Goal: Information Seeking & Learning: Learn about a topic

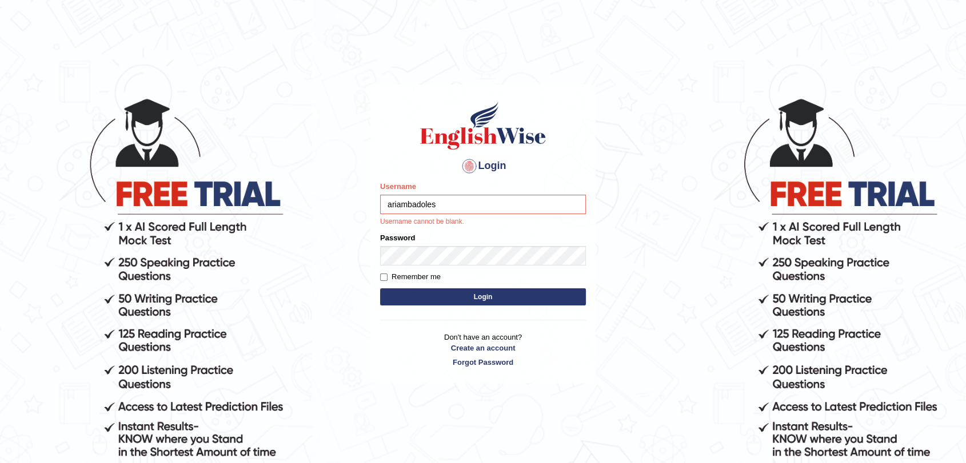
click at [443, 209] on input "ariambadoles" at bounding box center [483, 204] width 206 height 19
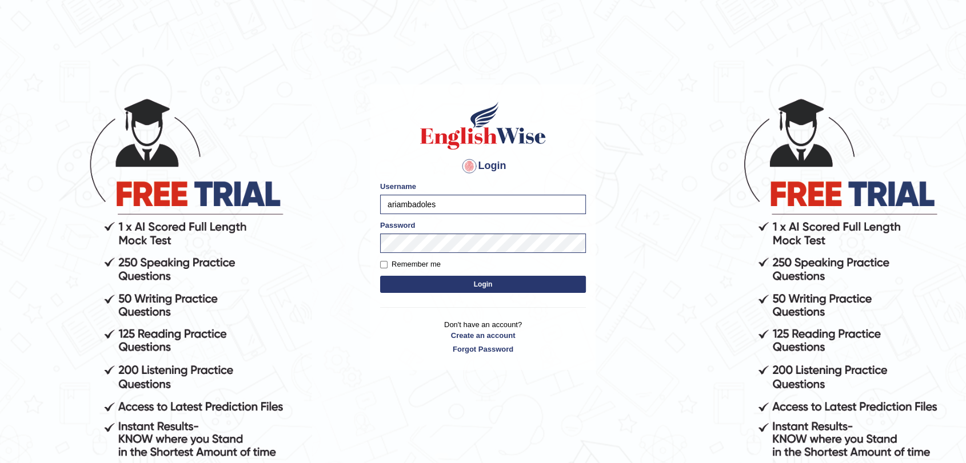
type input "badolesdenni31"
click at [471, 286] on button "Login" at bounding box center [483, 284] width 206 height 17
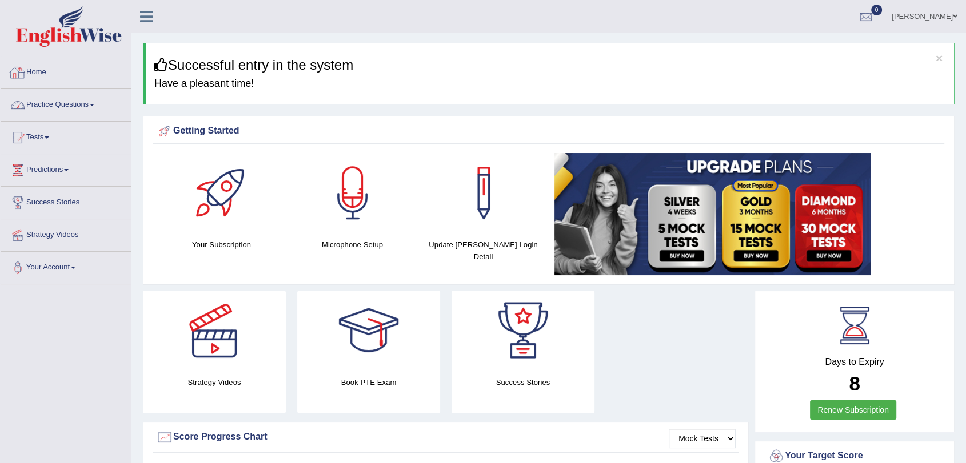
click at [60, 101] on link "Practice Questions" at bounding box center [66, 103] width 130 height 29
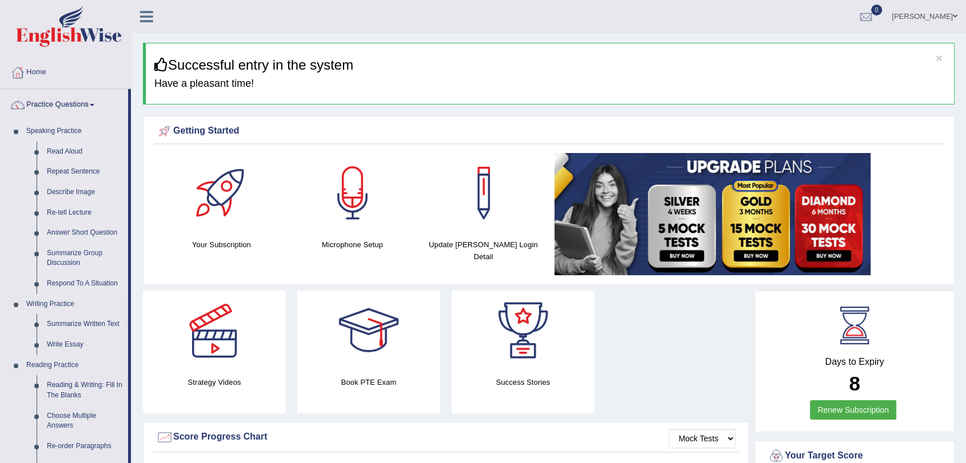
click at [74, 155] on link "Read Aloud" at bounding box center [85, 152] width 86 height 21
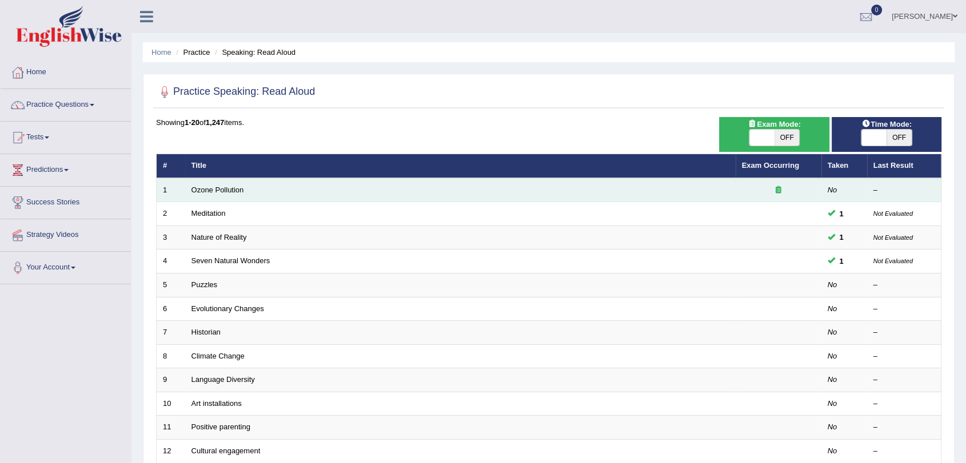
drag, startPoint x: 970, startPoint y: 461, endPoint x: 247, endPoint y: 185, distance: 774.0
click at [247, 185] on td "Ozone Pollution" at bounding box center [460, 190] width 550 height 24
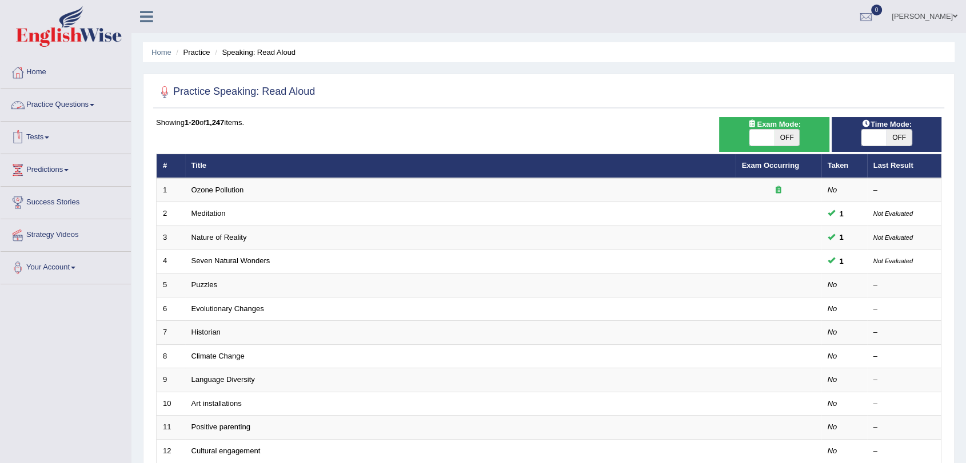
click at [96, 103] on link "Practice Questions" at bounding box center [66, 103] width 130 height 29
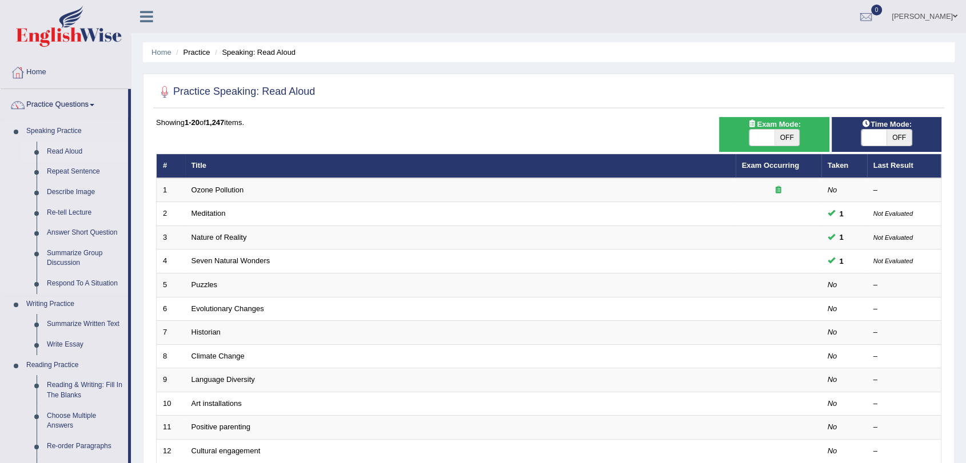
click at [71, 151] on link "Read Aloud" at bounding box center [85, 152] width 86 height 21
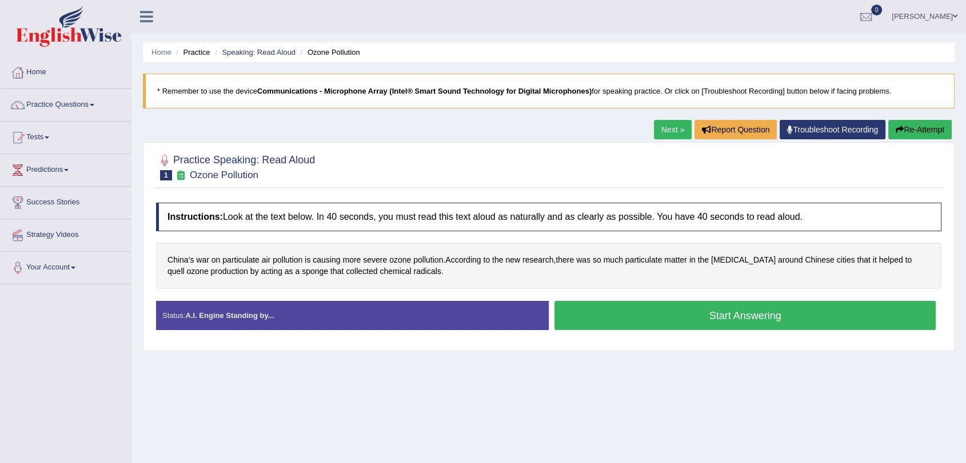
click at [724, 319] on button "Start Answering" at bounding box center [744, 315] width 381 height 29
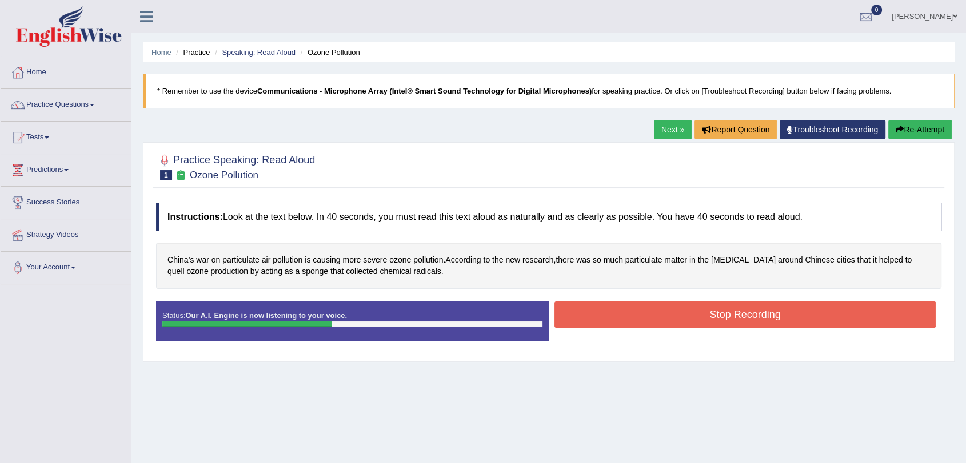
click at [713, 316] on button "Stop Recording" at bounding box center [744, 315] width 381 height 26
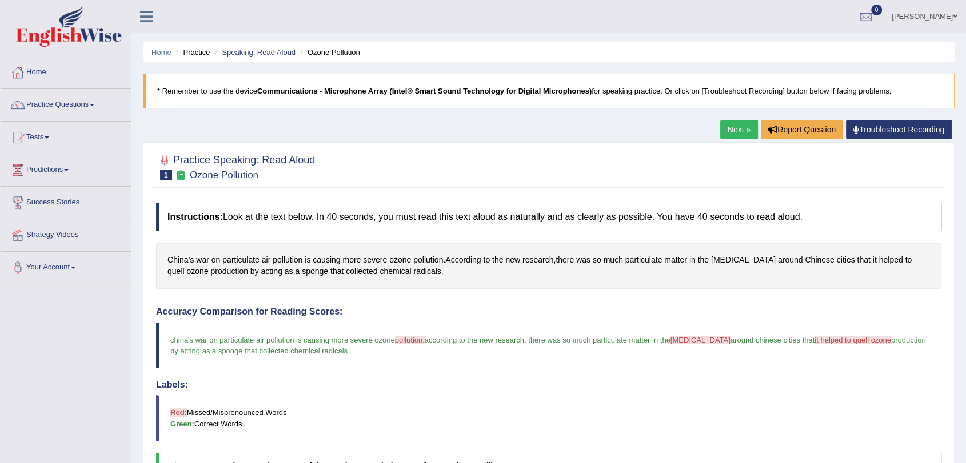
click at [732, 127] on link "Next »" at bounding box center [739, 129] width 38 height 19
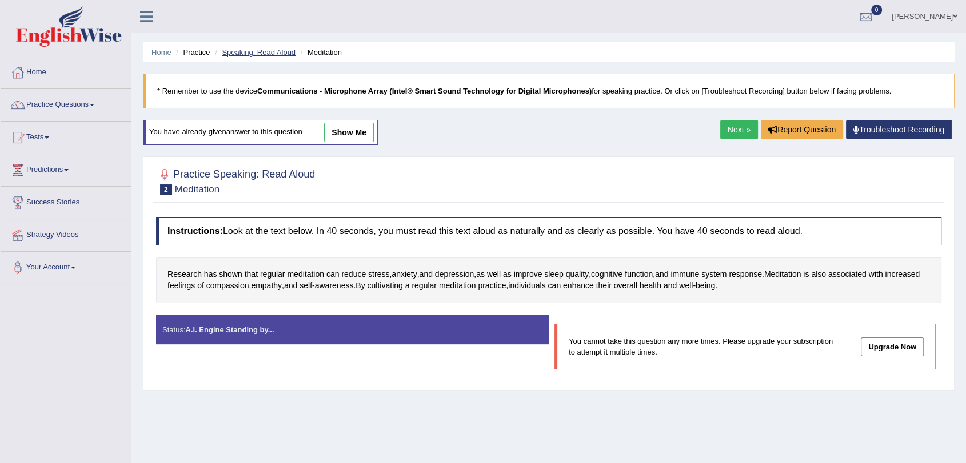
click at [234, 51] on link "Speaking: Read Aloud" at bounding box center [259, 52] width 74 height 9
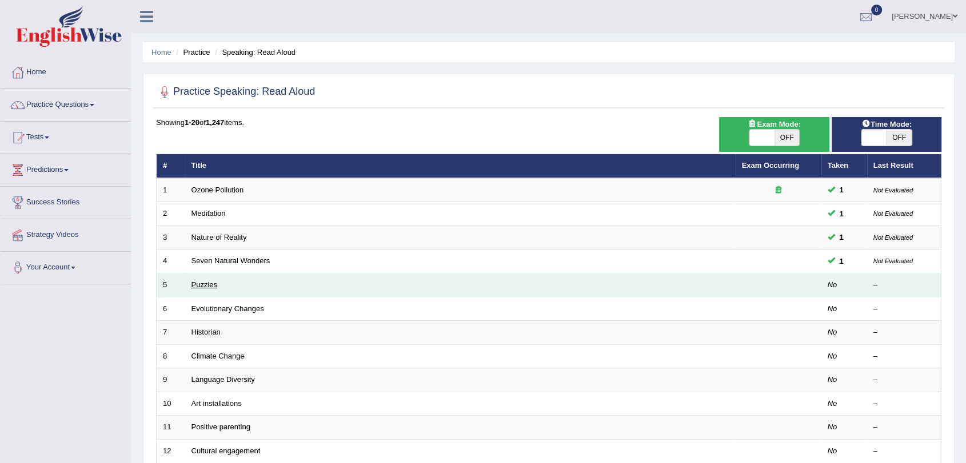
click at [210, 283] on link "Puzzles" at bounding box center [204, 285] width 26 height 9
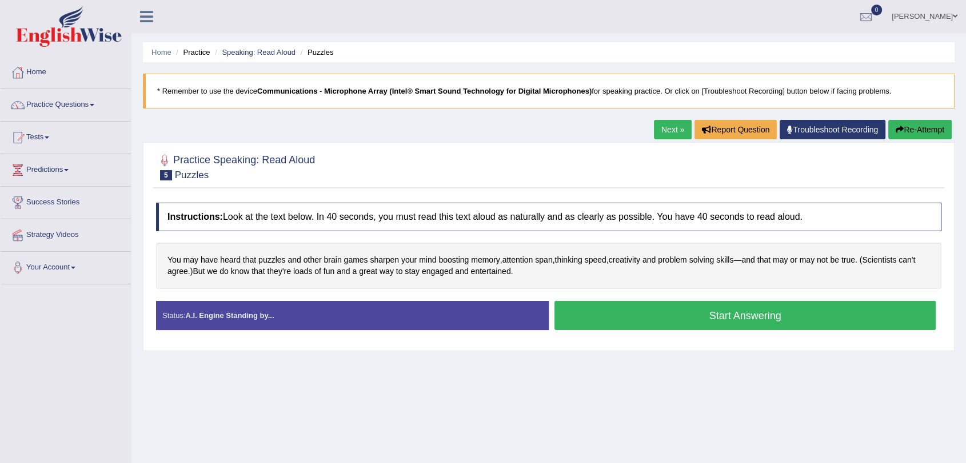
click at [670, 311] on button "Start Answering" at bounding box center [744, 315] width 381 height 29
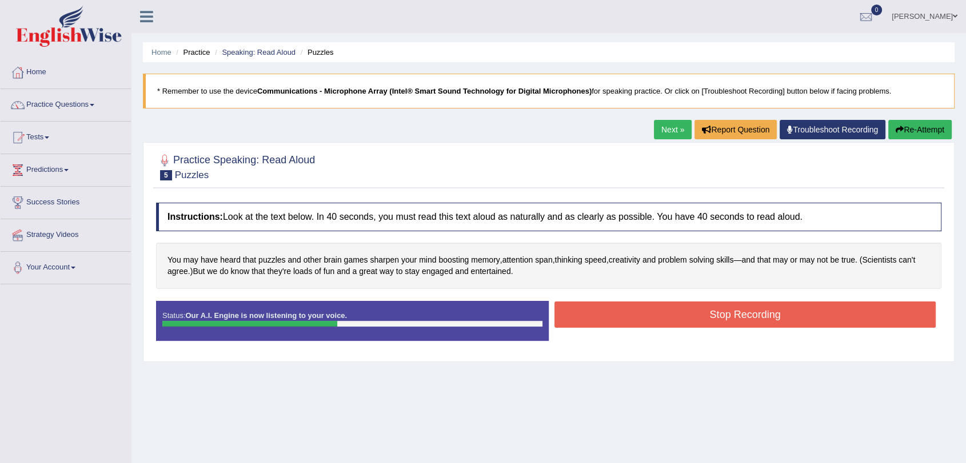
click at [727, 313] on button "Stop Recording" at bounding box center [744, 315] width 381 height 26
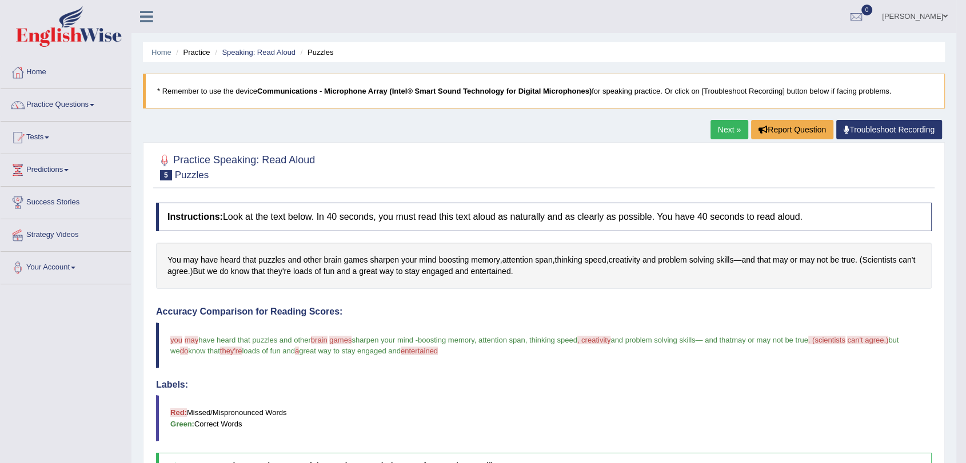
click at [720, 129] on link "Next »" at bounding box center [729, 129] width 38 height 19
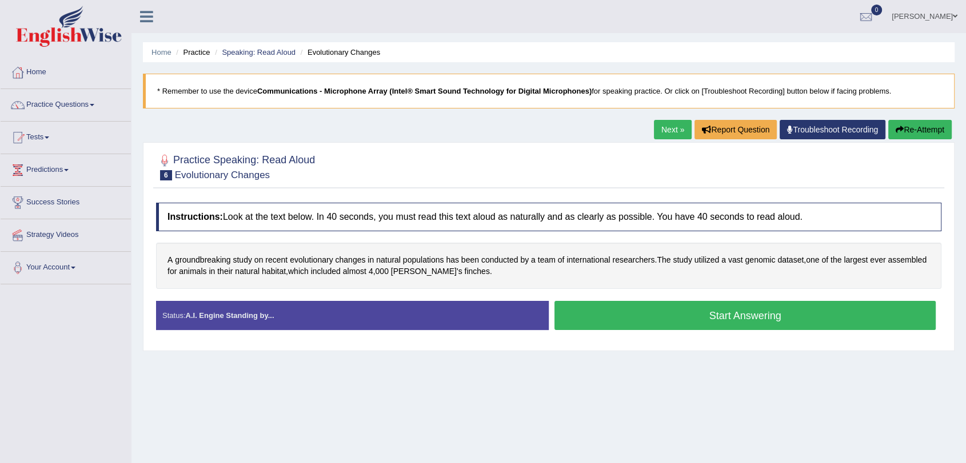
click at [671, 321] on button "Start Answering" at bounding box center [744, 315] width 381 height 29
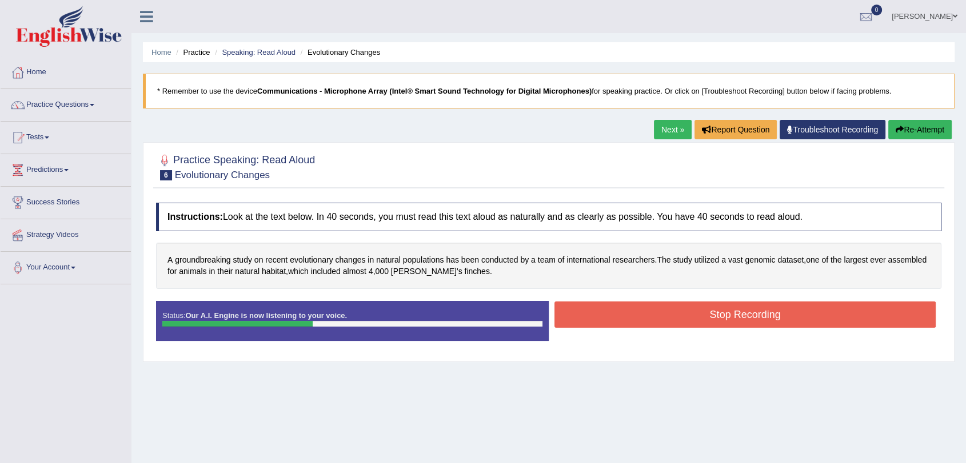
click at [765, 309] on button "Stop Recording" at bounding box center [744, 315] width 381 height 26
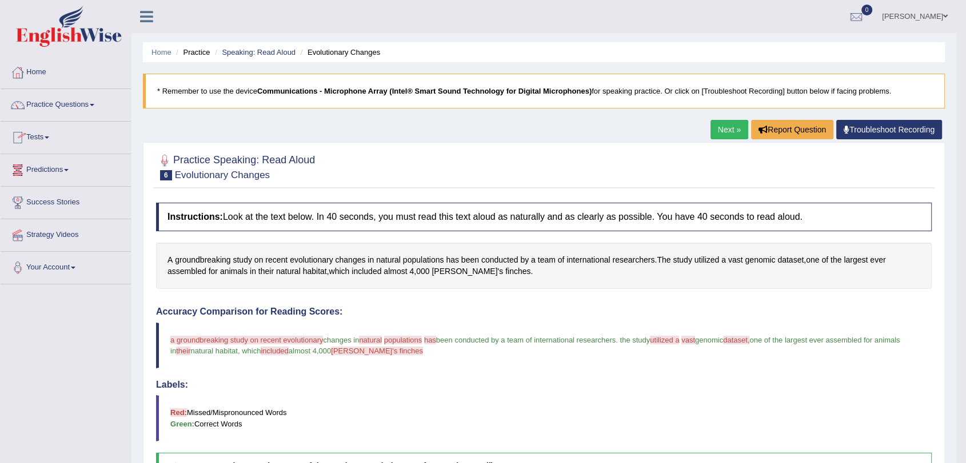
click at [724, 127] on link "Next »" at bounding box center [729, 129] width 38 height 19
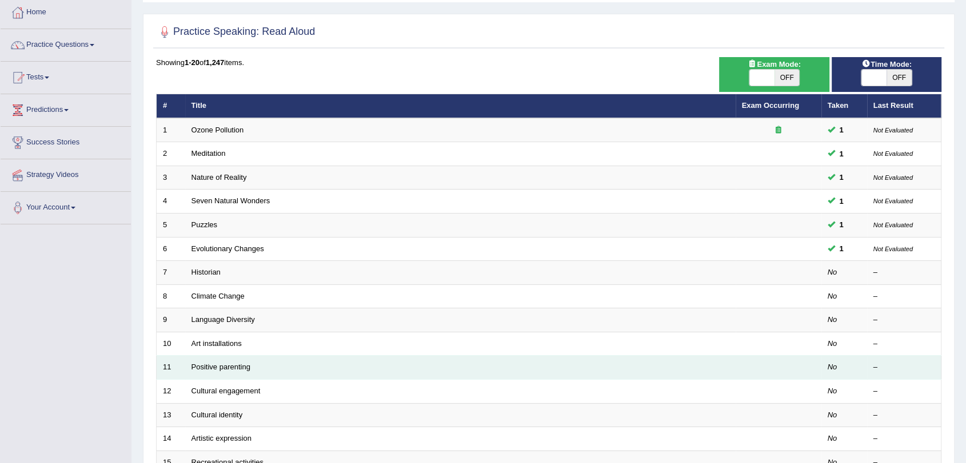
scroll to position [63, 0]
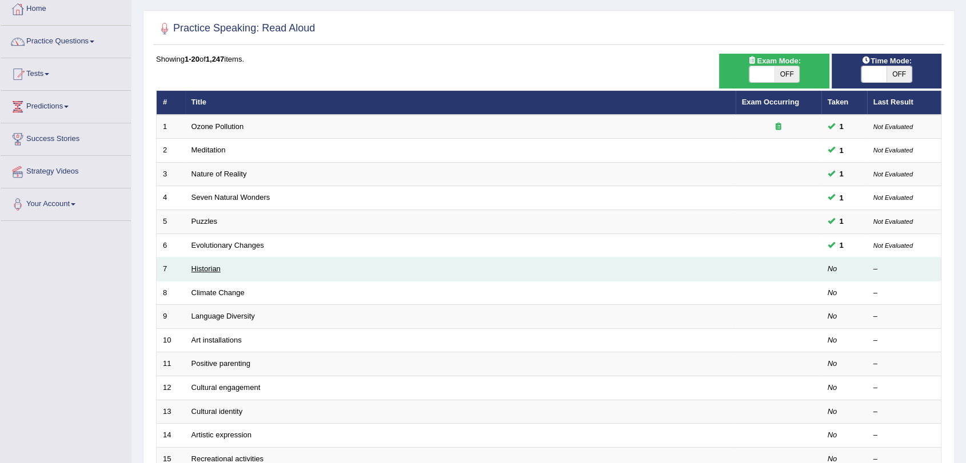
click at [215, 268] on link "Historian" at bounding box center [205, 269] width 29 height 9
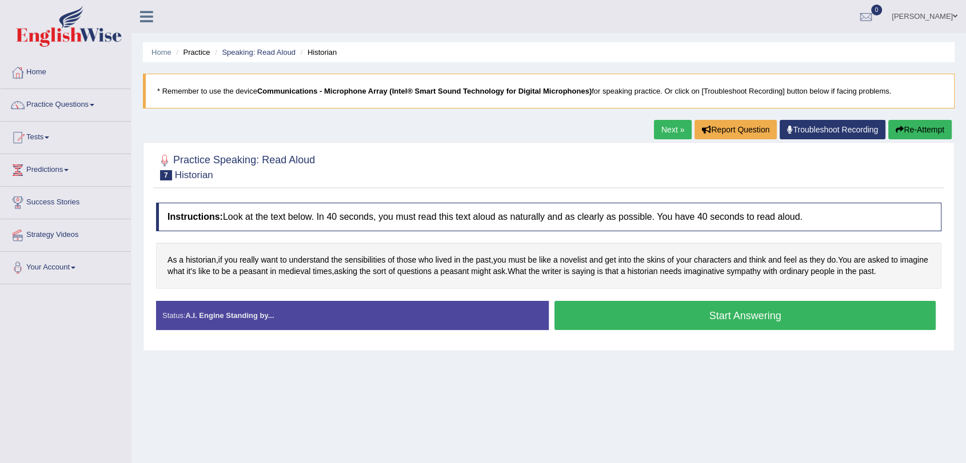
click at [749, 317] on button "Start Answering" at bounding box center [744, 315] width 381 height 29
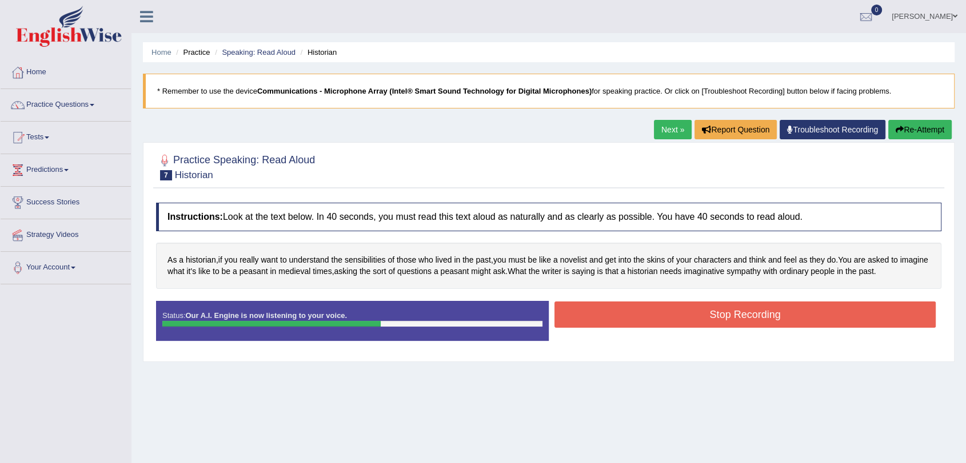
click at [704, 317] on button "Stop Recording" at bounding box center [744, 315] width 381 height 26
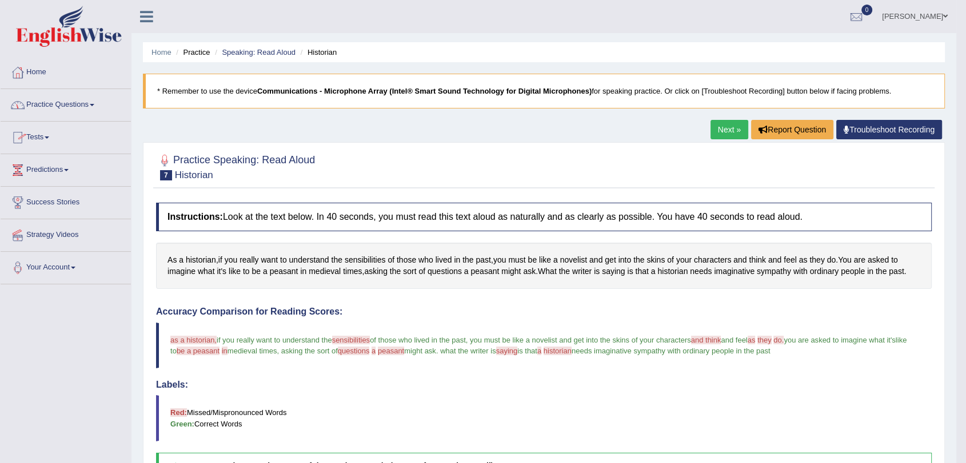
click at [711, 126] on link "Next »" at bounding box center [729, 129] width 38 height 19
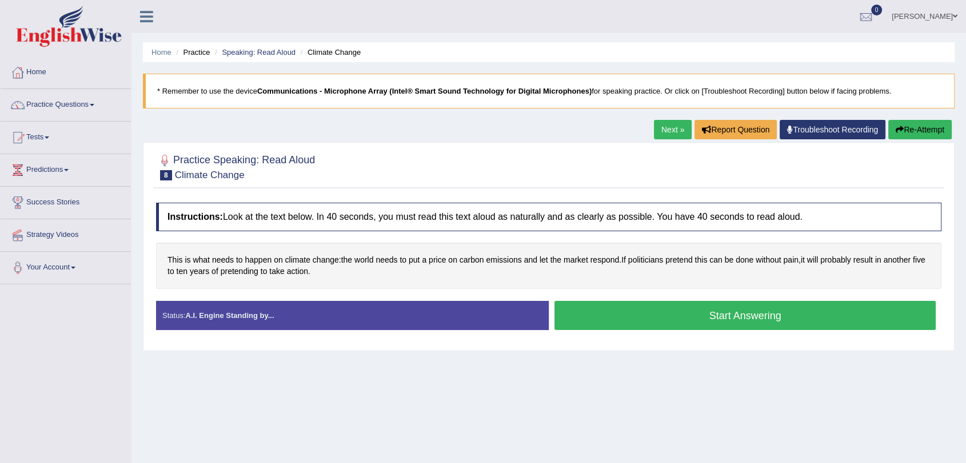
click at [686, 316] on button "Start Answering" at bounding box center [744, 315] width 381 height 29
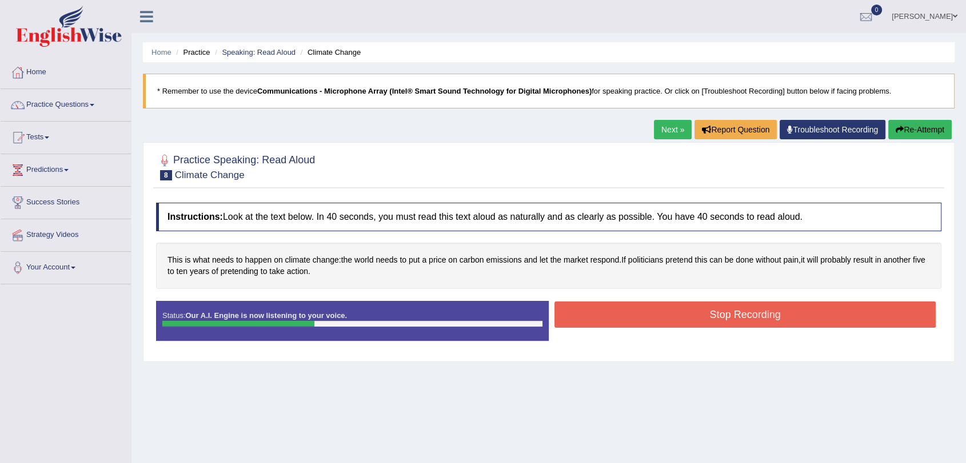
click at [727, 319] on button "Stop Recording" at bounding box center [744, 315] width 381 height 26
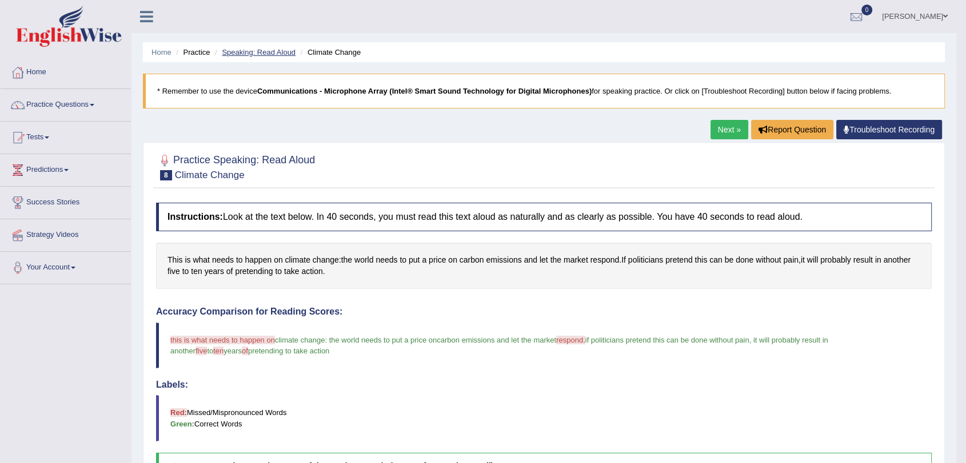
click at [274, 51] on link "Speaking: Read Aloud" at bounding box center [259, 52] width 74 height 9
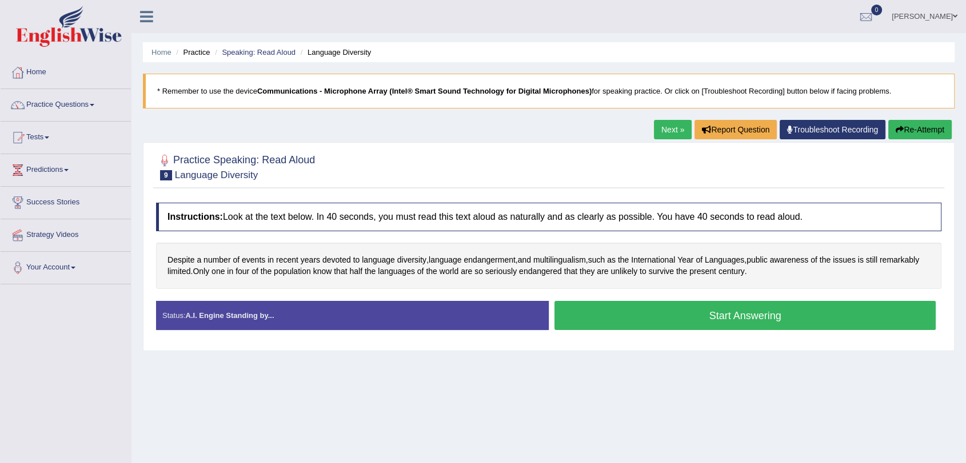
click at [686, 313] on button "Start Answering" at bounding box center [744, 315] width 381 height 29
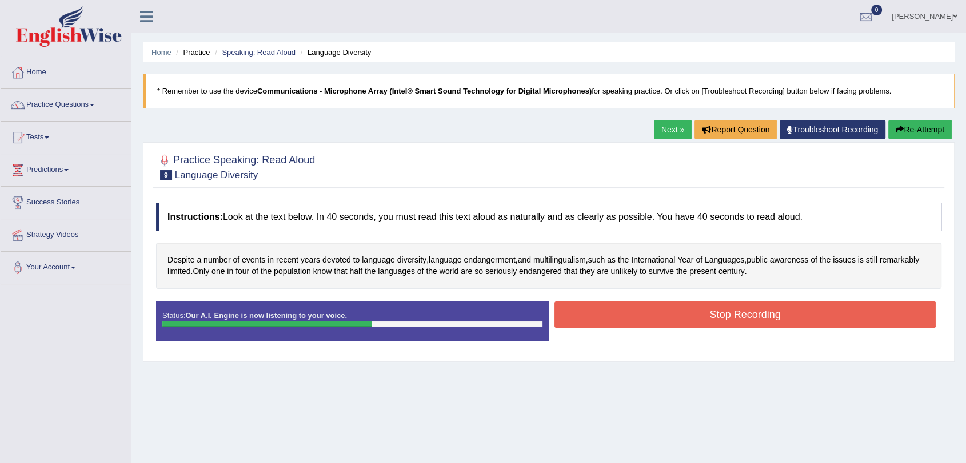
click at [618, 310] on button "Stop Recording" at bounding box center [744, 315] width 381 height 26
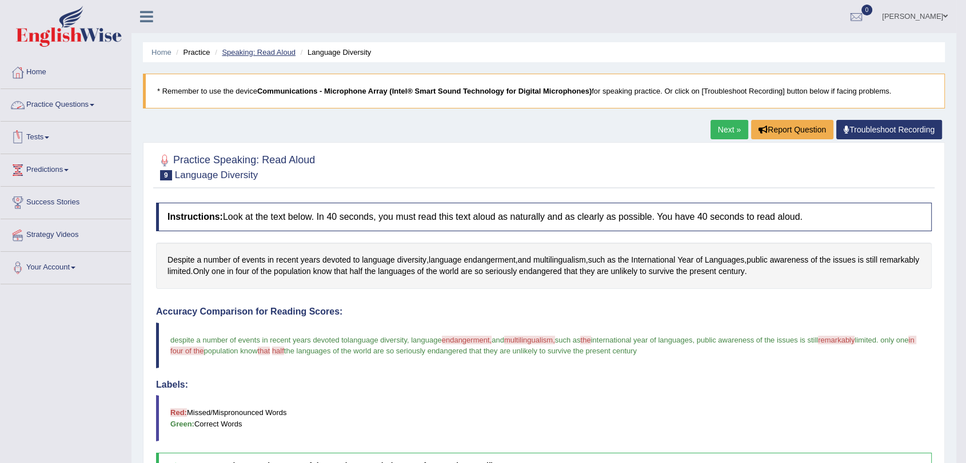
click at [268, 51] on link "Speaking: Read Aloud" at bounding box center [259, 52] width 74 height 9
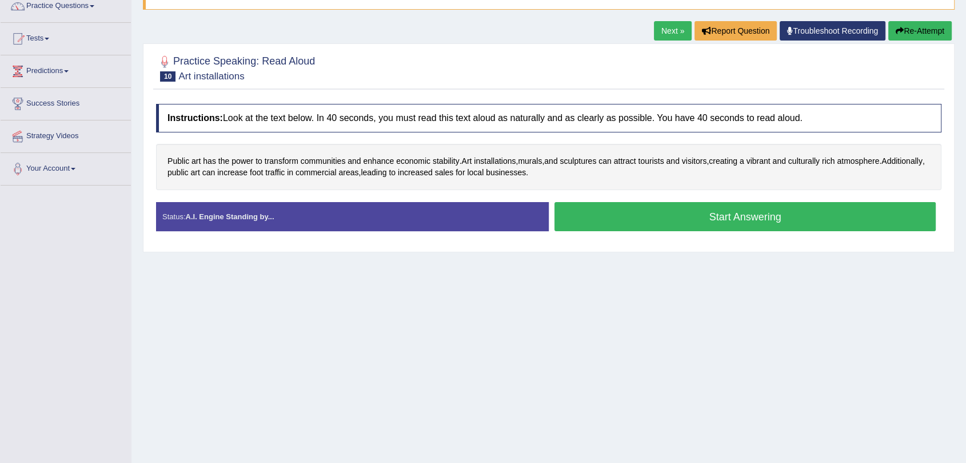
scroll to position [127, 0]
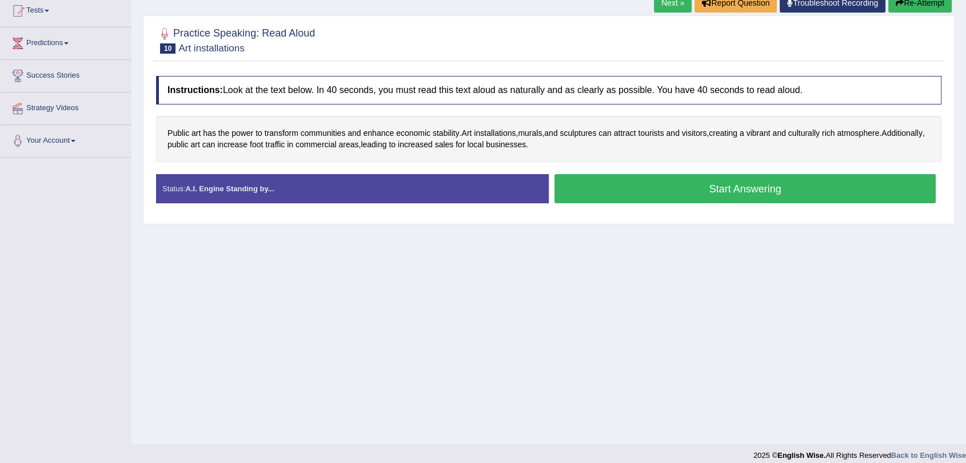
click at [640, 194] on button "Start Answering" at bounding box center [744, 188] width 381 height 29
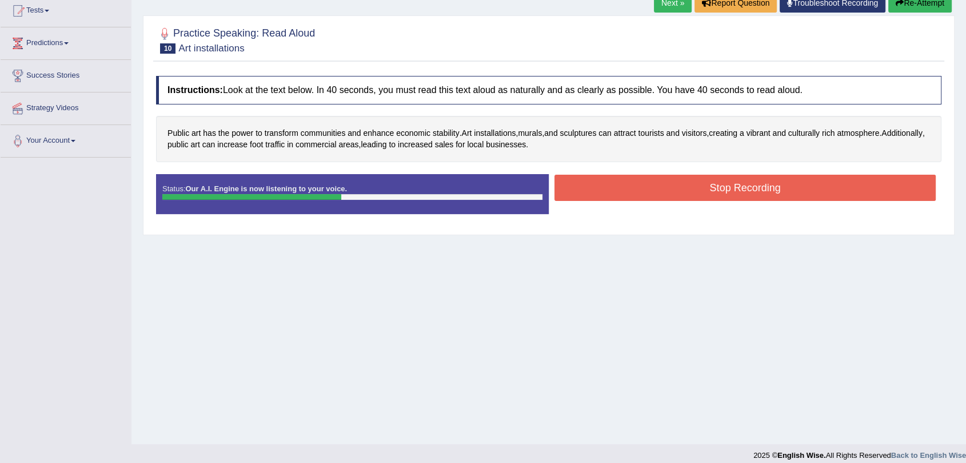
click at [701, 185] on button "Stop Recording" at bounding box center [744, 188] width 381 height 26
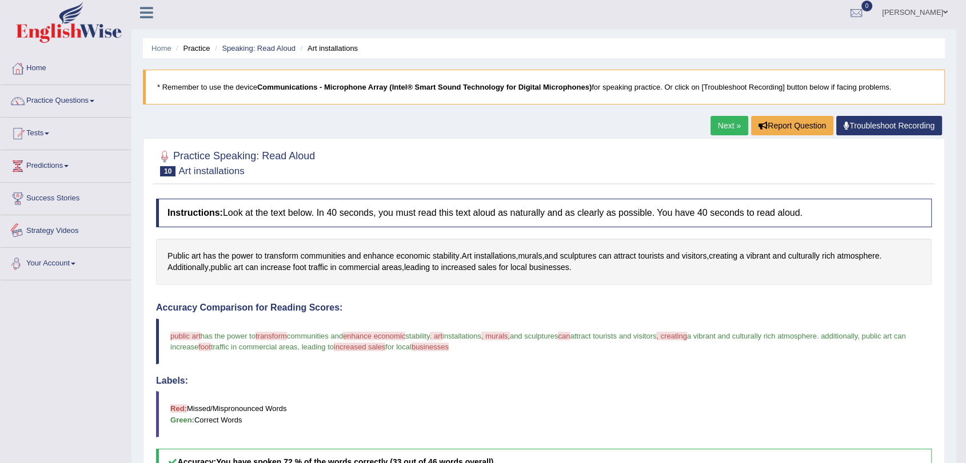
scroll to position [0, 0]
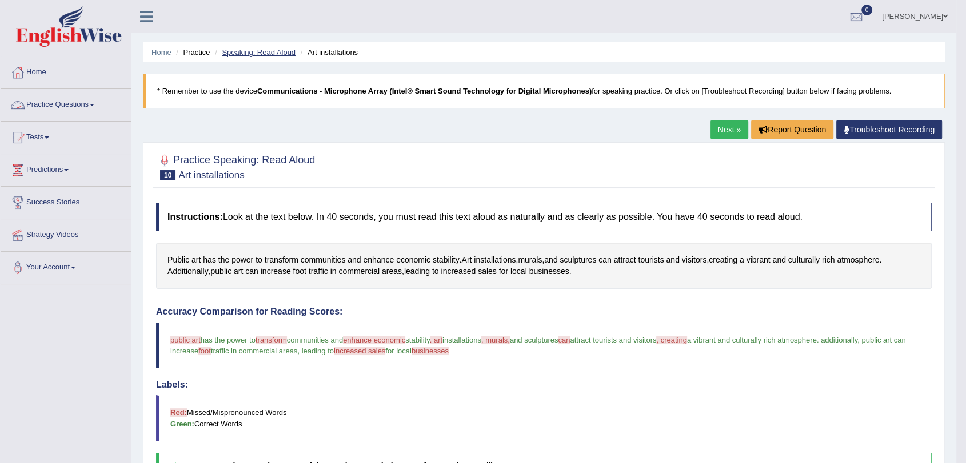
click at [273, 54] on link "Speaking: Read Aloud" at bounding box center [259, 52] width 74 height 9
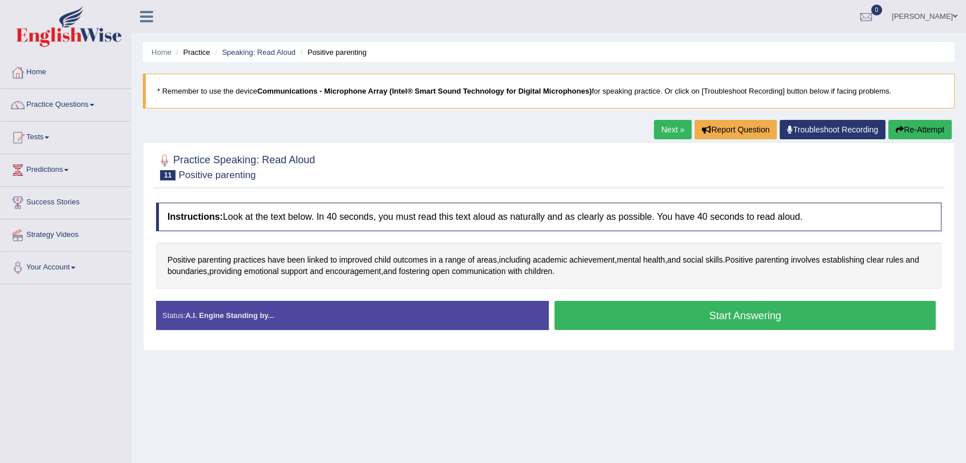
click at [660, 315] on button "Start Answering" at bounding box center [744, 315] width 381 height 29
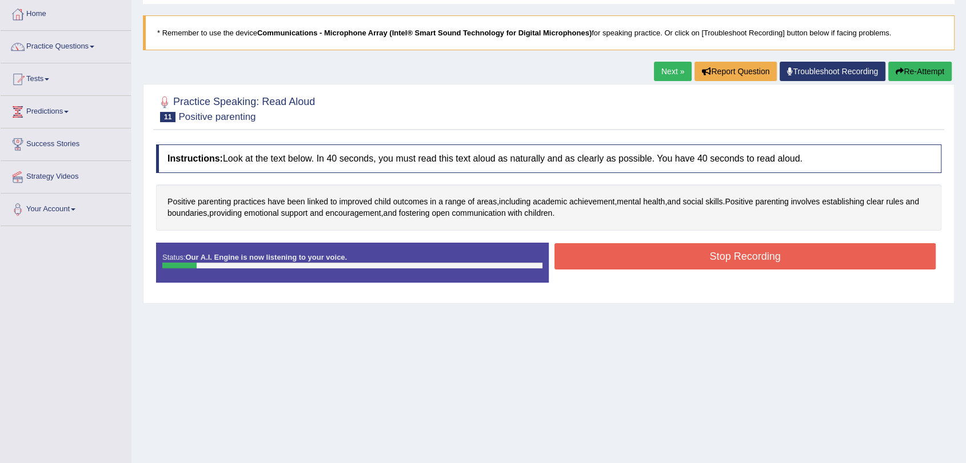
scroll to position [63, 0]
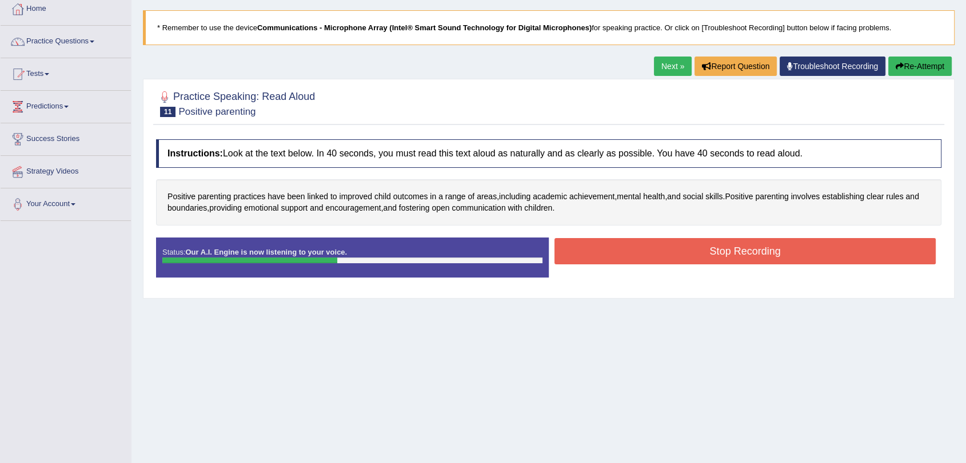
click at [773, 254] on button "Stop Recording" at bounding box center [744, 251] width 381 height 26
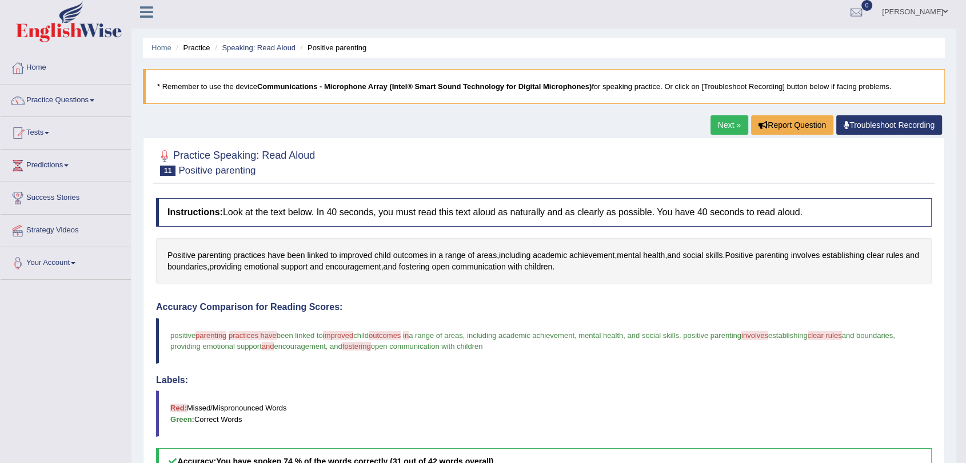
scroll to position [0, 0]
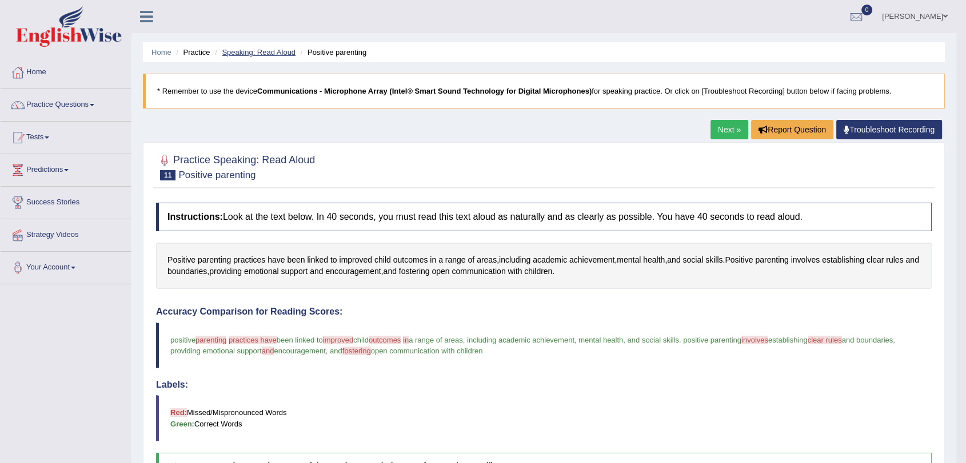
click at [271, 51] on link "Speaking: Read Aloud" at bounding box center [259, 52] width 74 height 9
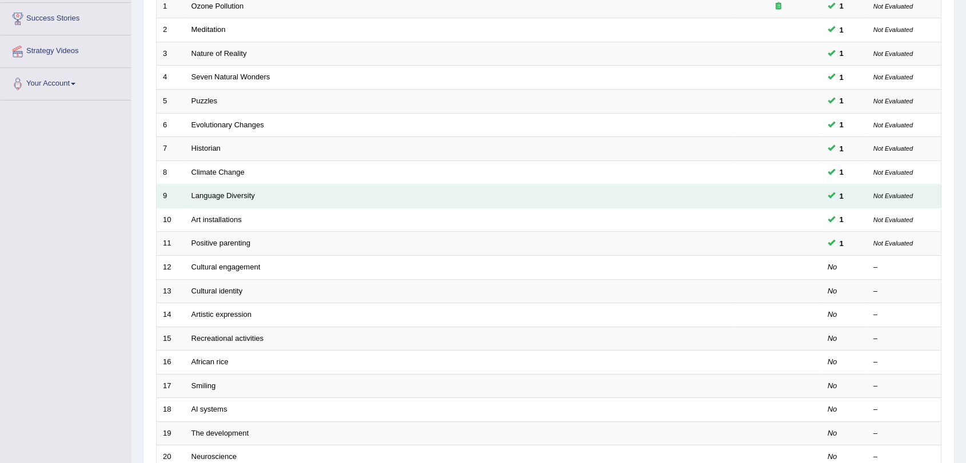
scroll to position [224, 0]
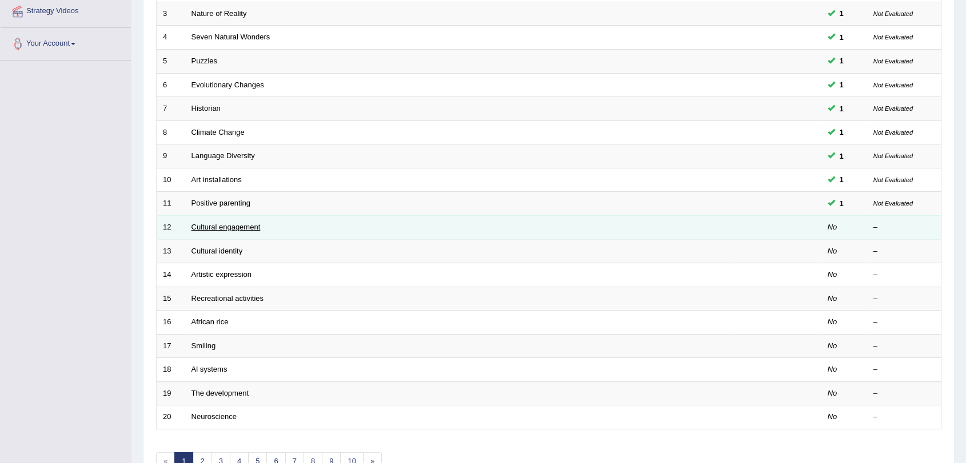
click at [230, 226] on link "Cultural engagement" at bounding box center [225, 227] width 69 height 9
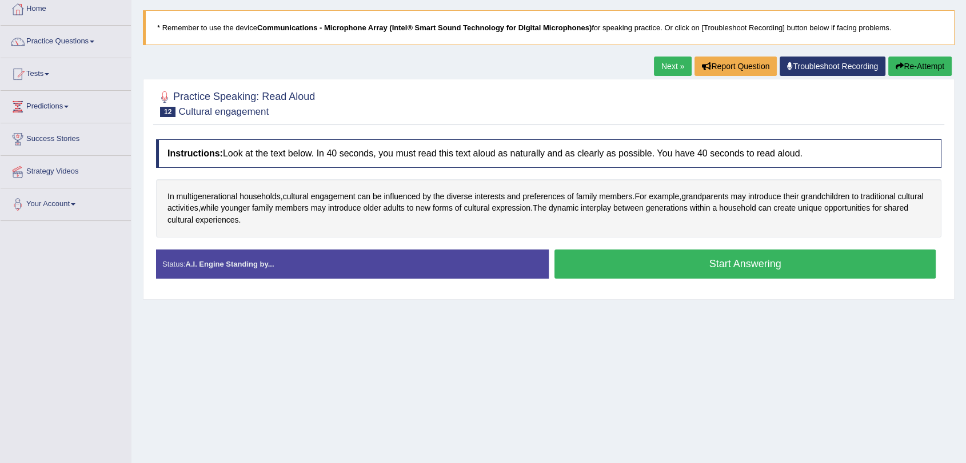
click at [804, 272] on button "Start Answering" at bounding box center [744, 264] width 381 height 29
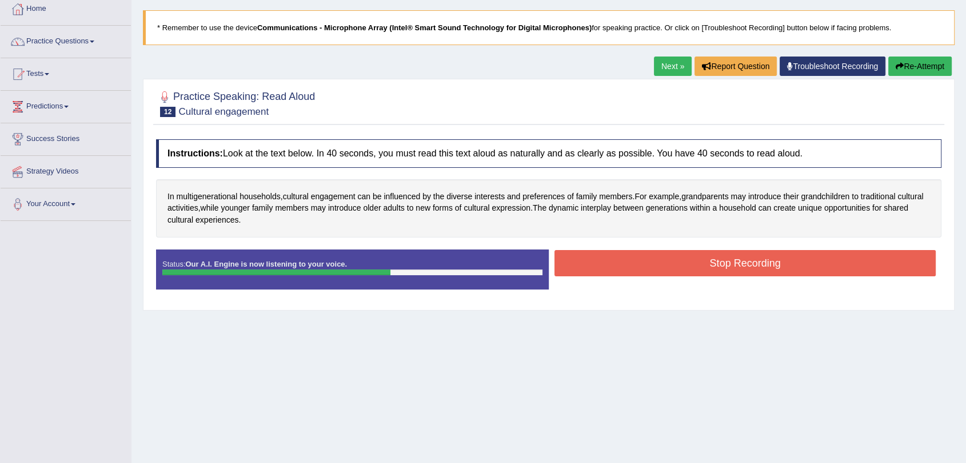
click at [801, 273] on button "Stop Recording" at bounding box center [744, 263] width 381 height 26
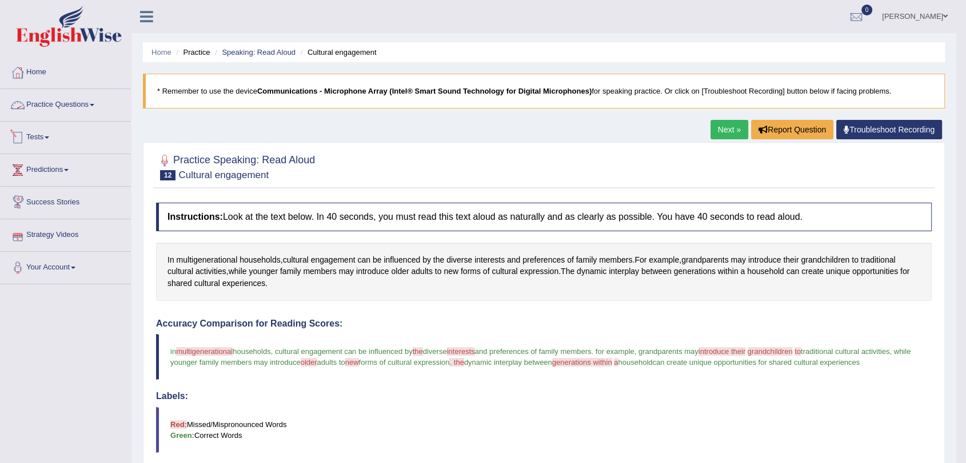
click at [91, 105] on link "Practice Questions" at bounding box center [66, 103] width 130 height 29
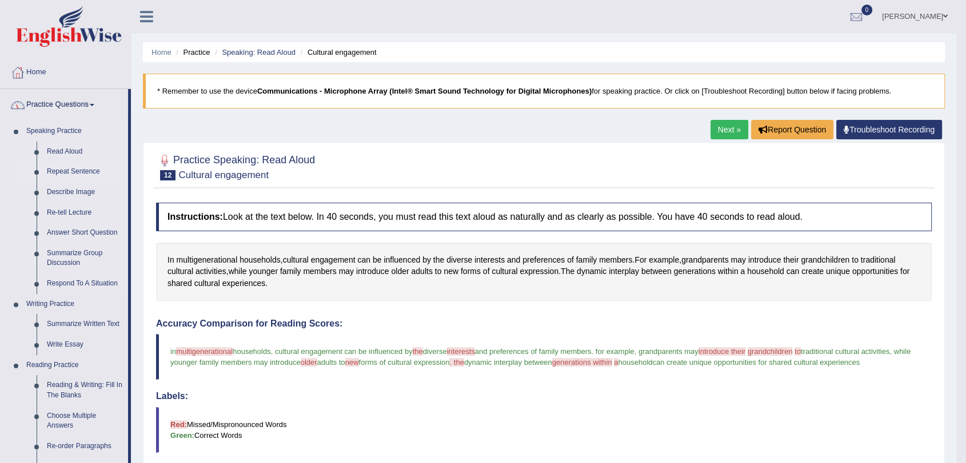
click at [88, 170] on link "Repeat Sentence" at bounding box center [85, 172] width 86 height 21
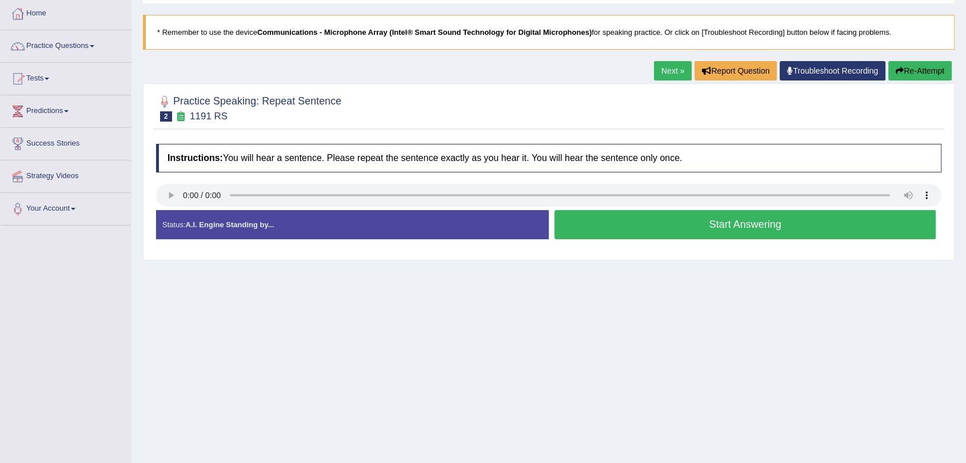
scroll to position [63, 0]
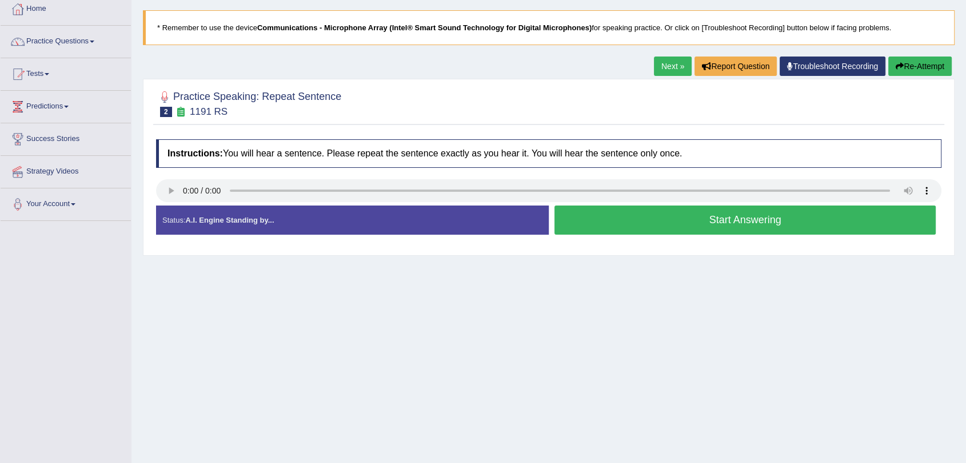
click at [659, 225] on button "Start Answering" at bounding box center [744, 220] width 381 height 29
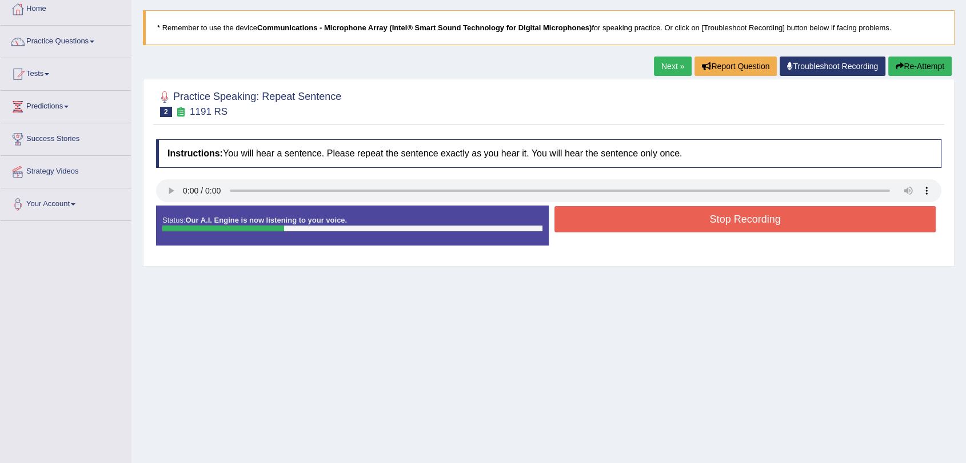
click at [659, 224] on button "Stop Recording" at bounding box center [744, 219] width 381 height 26
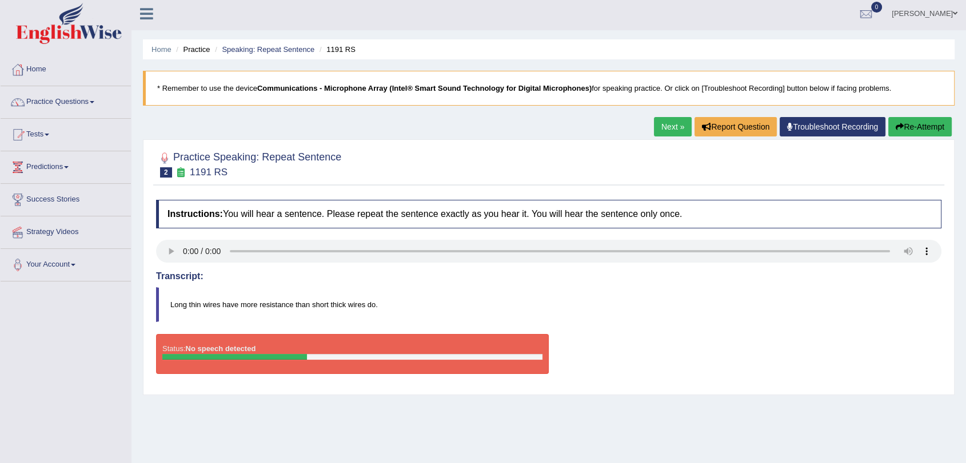
scroll to position [0, 0]
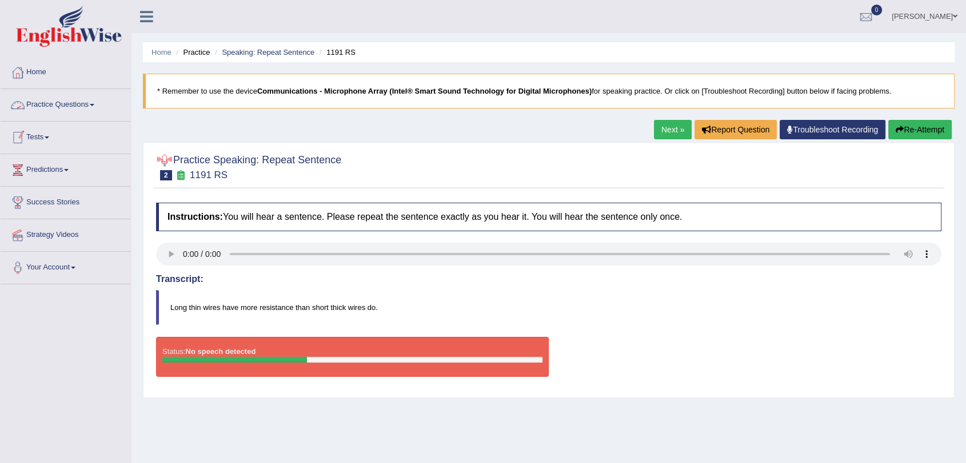
click at [98, 104] on link "Practice Questions" at bounding box center [66, 103] width 130 height 29
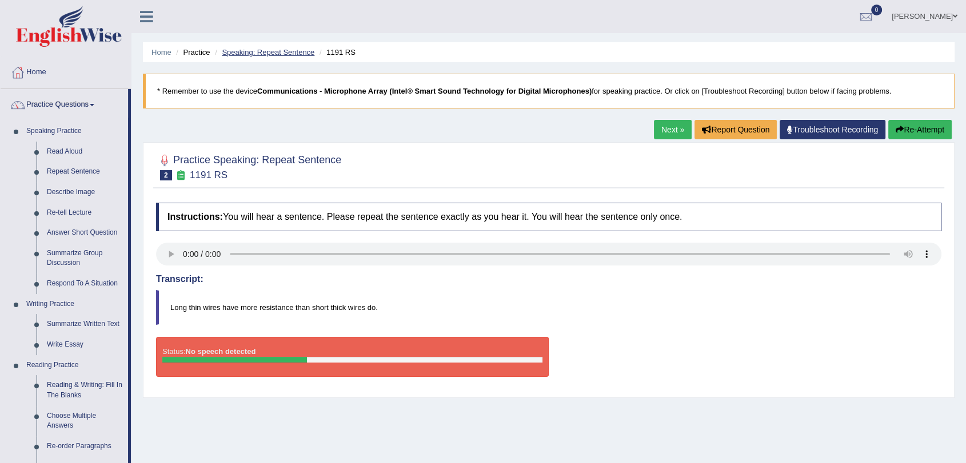
click at [266, 53] on link "Speaking: Repeat Sentence" at bounding box center [268, 52] width 93 height 9
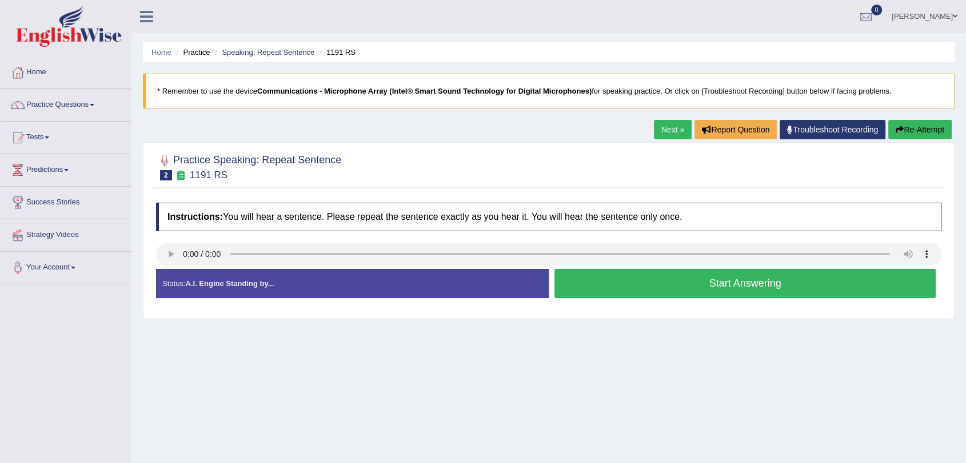
click at [653, 292] on button "Start Answering" at bounding box center [744, 283] width 381 height 29
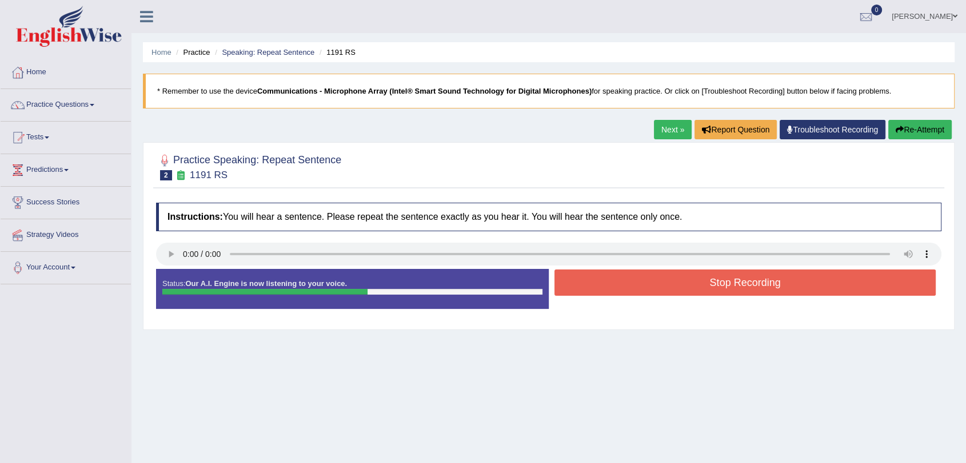
click at [746, 289] on button "Stop Recording" at bounding box center [744, 283] width 381 height 26
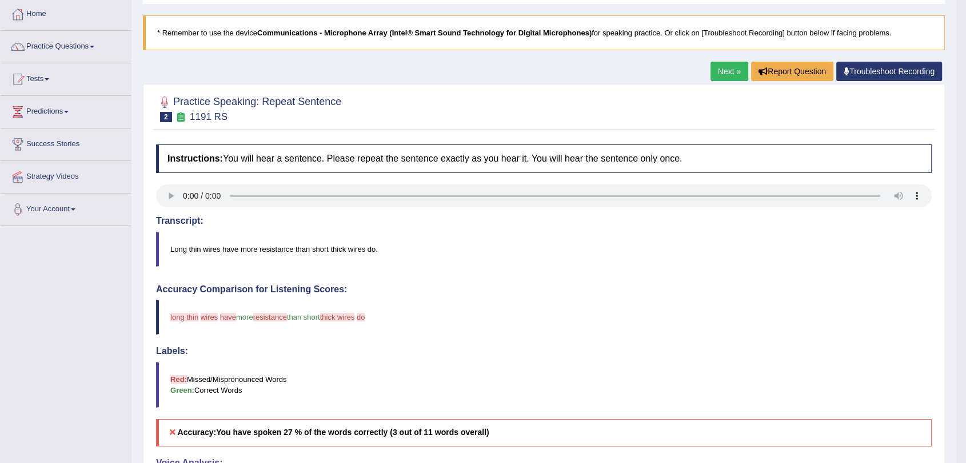
scroll to position [63, 0]
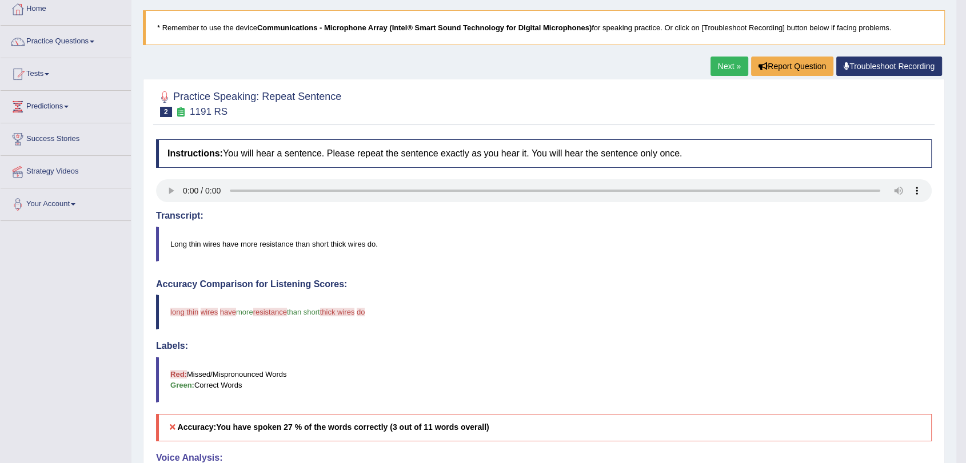
click at [732, 64] on link "Next »" at bounding box center [729, 66] width 38 height 19
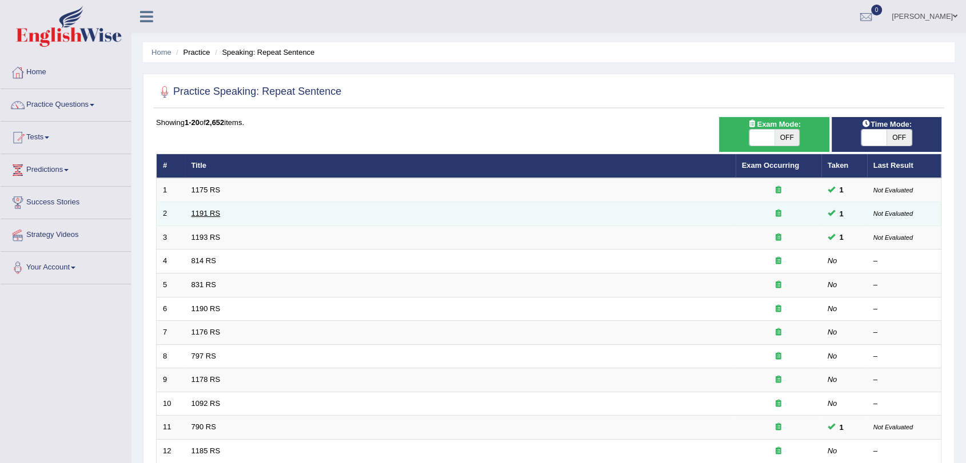
click at [206, 213] on link "1191 RS" at bounding box center [205, 213] width 29 height 9
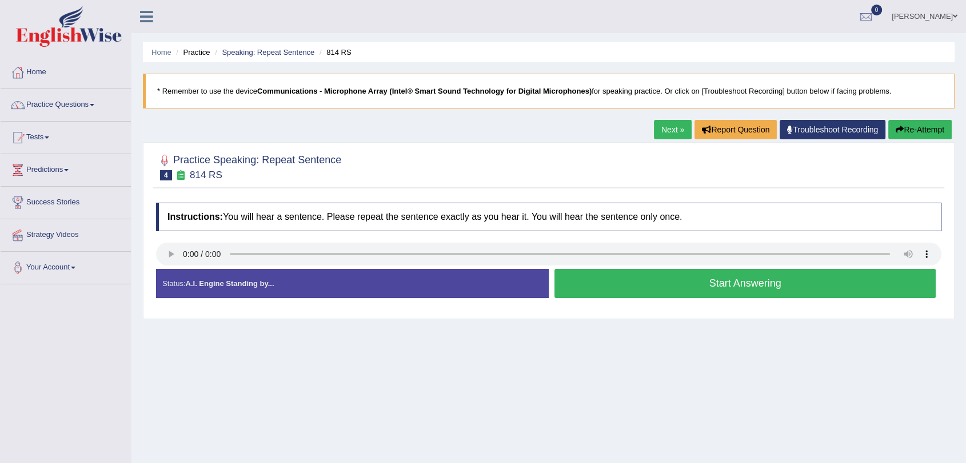
click at [448, 338] on div "Home Practice Speaking: Repeat Sentence 814 RS * Remember to use the device Com…" at bounding box center [548, 285] width 834 height 571
click at [705, 290] on button "Start Answering" at bounding box center [744, 283] width 381 height 29
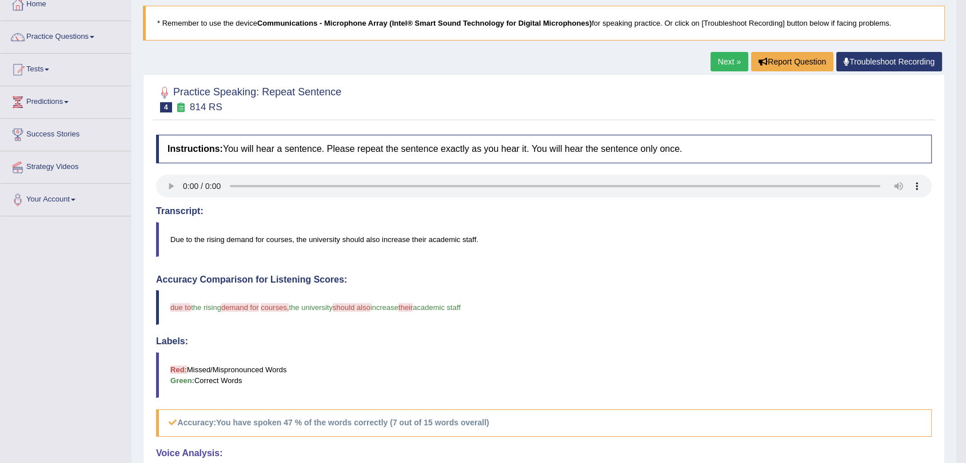
scroll to position [63, 0]
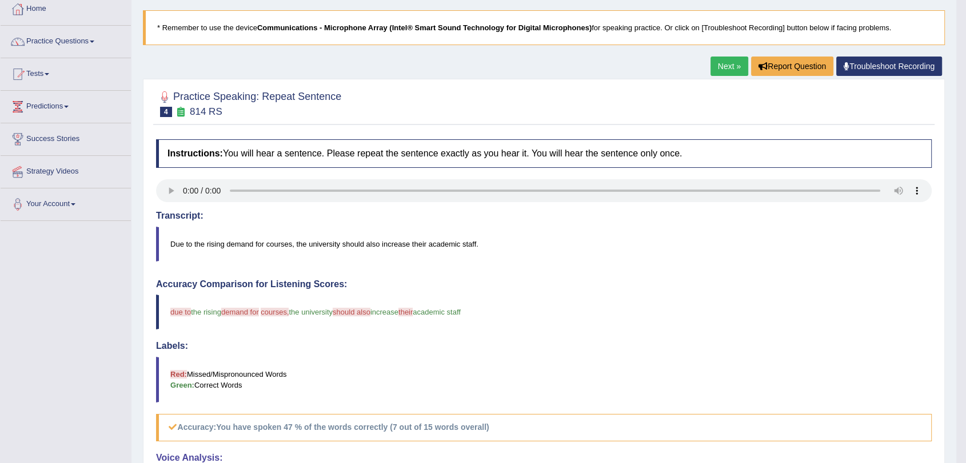
click at [726, 66] on link "Next »" at bounding box center [729, 66] width 38 height 19
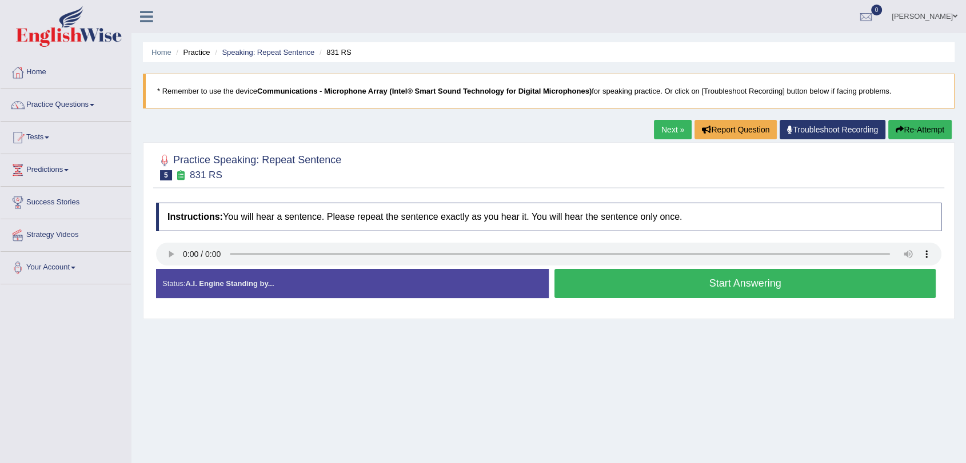
click at [664, 284] on button "Start Answering" at bounding box center [744, 283] width 381 height 29
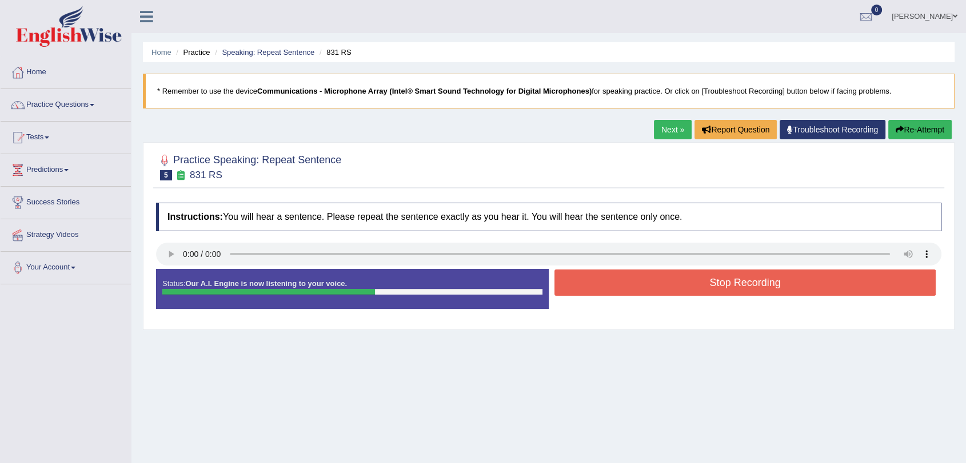
click at [691, 274] on button "Stop Recording" at bounding box center [744, 283] width 381 height 26
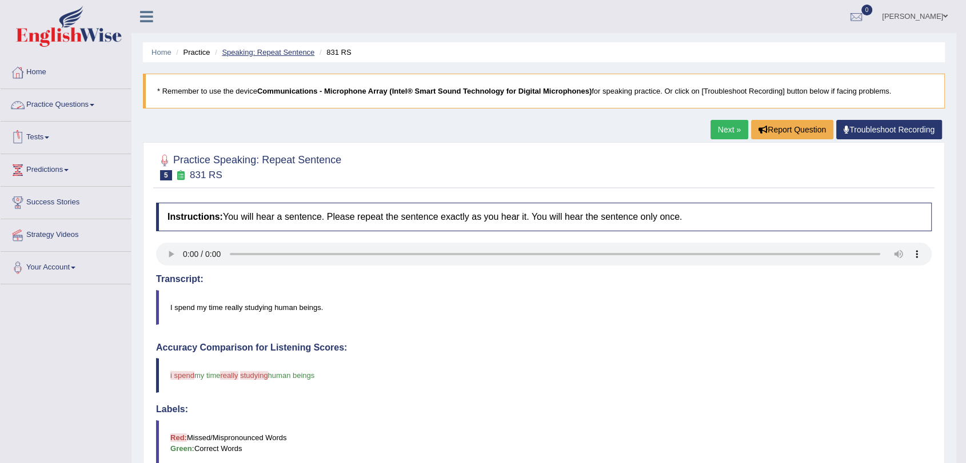
click at [283, 50] on link "Speaking: Repeat Sentence" at bounding box center [268, 52] width 93 height 9
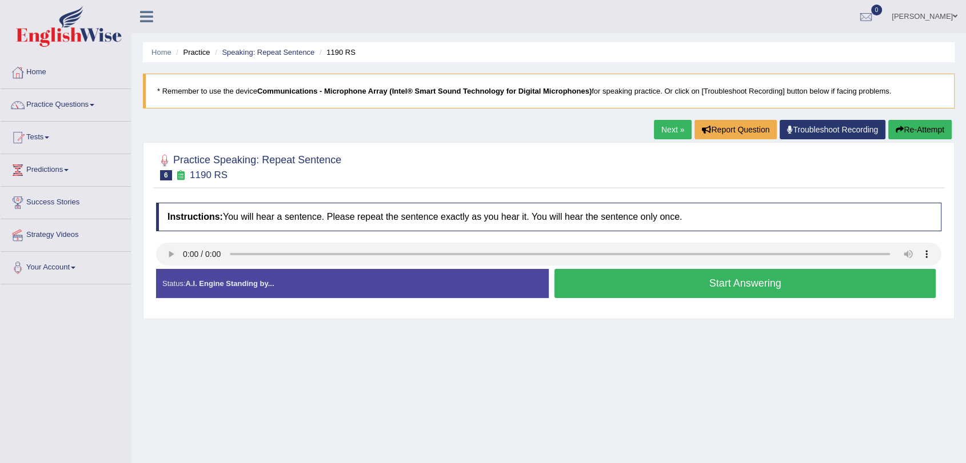
click at [661, 291] on button "Start Answering" at bounding box center [744, 283] width 381 height 29
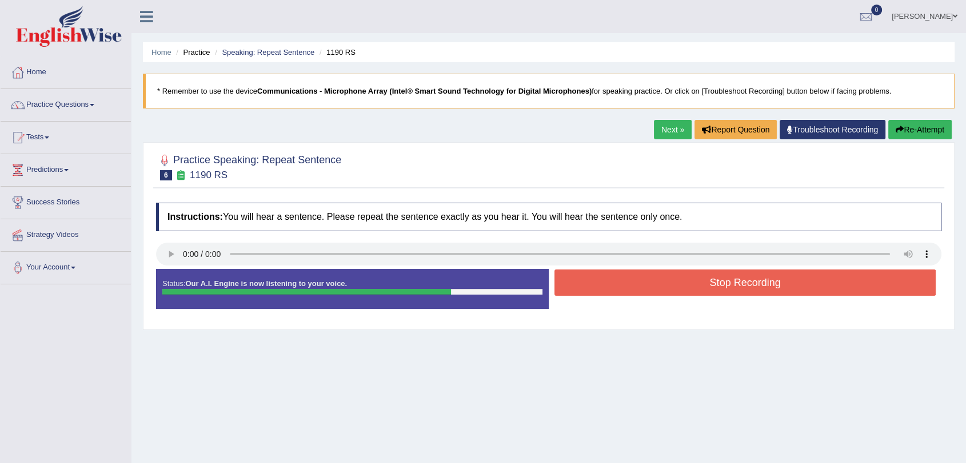
drag, startPoint x: 698, startPoint y: 283, endPoint x: 534, endPoint y: 379, distance: 190.5
click at [696, 283] on button "Stop Recording" at bounding box center [744, 283] width 381 height 26
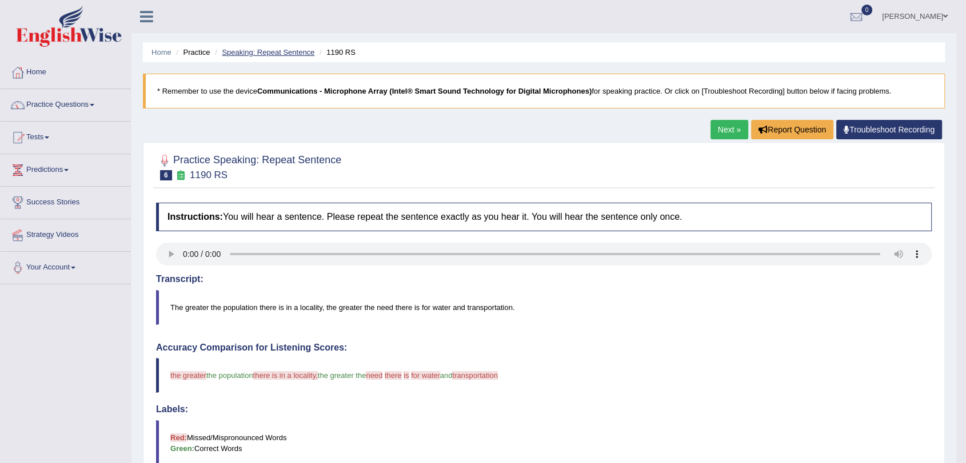
click at [265, 51] on link "Speaking: Repeat Sentence" at bounding box center [268, 52] width 93 height 9
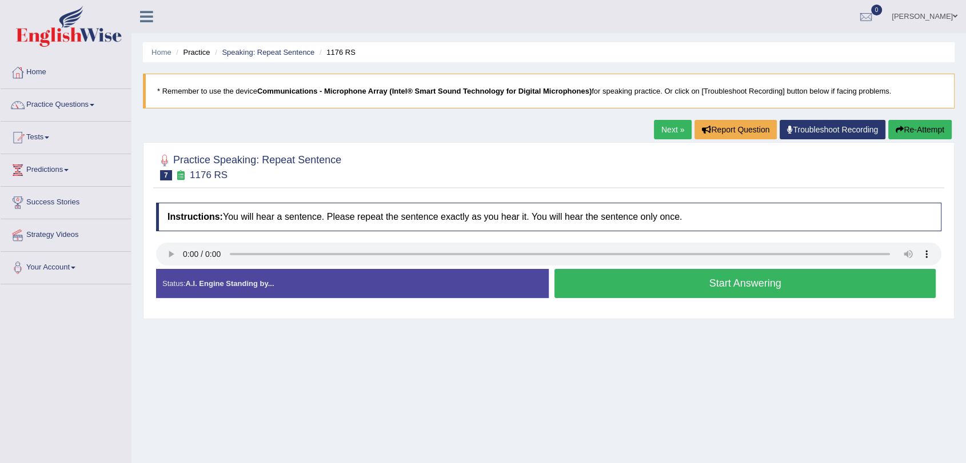
click at [594, 286] on button "Start Answering" at bounding box center [744, 283] width 381 height 29
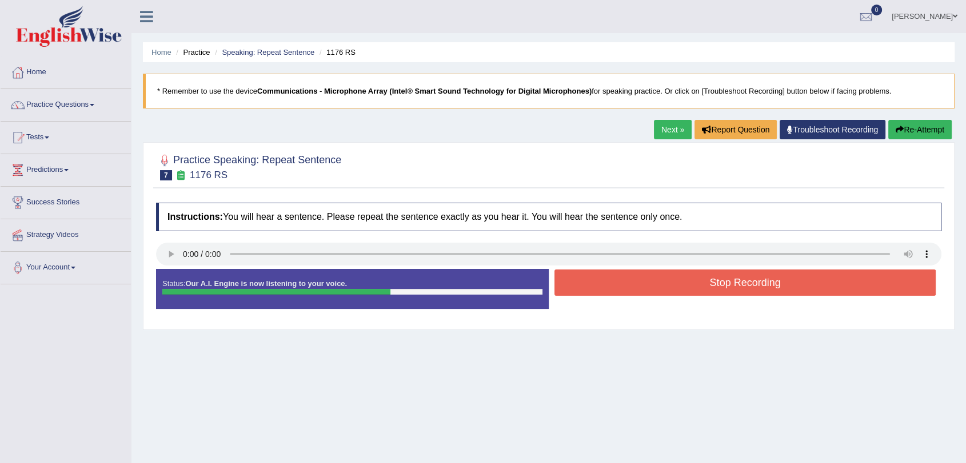
click at [635, 285] on button "Stop Recording" at bounding box center [744, 283] width 381 height 26
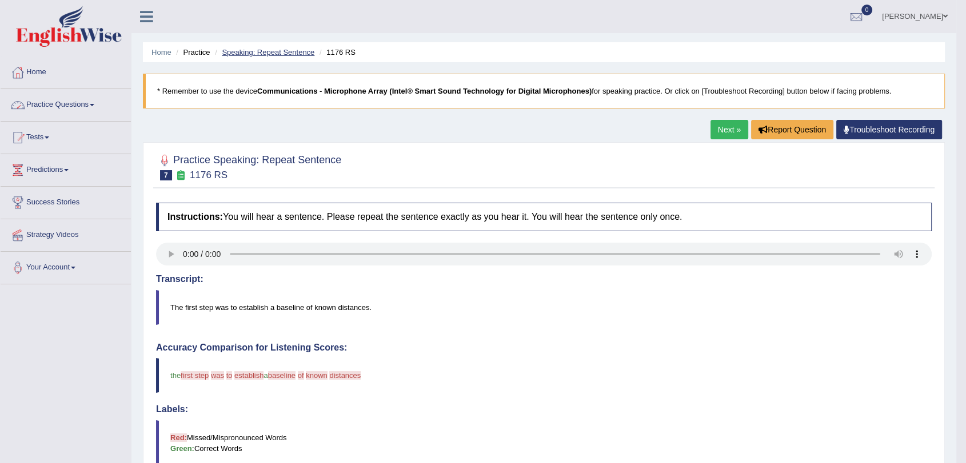
click at [274, 49] on link "Speaking: Repeat Sentence" at bounding box center [268, 52] width 93 height 9
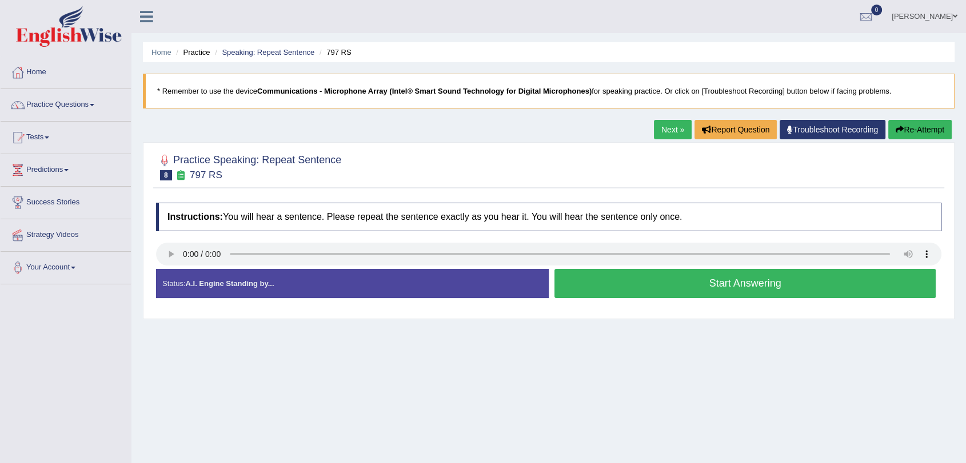
click at [724, 288] on button "Start Answering" at bounding box center [744, 283] width 381 height 29
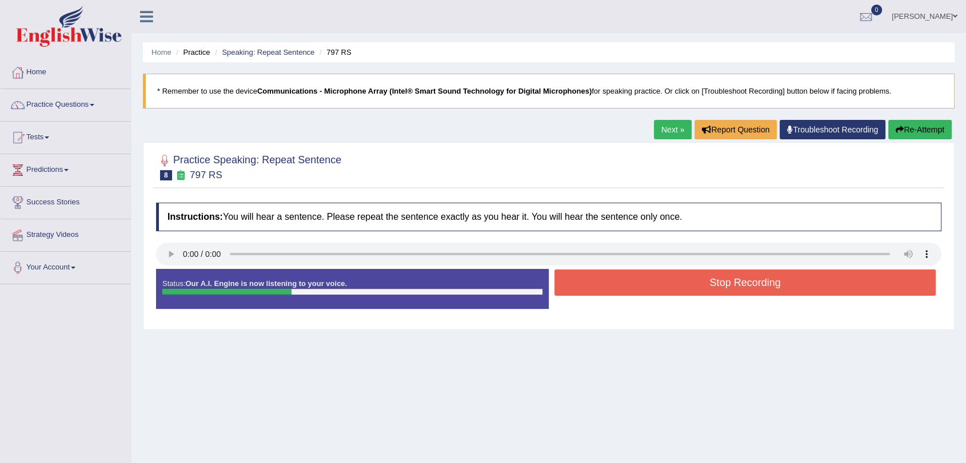
click at [722, 285] on button "Stop Recording" at bounding box center [744, 283] width 381 height 26
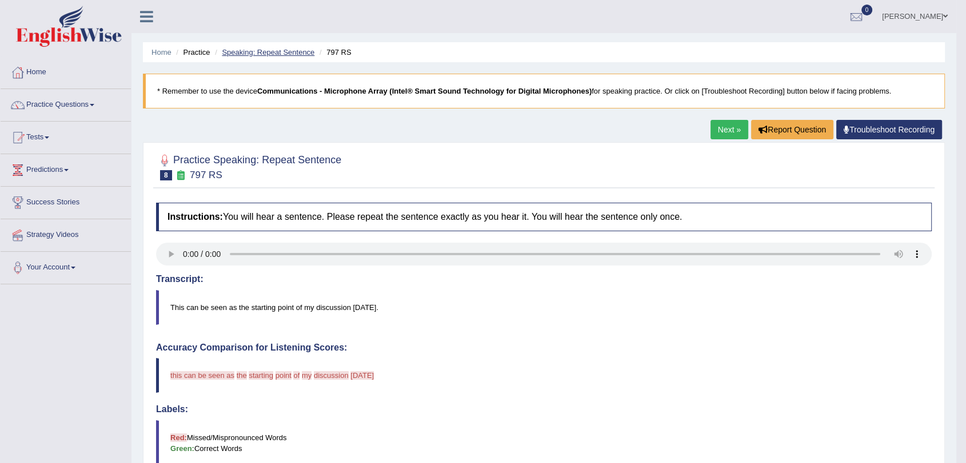
click at [289, 55] on link "Speaking: Repeat Sentence" at bounding box center [268, 52] width 93 height 9
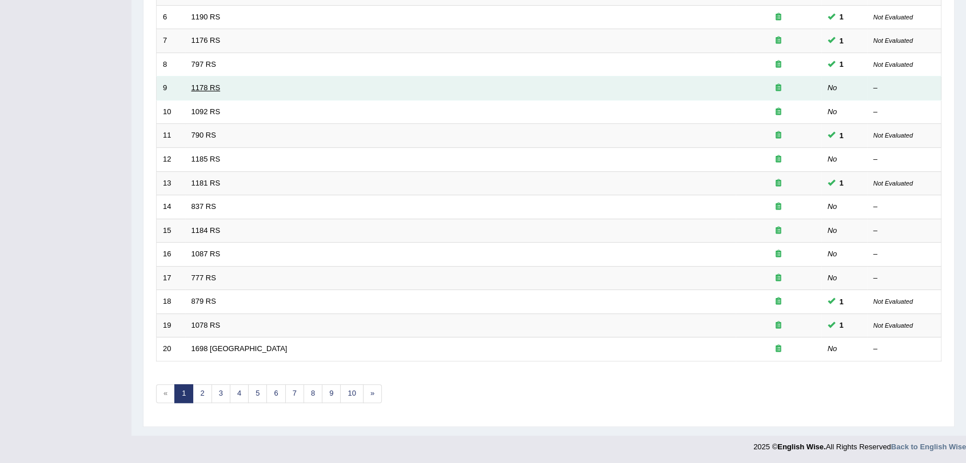
click at [201, 86] on link "1178 RS" at bounding box center [205, 87] width 29 height 9
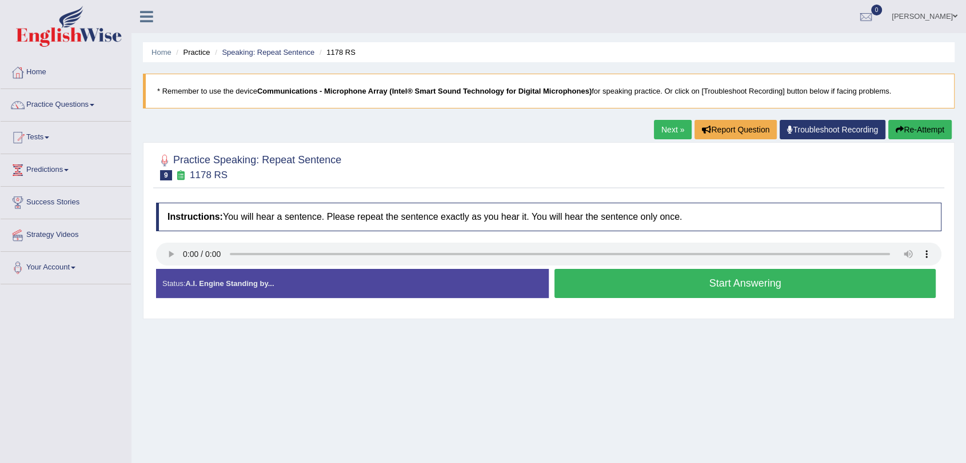
click at [711, 282] on button "Start Answering" at bounding box center [744, 283] width 381 height 29
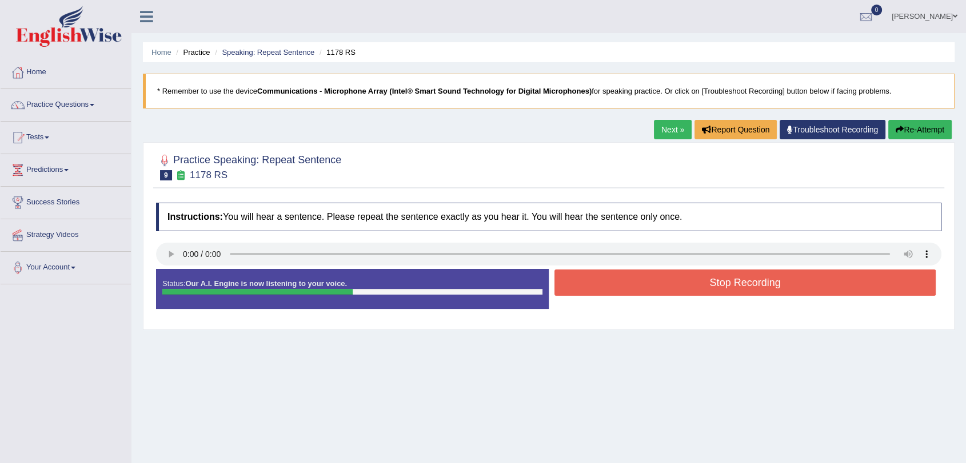
click at [711, 282] on button "Stop Recording" at bounding box center [744, 283] width 381 height 26
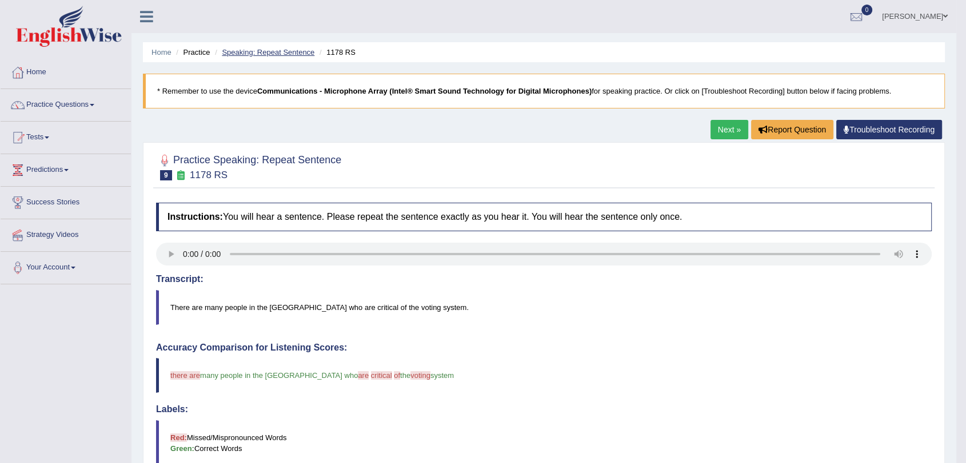
click at [275, 53] on link "Speaking: Repeat Sentence" at bounding box center [268, 52] width 93 height 9
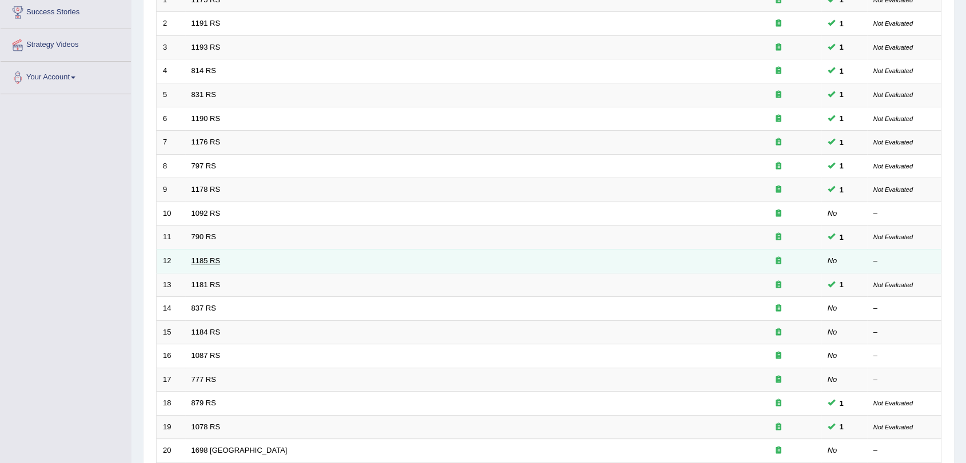
click at [214, 260] on link "1185 RS" at bounding box center [205, 261] width 29 height 9
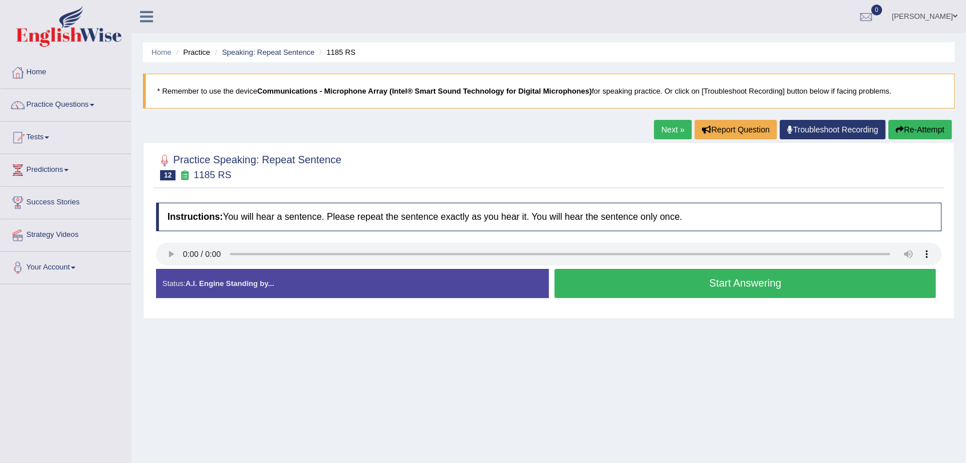
click at [623, 289] on button "Start Answering" at bounding box center [744, 283] width 381 height 29
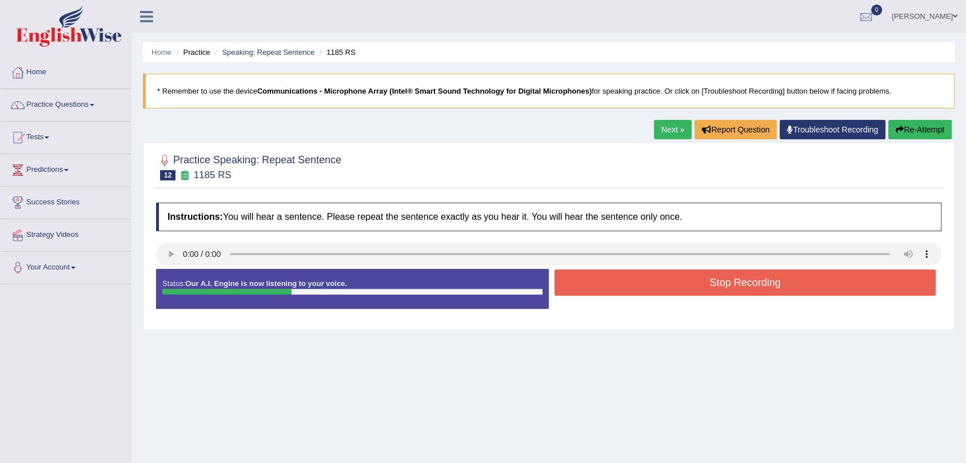
click at [623, 289] on button "Stop Recording" at bounding box center [744, 283] width 381 height 26
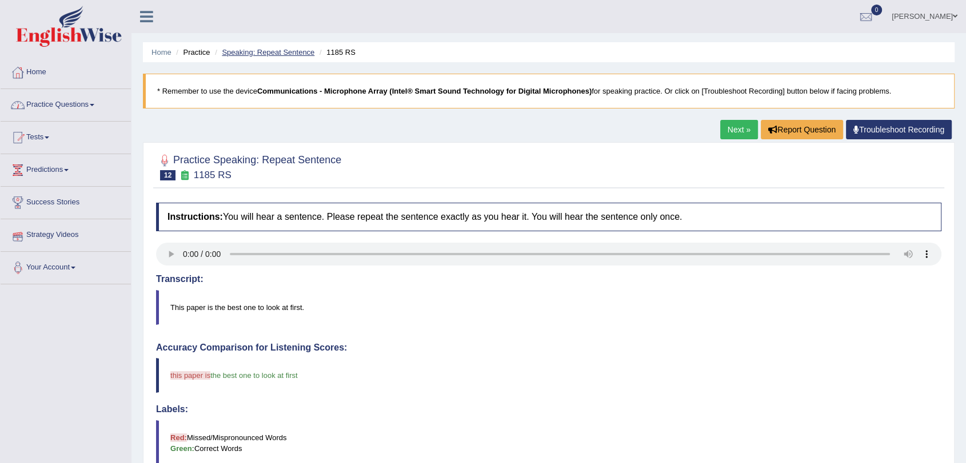
click at [257, 50] on link "Speaking: Repeat Sentence" at bounding box center [268, 52] width 93 height 9
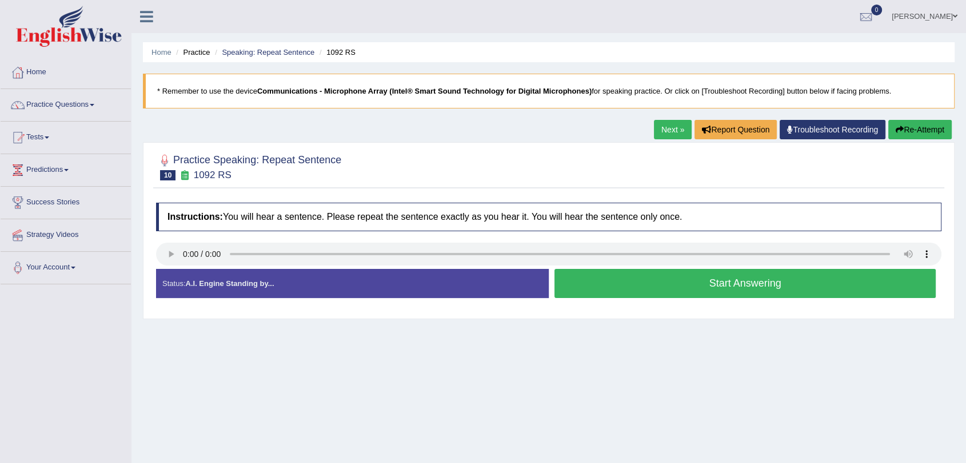
click at [761, 285] on button "Start Answering" at bounding box center [744, 283] width 381 height 29
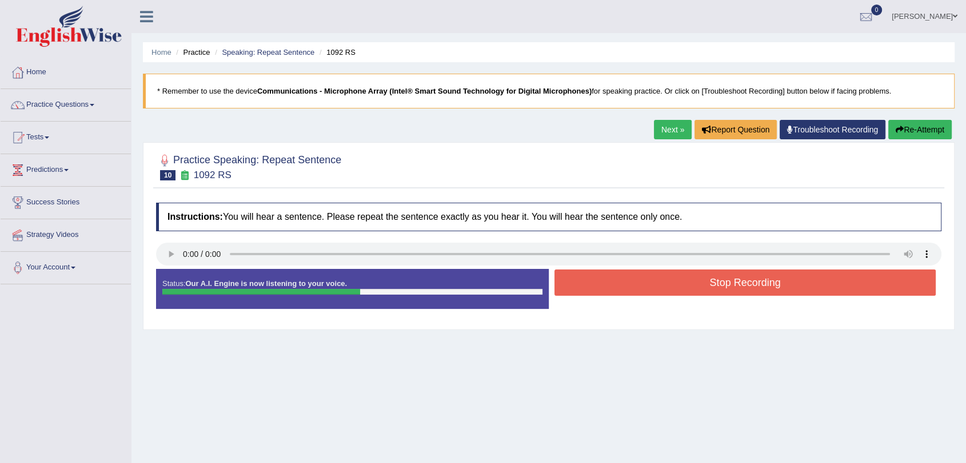
click at [732, 278] on button "Stop Recording" at bounding box center [744, 283] width 381 height 26
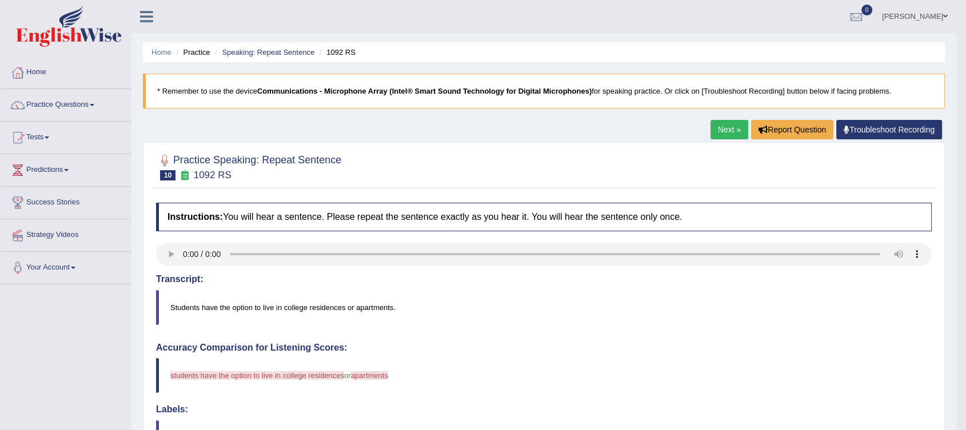
click at [77, 106] on link "Practice Questions" at bounding box center [66, 103] width 130 height 29
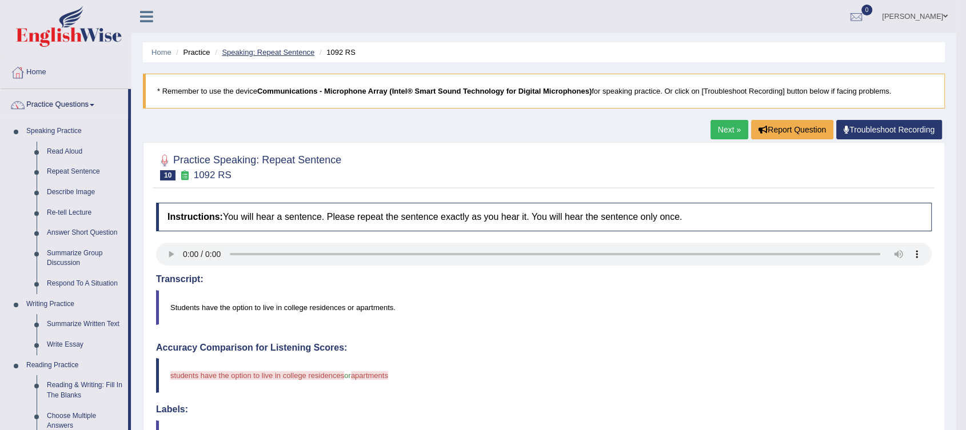
click at [258, 53] on link "Speaking: Repeat Sentence" at bounding box center [268, 52] width 93 height 9
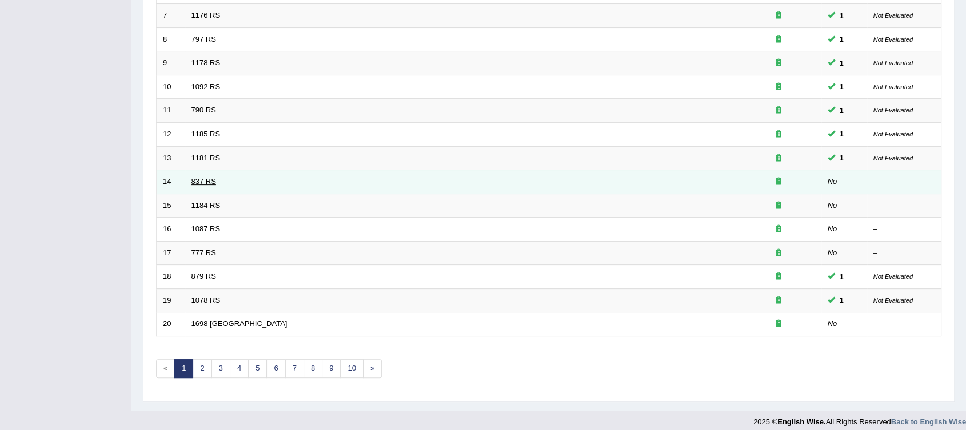
click at [208, 182] on link "837 RS" at bounding box center [203, 181] width 25 height 9
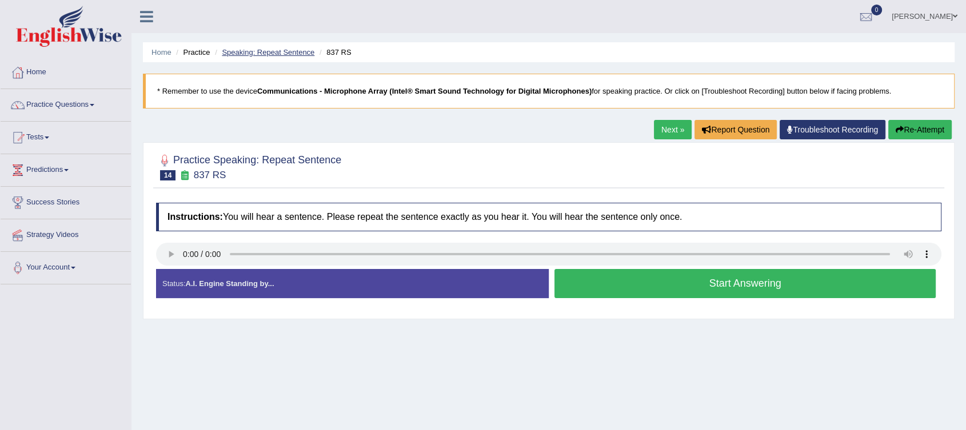
click at [297, 52] on link "Speaking: Repeat Sentence" at bounding box center [268, 52] width 93 height 9
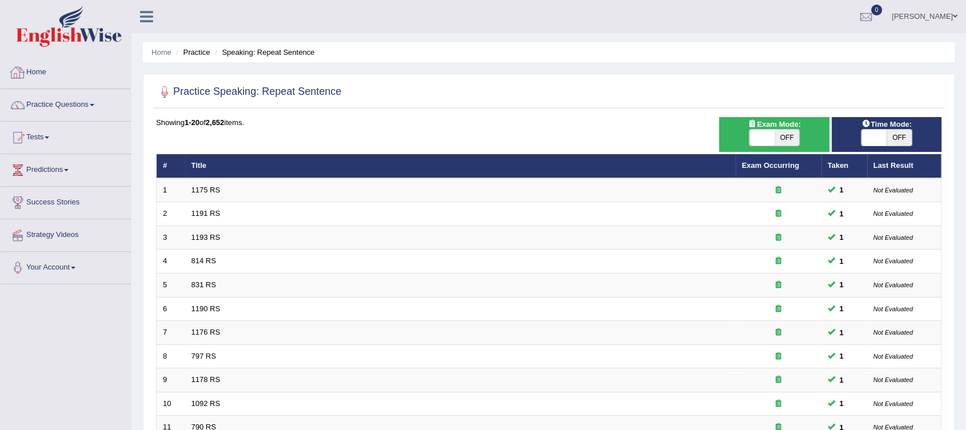
click at [97, 106] on link "Practice Questions" at bounding box center [66, 103] width 130 height 29
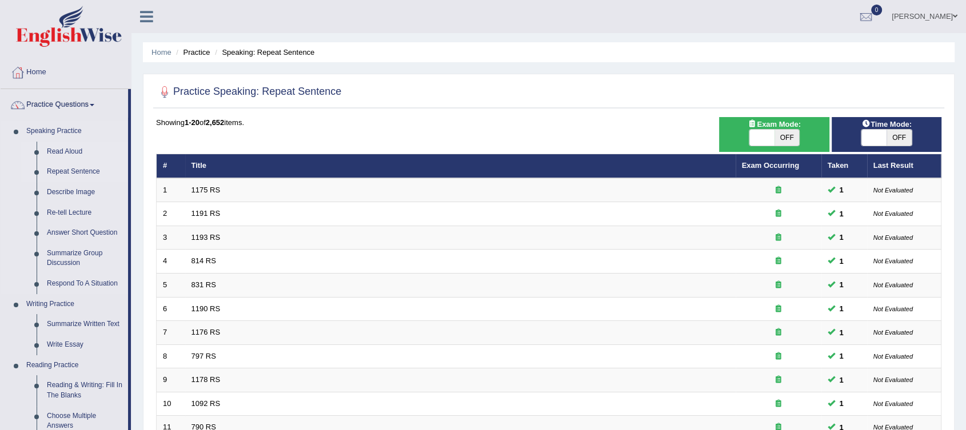
click at [66, 152] on link "Read Aloud" at bounding box center [85, 152] width 86 height 21
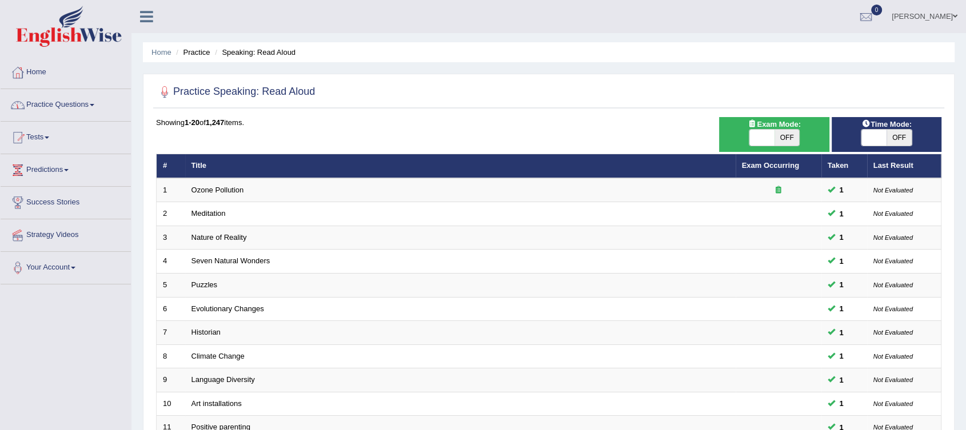
click at [94, 104] on span at bounding box center [92, 105] width 5 height 2
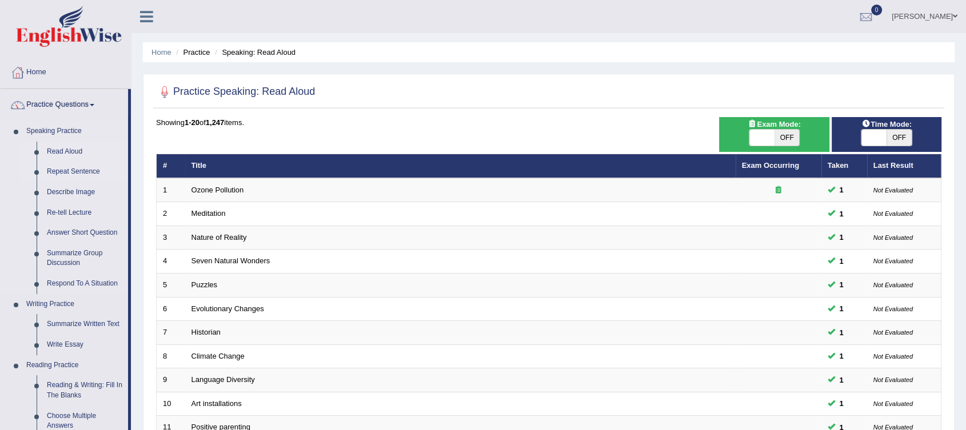
click at [89, 171] on link "Repeat Sentence" at bounding box center [85, 172] width 86 height 21
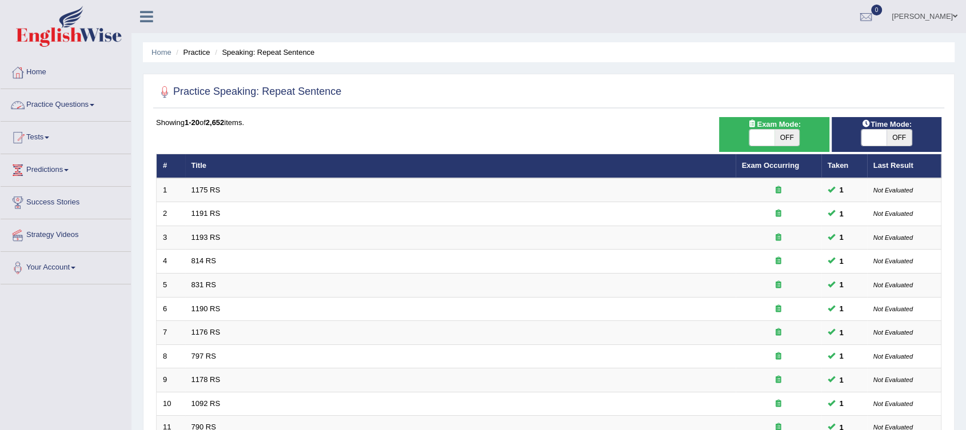
click at [97, 103] on link "Practice Questions" at bounding box center [66, 103] width 130 height 29
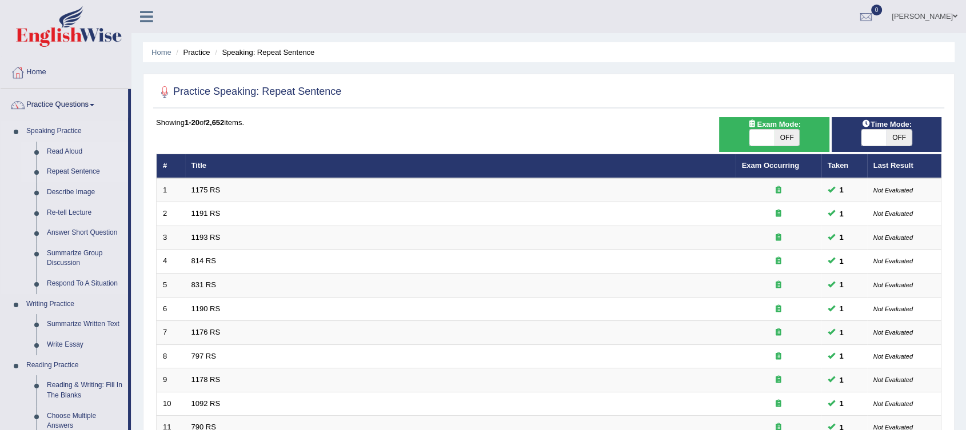
click at [75, 151] on link "Read Aloud" at bounding box center [85, 152] width 86 height 21
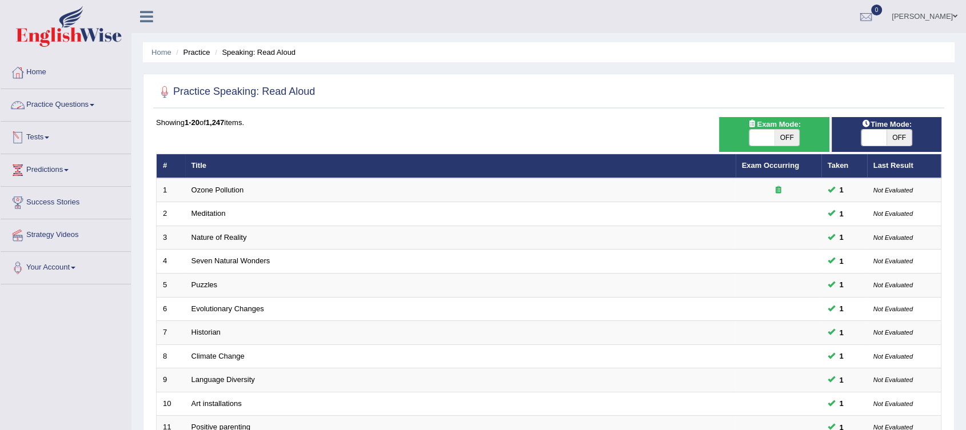
click at [94, 104] on span at bounding box center [92, 105] width 5 height 2
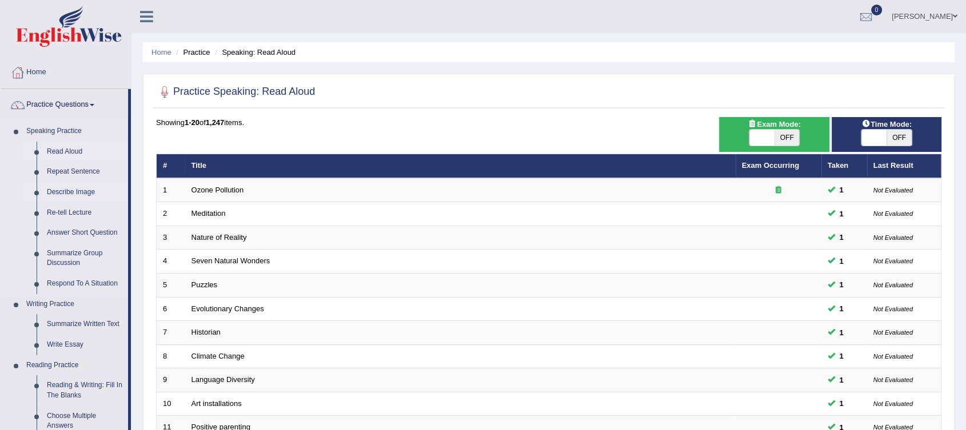
click at [73, 191] on link "Describe Image" at bounding box center [85, 192] width 86 height 21
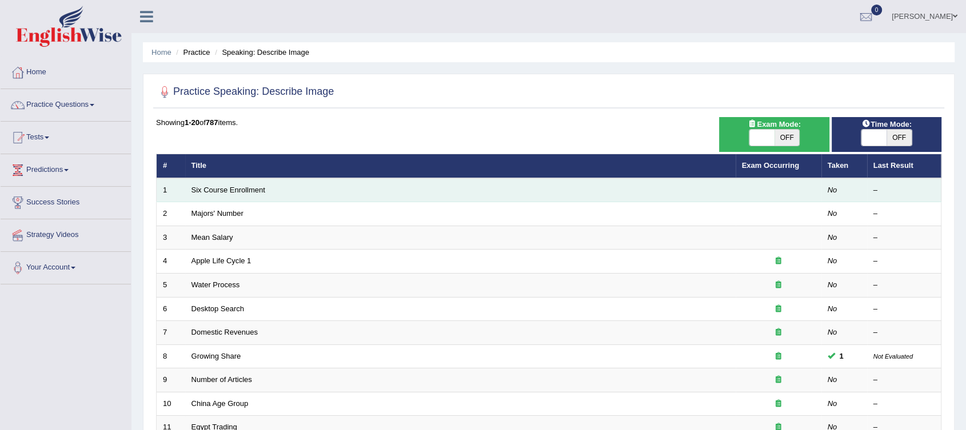
click at [266, 188] on td "Six Course Enrollment" at bounding box center [460, 190] width 550 height 24
click at [261, 190] on link "Six Course Enrollment" at bounding box center [228, 190] width 74 height 9
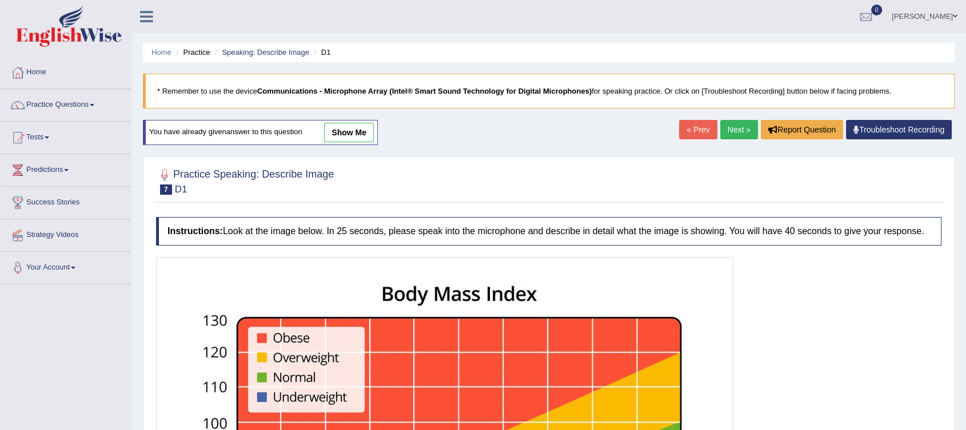
click at [736, 129] on link "Next »" at bounding box center [739, 129] width 38 height 19
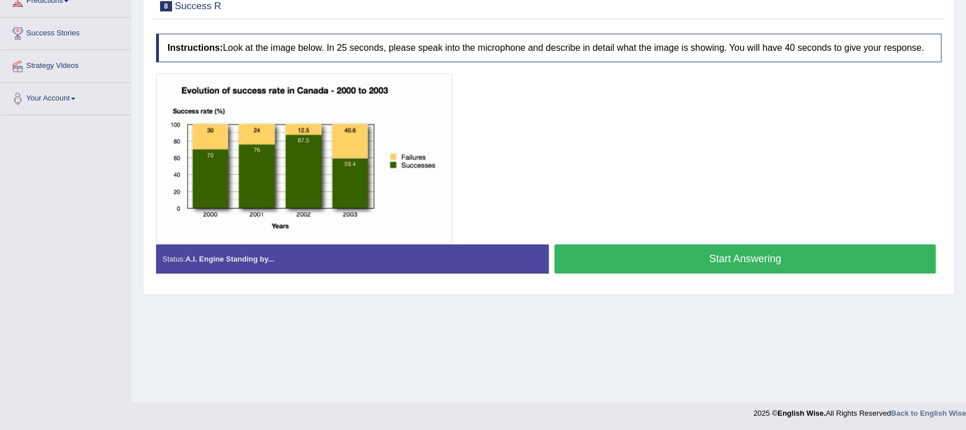
click at [714, 261] on button "Start Answering" at bounding box center [744, 259] width 381 height 29
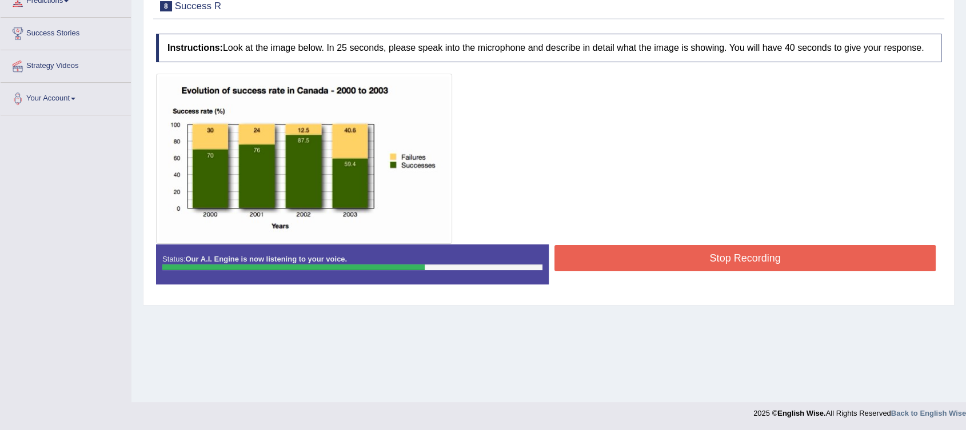
click at [719, 257] on button "Stop Recording" at bounding box center [744, 258] width 381 height 26
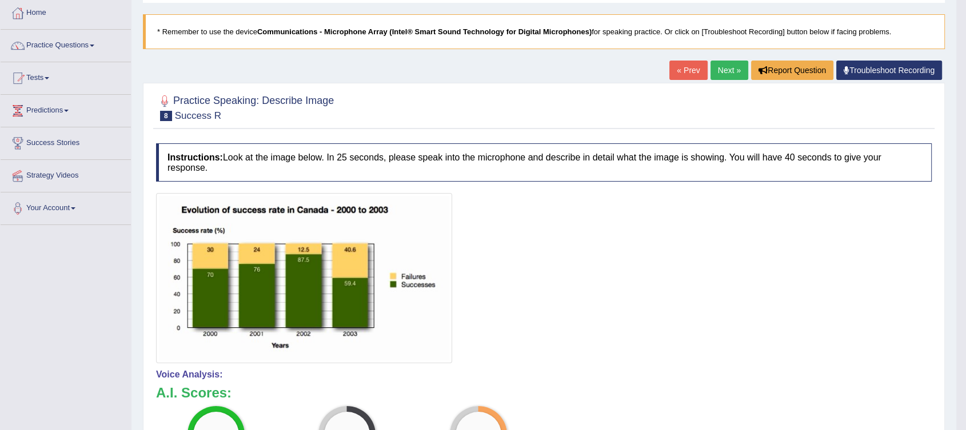
scroll to position [63, 0]
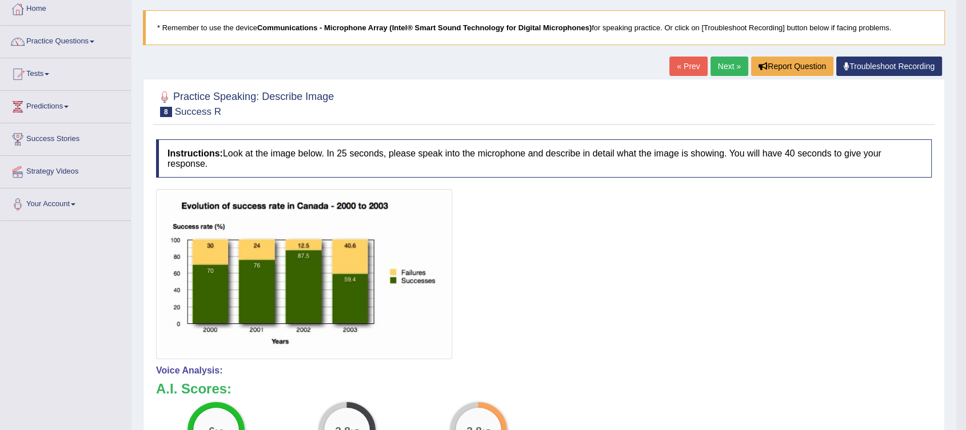
click at [722, 66] on link "Next »" at bounding box center [729, 66] width 38 height 19
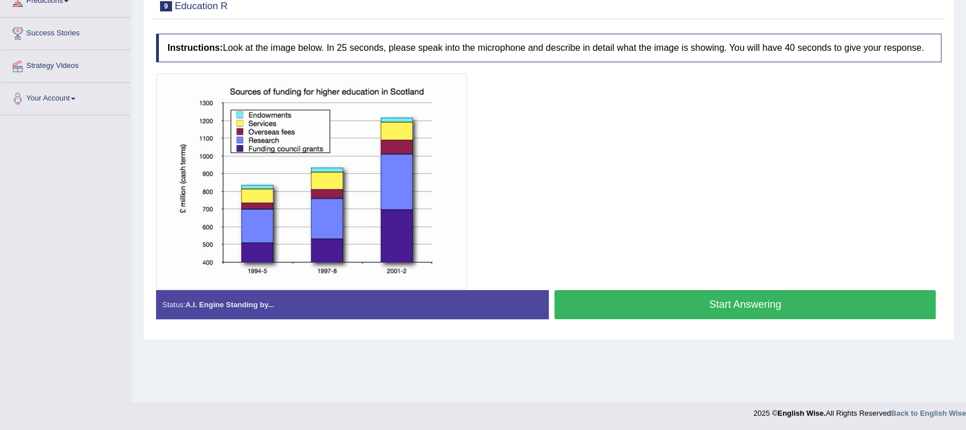
click at [754, 307] on button "Start Answering" at bounding box center [744, 304] width 381 height 29
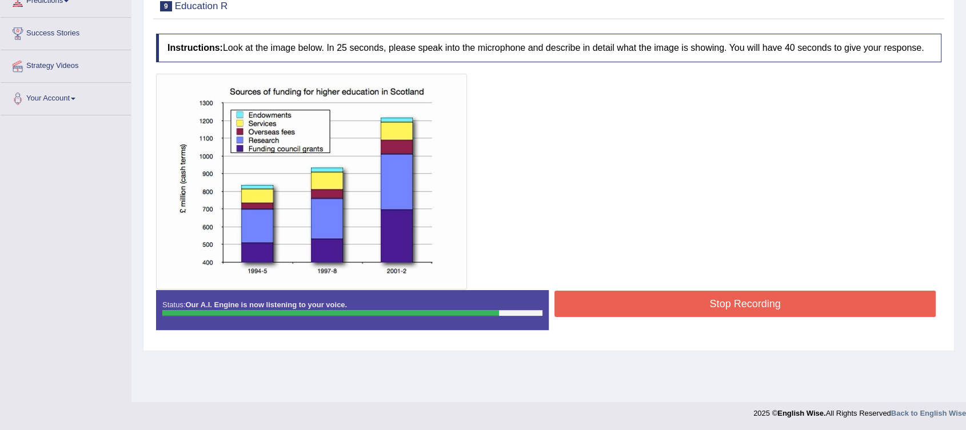
click at [736, 300] on button "Stop Recording" at bounding box center [744, 304] width 381 height 26
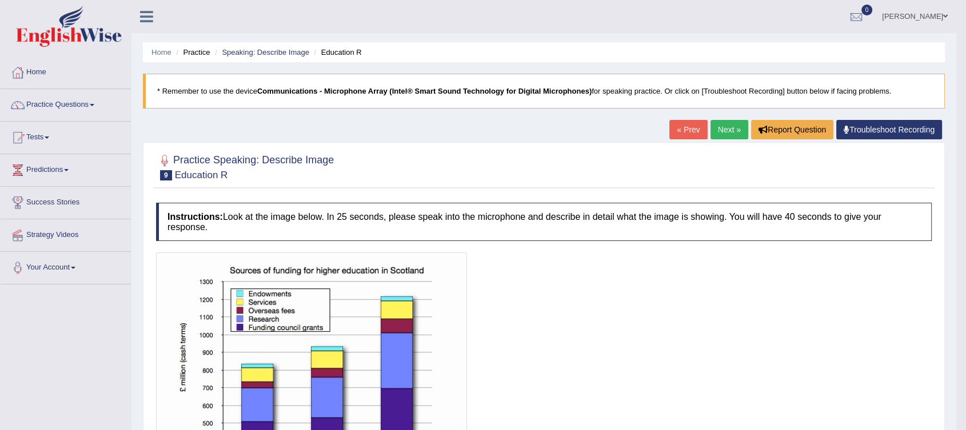
click at [723, 130] on link "Next »" at bounding box center [729, 129] width 38 height 19
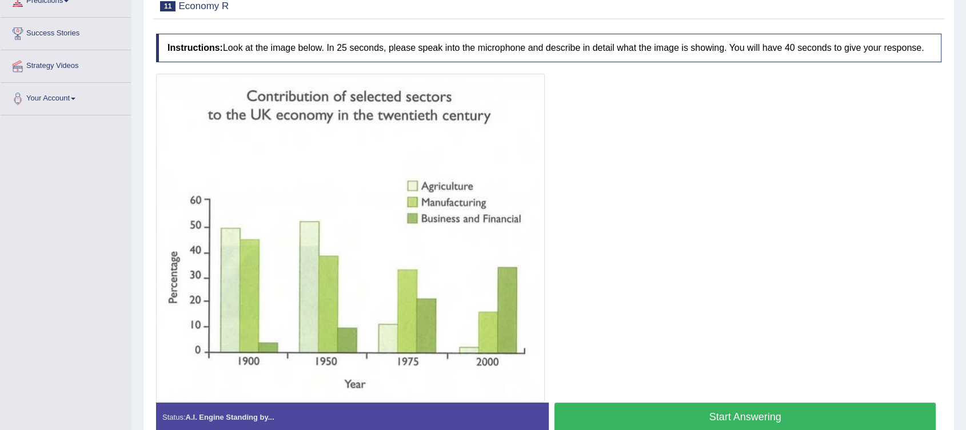
scroll to position [166, 0]
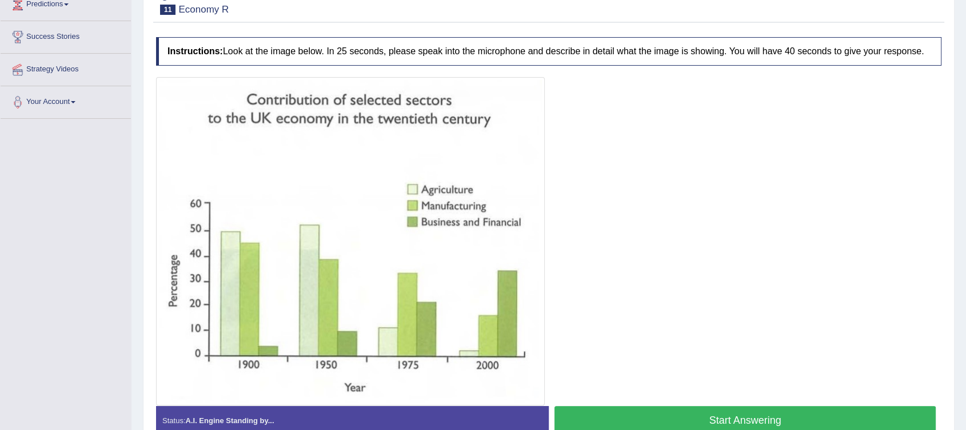
click at [745, 419] on button "Start Answering" at bounding box center [744, 420] width 381 height 29
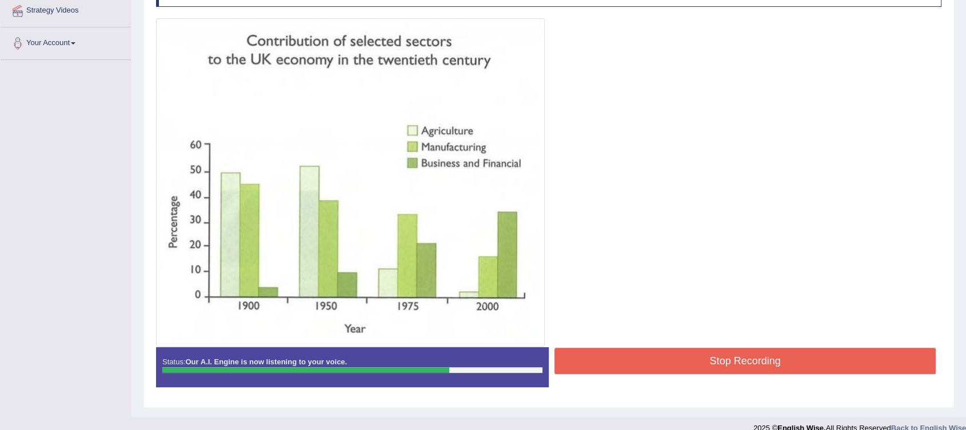
scroll to position [229, 0]
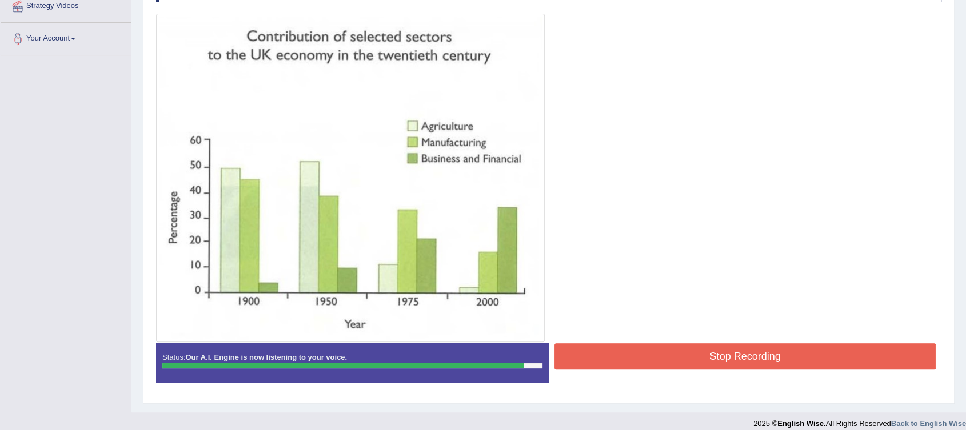
click at [686, 363] on button "Stop Recording" at bounding box center [744, 356] width 381 height 26
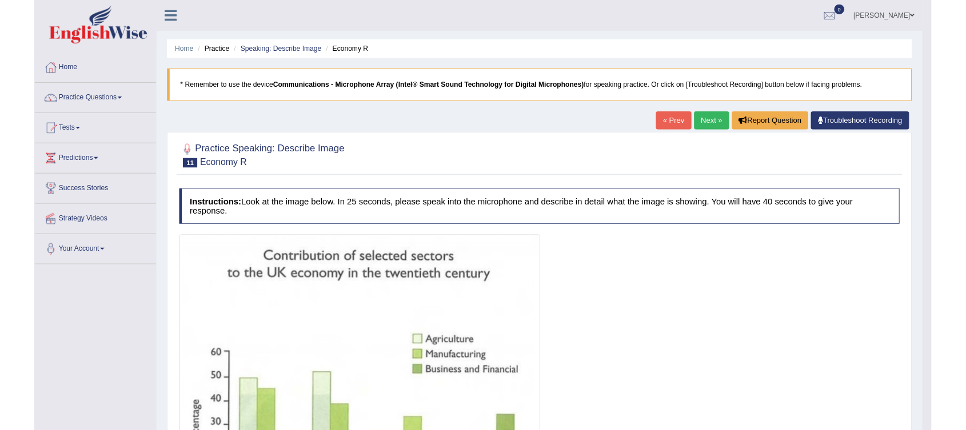
scroll to position [0, 0]
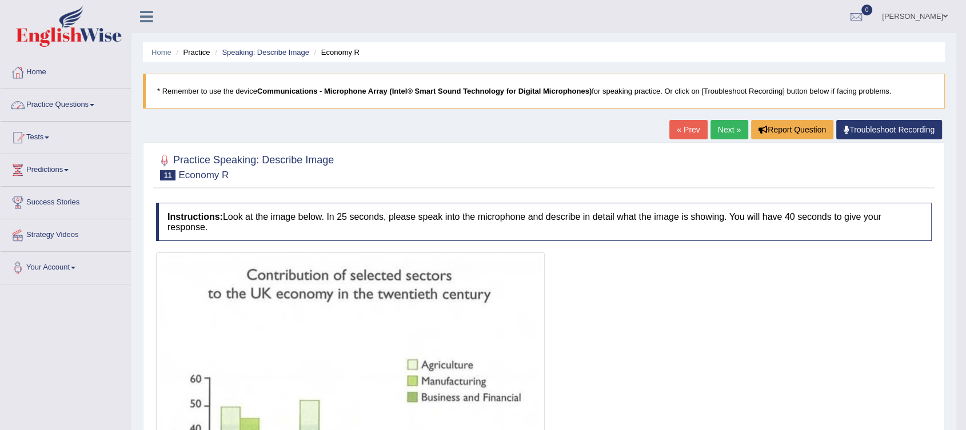
click at [92, 103] on link "Practice Questions" at bounding box center [66, 103] width 130 height 29
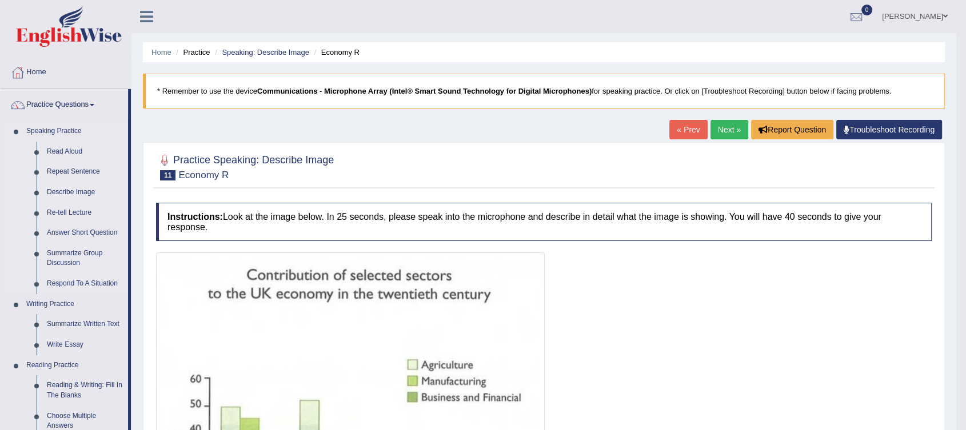
click at [78, 191] on link "Describe Image" at bounding box center [85, 192] width 86 height 21
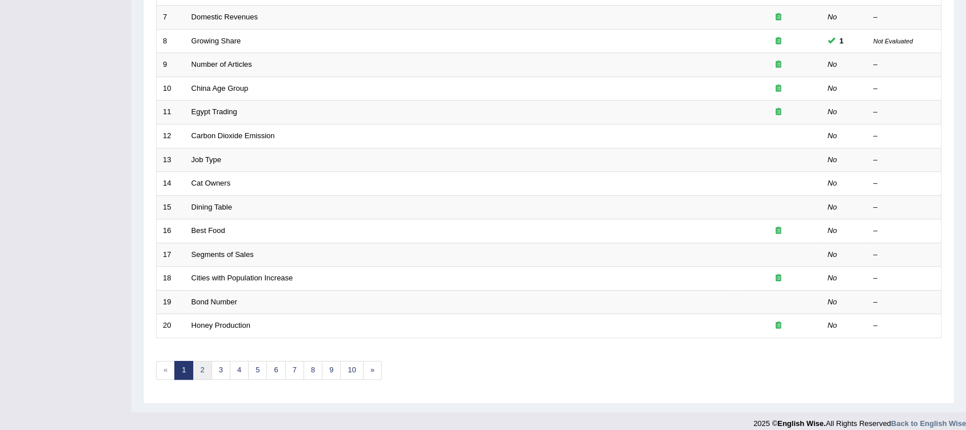
scroll to position [325, 0]
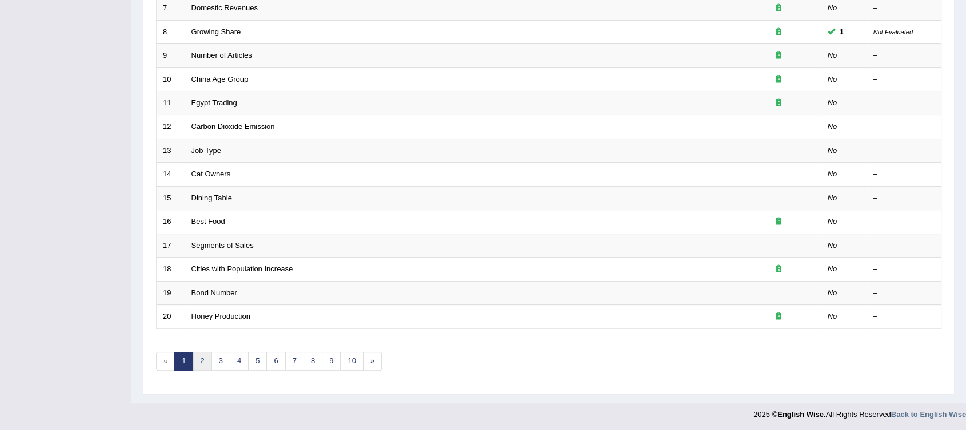
click at [197, 357] on link "2" at bounding box center [202, 361] width 19 height 19
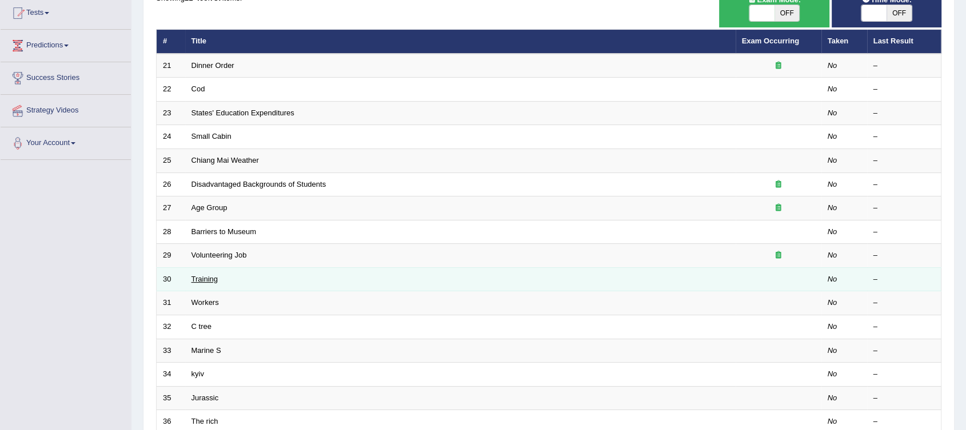
scroll to position [127, 0]
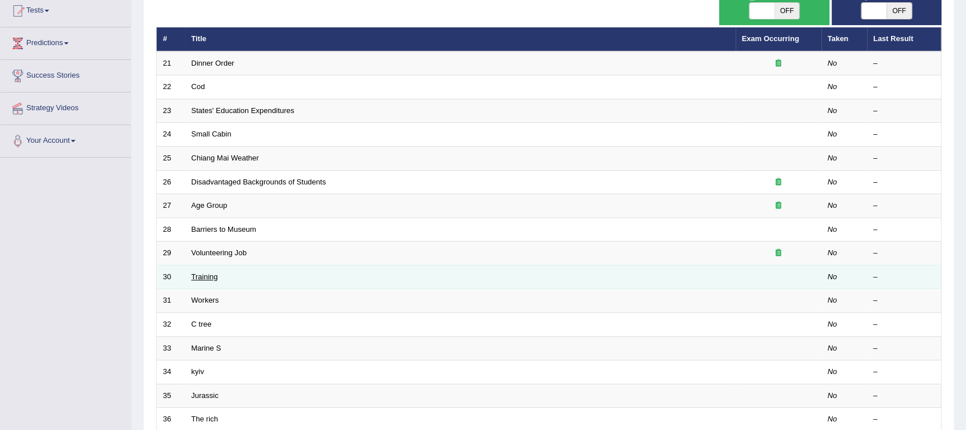
click at [206, 275] on link "Training" at bounding box center [204, 277] width 26 height 9
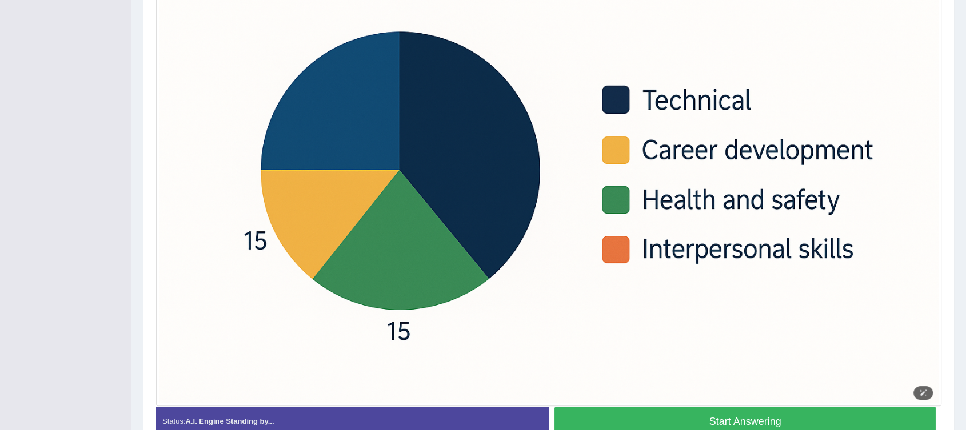
scroll to position [362, 0]
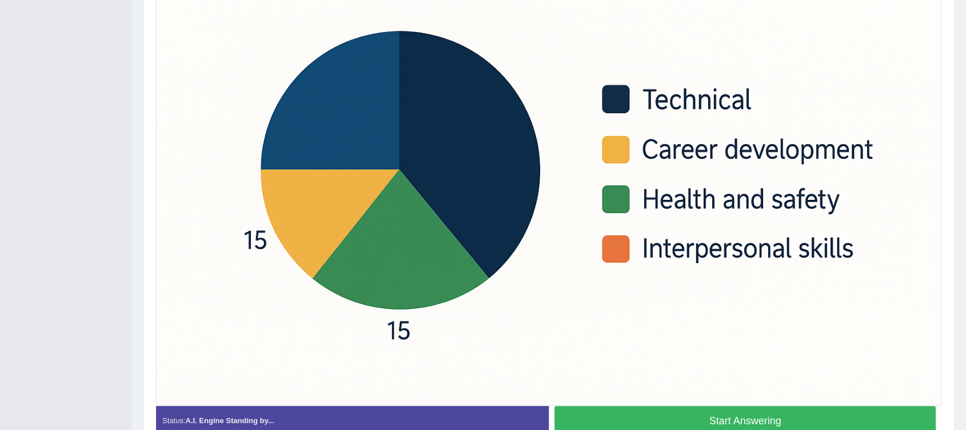
click at [924, 417] on button "Start Answering" at bounding box center [744, 420] width 381 height 29
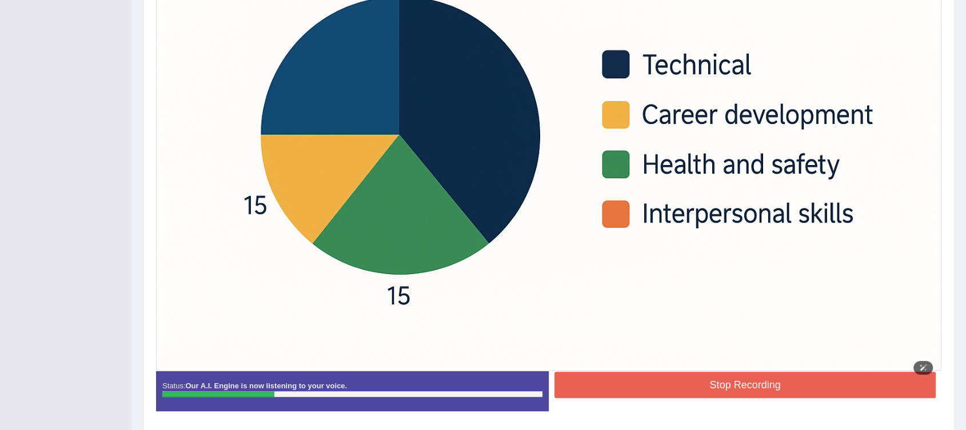
scroll to position [437, 0]
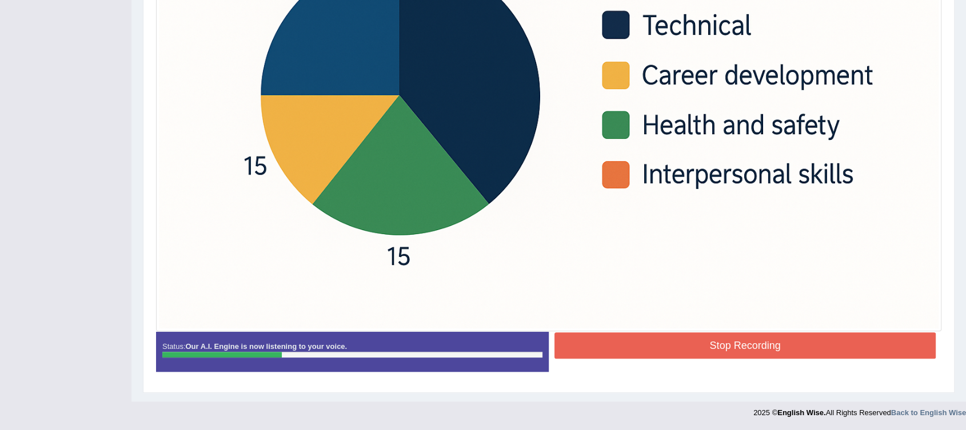
click at [716, 342] on button "Stop Recording" at bounding box center [744, 346] width 381 height 26
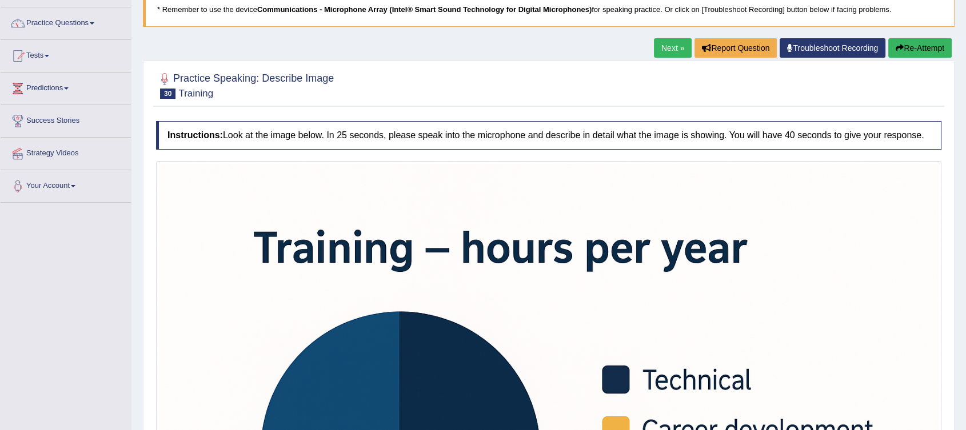
scroll to position [27, 0]
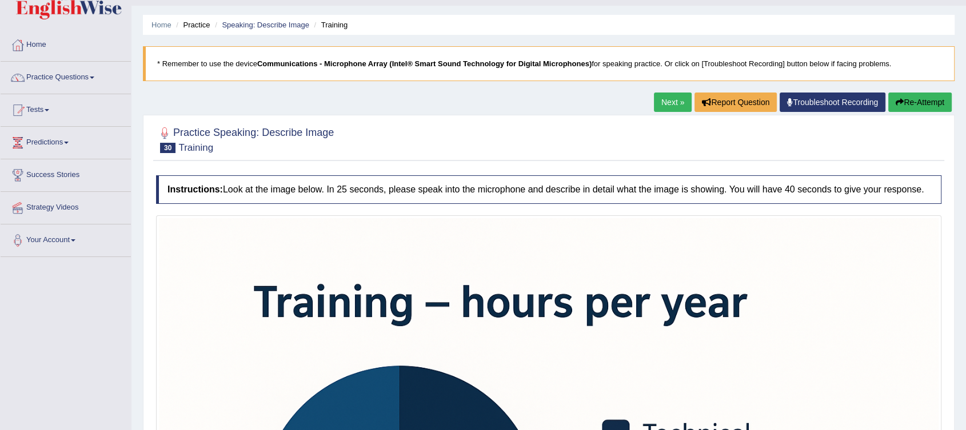
click at [918, 97] on button "Re-Attempt" at bounding box center [919, 102] width 63 height 19
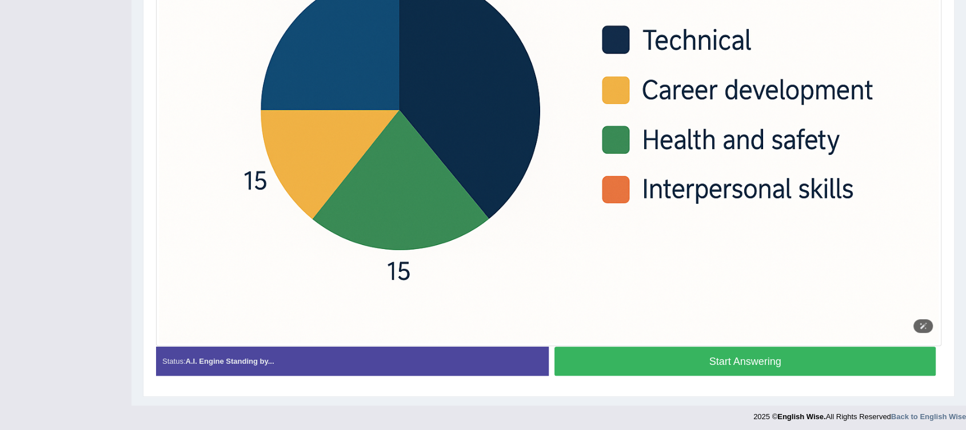
scroll to position [426, 0]
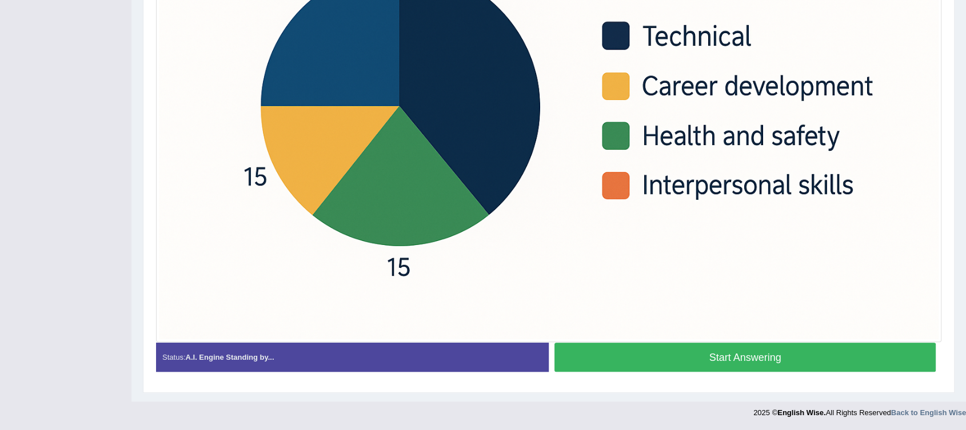
click at [786, 361] on button "Start Answering" at bounding box center [744, 357] width 381 height 29
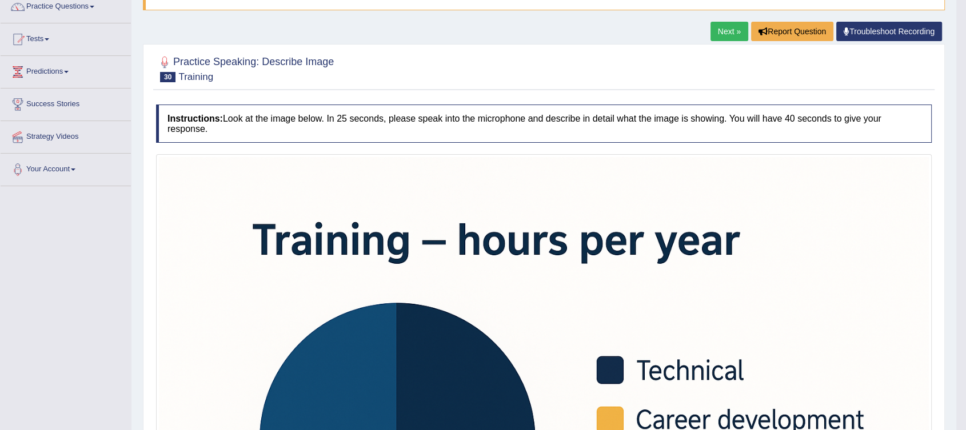
scroll to position [45, 0]
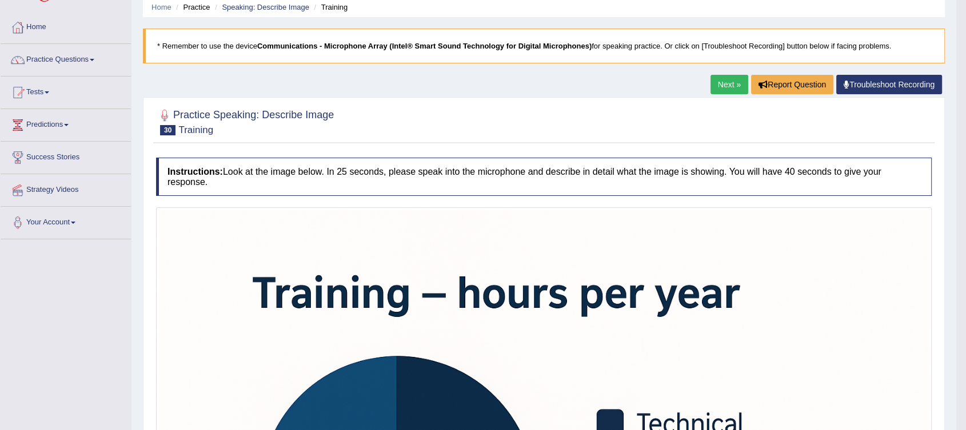
click at [725, 83] on link "Next »" at bounding box center [729, 84] width 38 height 19
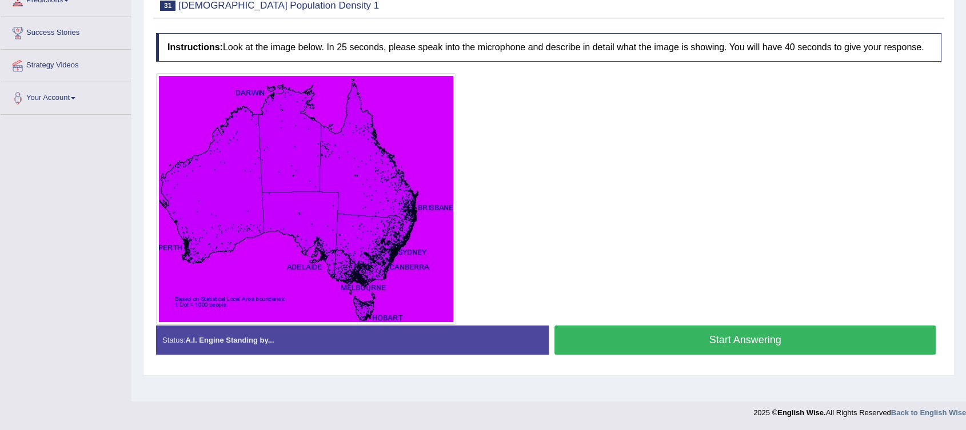
scroll to position [169, 0]
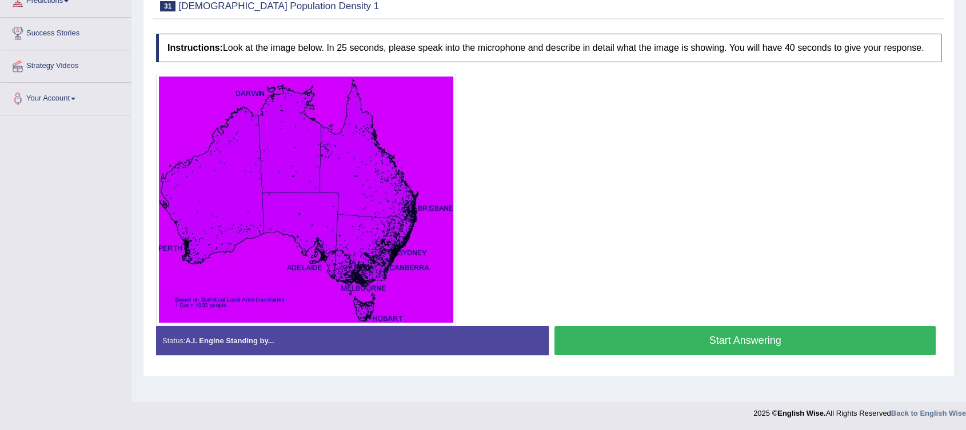
click at [762, 343] on button "Start Answering" at bounding box center [744, 340] width 381 height 29
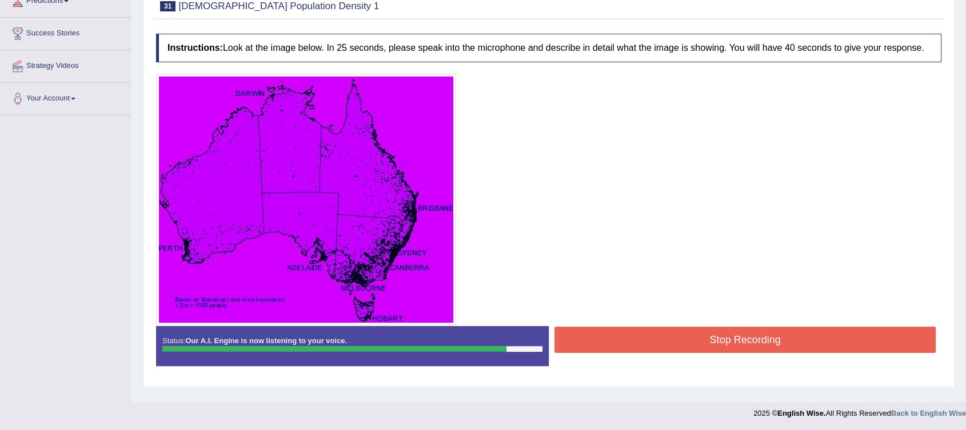
click at [731, 336] on button "Stop Recording" at bounding box center [744, 340] width 381 height 26
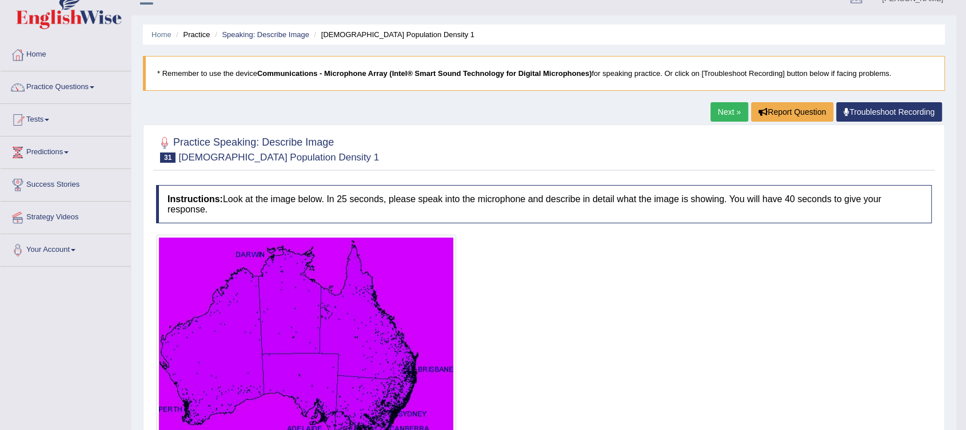
scroll to position [0, 0]
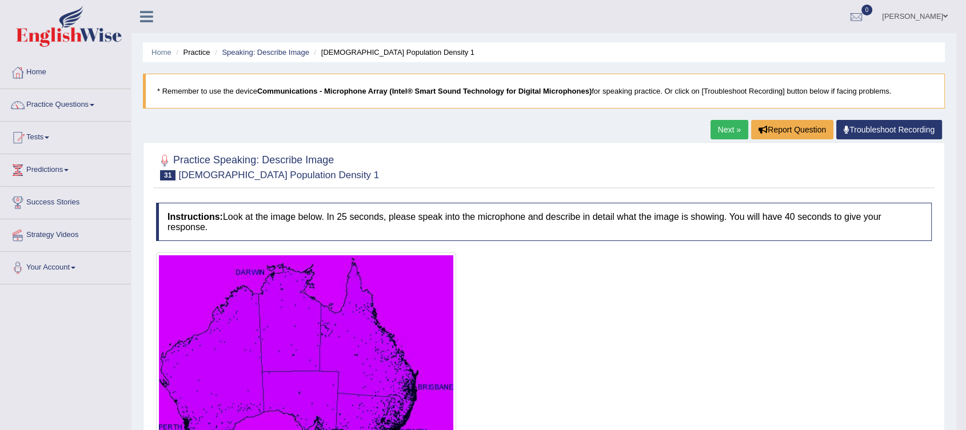
click at [726, 128] on link "Next »" at bounding box center [729, 129] width 38 height 19
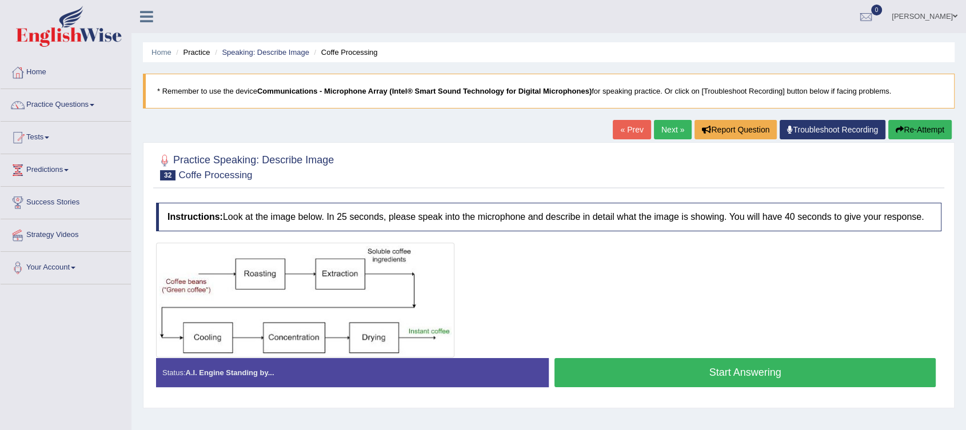
click at [736, 371] on button "Start Answering" at bounding box center [744, 372] width 381 height 29
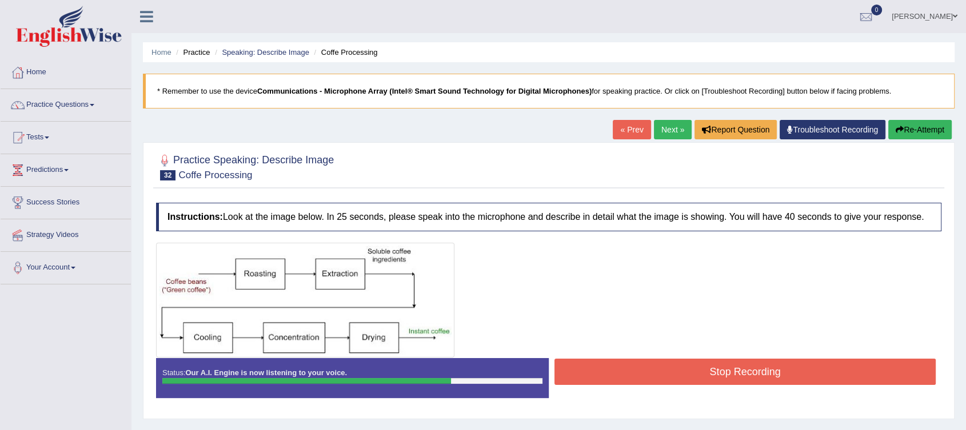
click at [777, 377] on button "Stop Recording" at bounding box center [744, 372] width 381 height 26
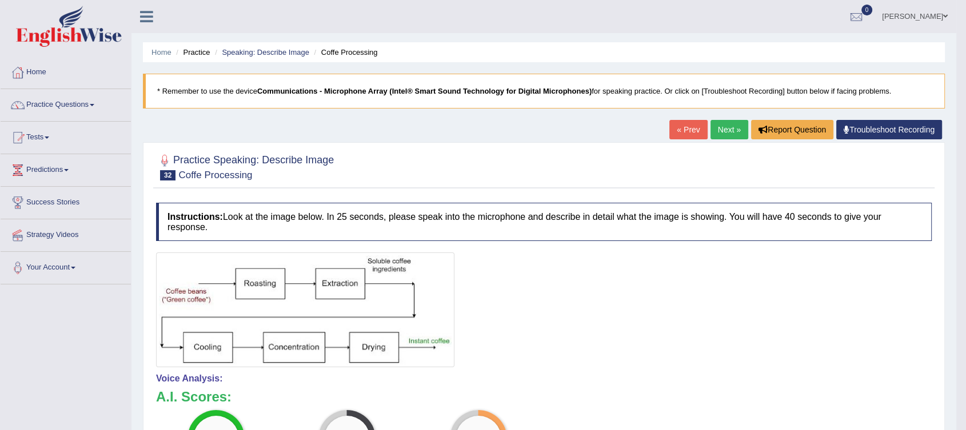
click at [731, 126] on link "Next »" at bounding box center [729, 129] width 38 height 19
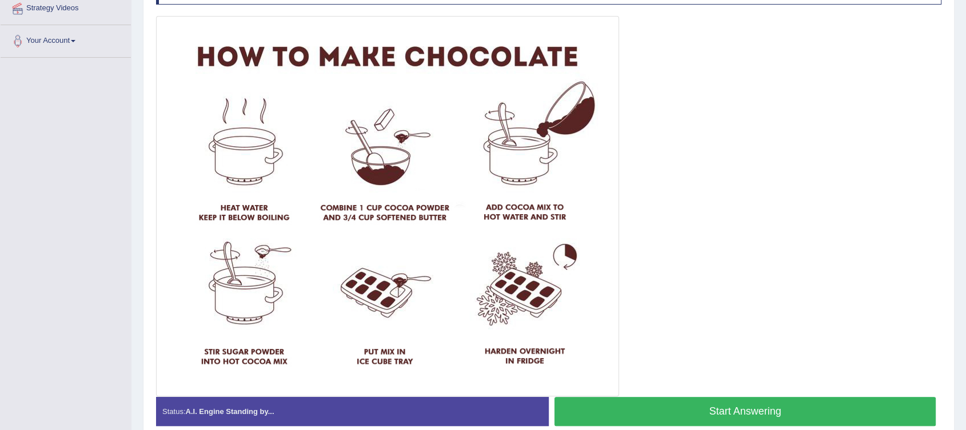
scroll to position [218, 0]
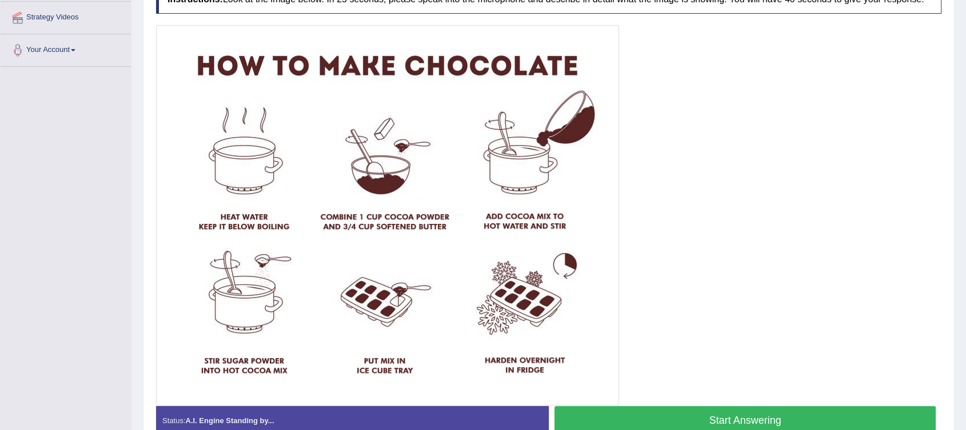
click at [790, 417] on button "Start Answering" at bounding box center [744, 420] width 381 height 29
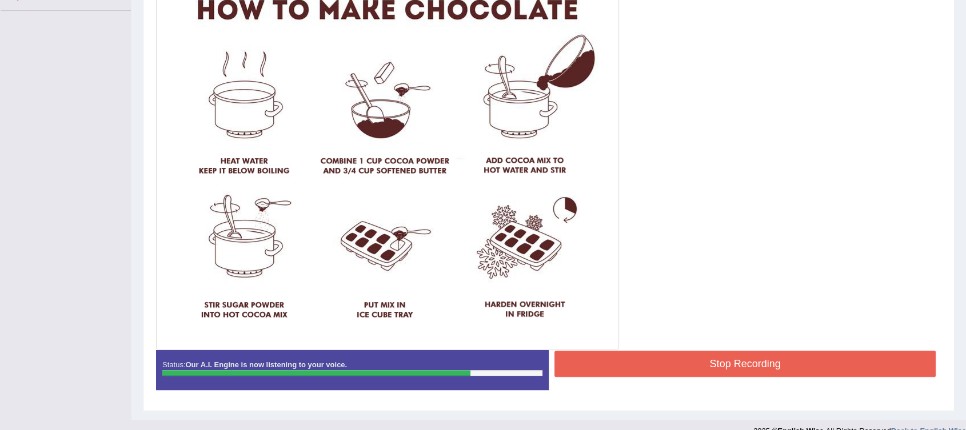
scroll to position [281, 0]
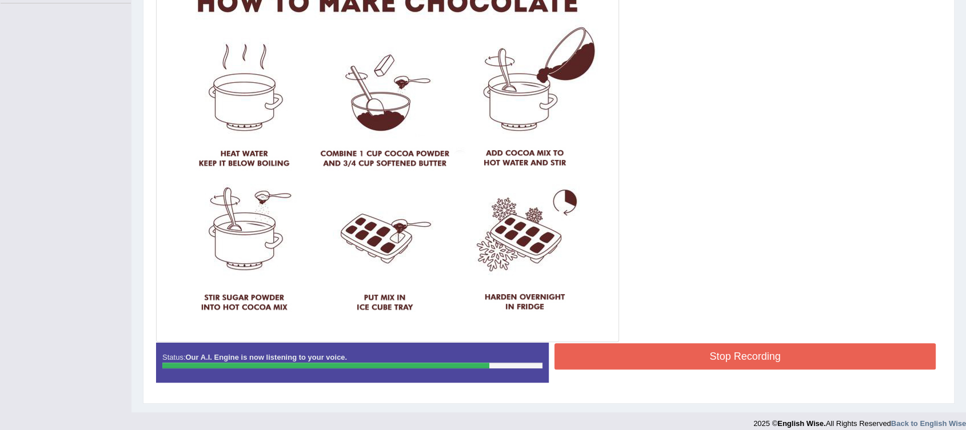
click at [742, 350] on button "Stop Recording" at bounding box center [744, 356] width 381 height 26
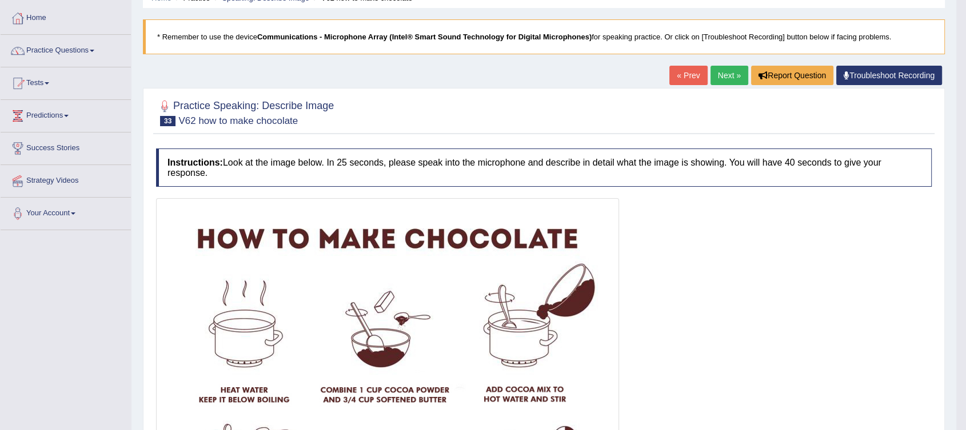
scroll to position [34, 0]
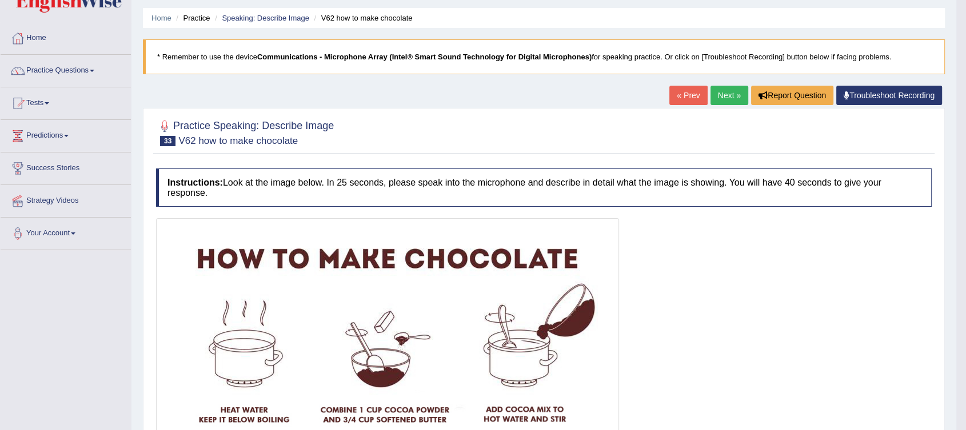
click at [727, 93] on link "Next »" at bounding box center [729, 95] width 38 height 19
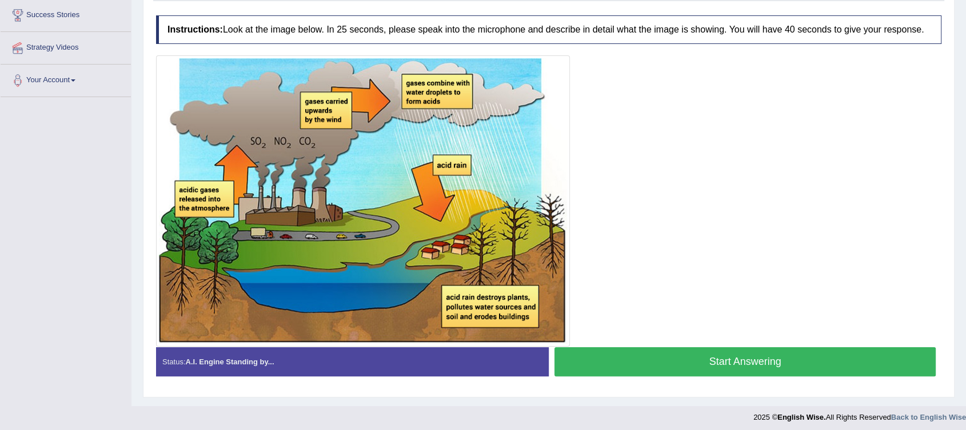
scroll to position [190, 0]
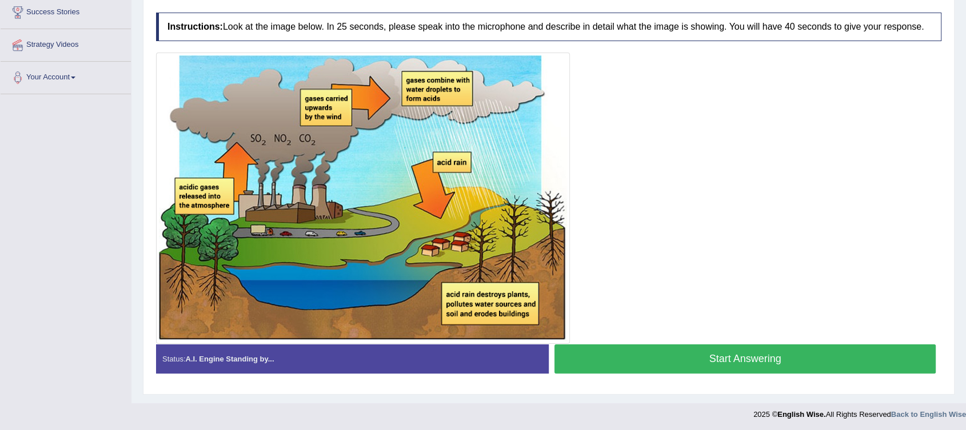
click at [800, 354] on button "Start Answering" at bounding box center [744, 359] width 381 height 29
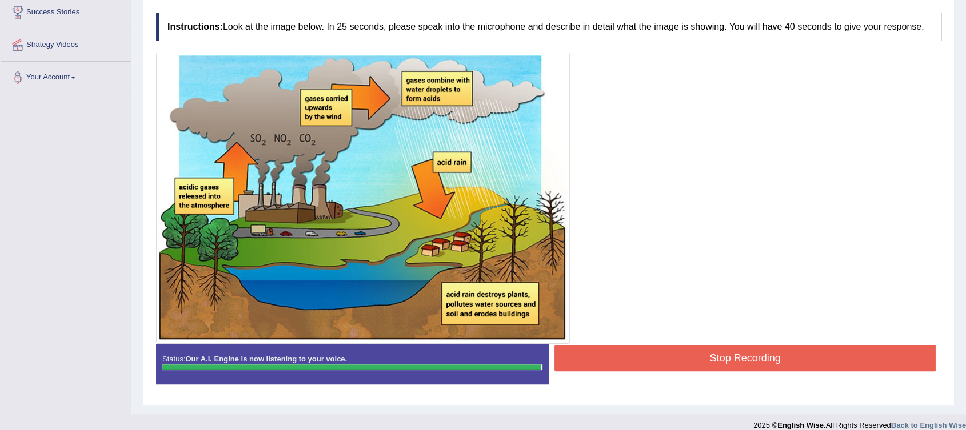
click at [652, 359] on button "Stop Recording" at bounding box center [744, 358] width 381 height 26
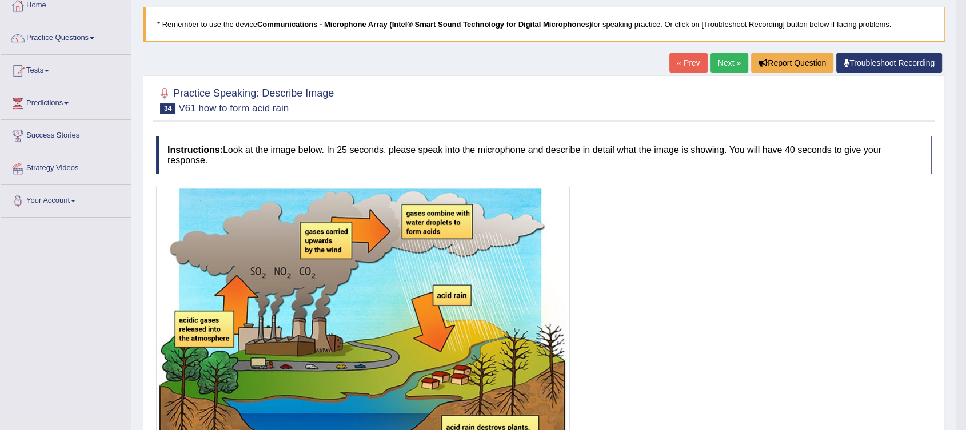
scroll to position [63, 0]
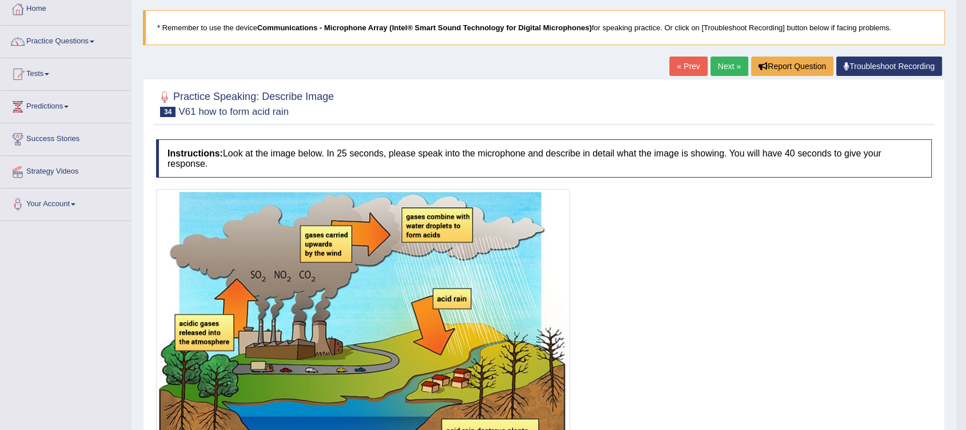
click at [730, 65] on link "Next »" at bounding box center [729, 66] width 38 height 19
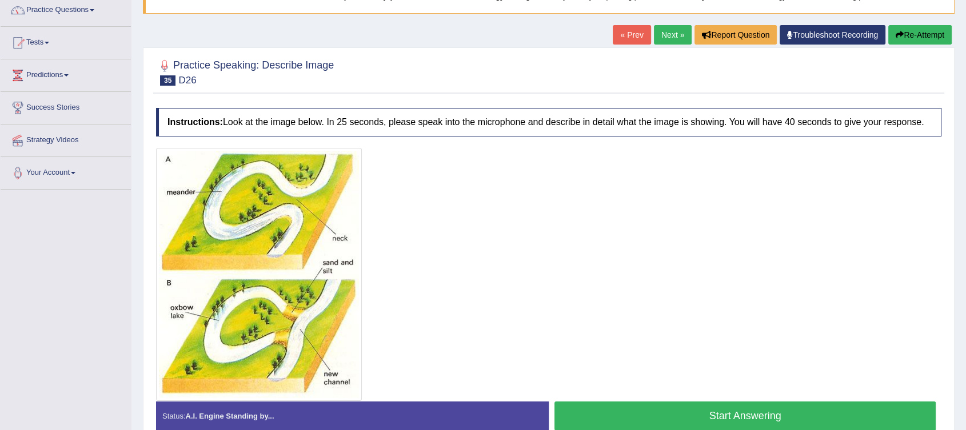
scroll to position [127, 0]
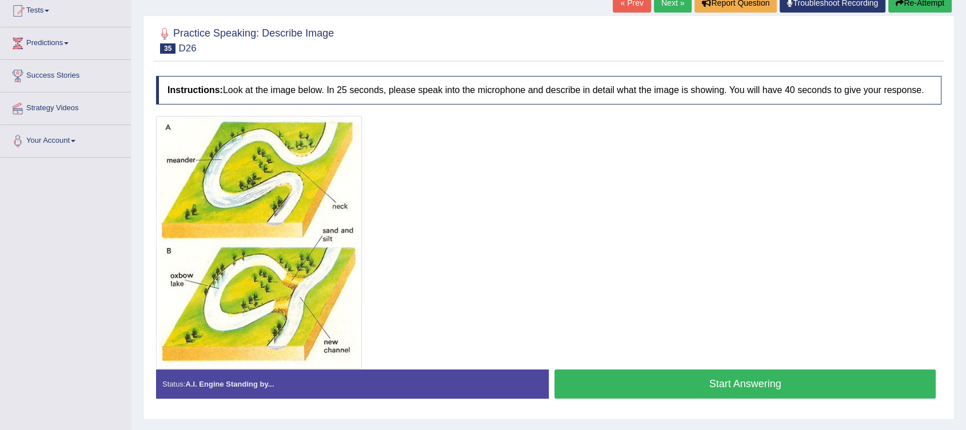
click at [744, 380] on button "Start Answering" at bounding box center [744, 384] width 381 height 29
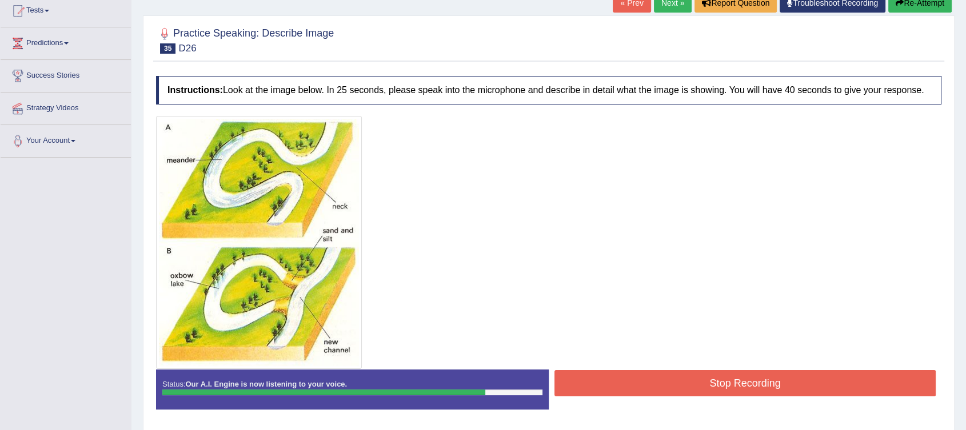
click at [782, 381] on button "Stop Recording" at bounding box center [744, 383] width 381 height 26
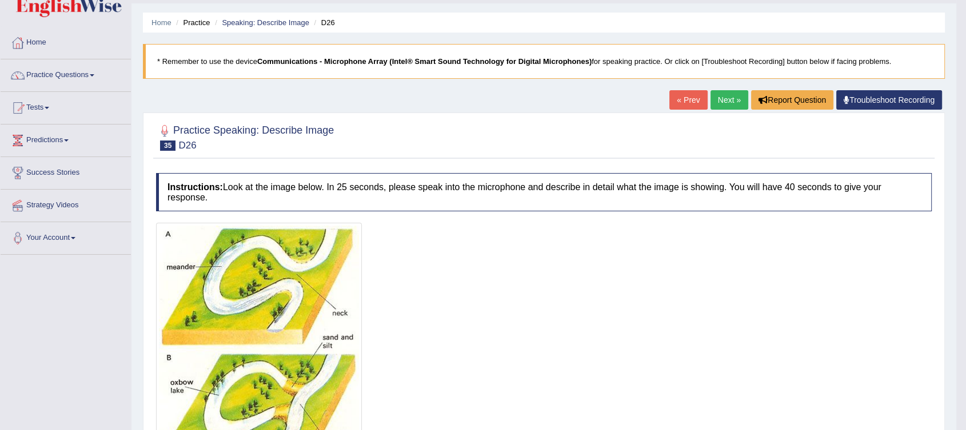
scroll to position [0, 0]
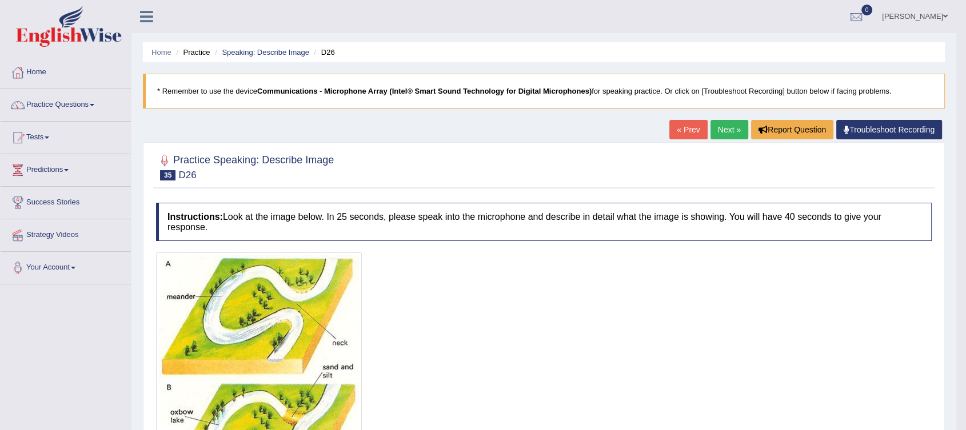
click at [724, 130] on link "Next »" at bounding box center [729, 129] width 38 height 19
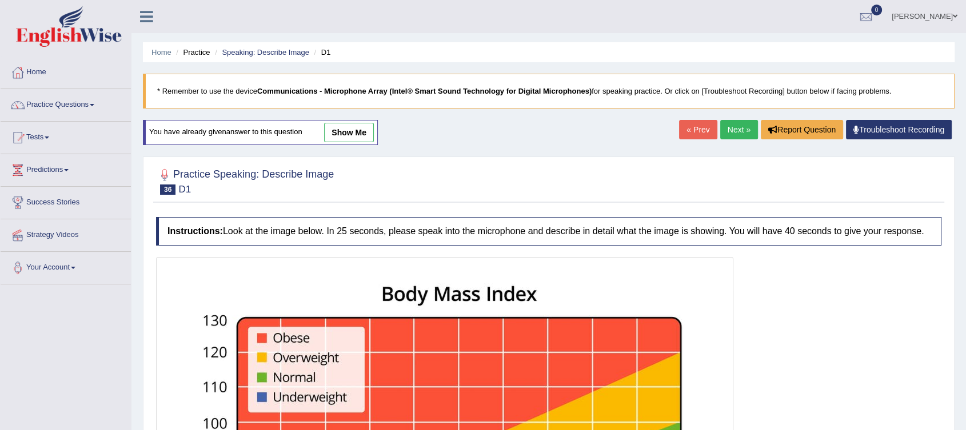
click at [740, 128] on link "Next »" at bounding box center [739, 129] width 38 height 19
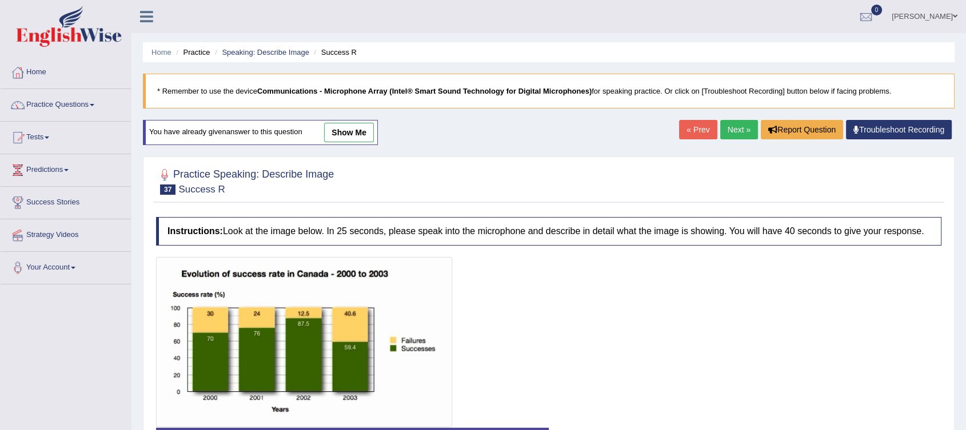
click at [736, 131] on link "Next »" at bounding box center [739, 129] width 38 height 19
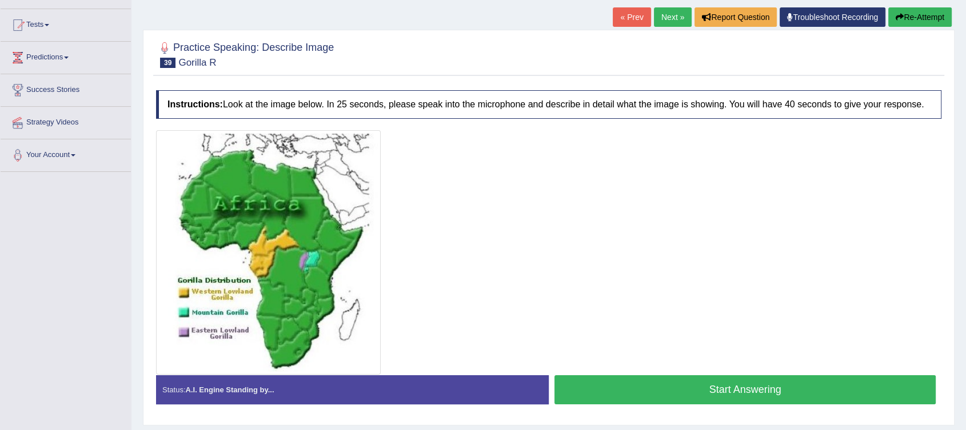
scroll to position [106, 0]
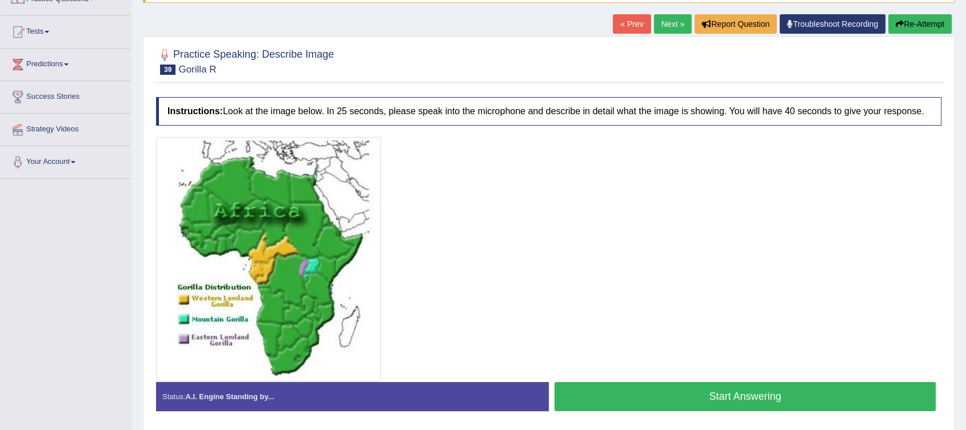
click at [672, 23] on link "Next »" at bounding box center [673, 23] width 38 height 19
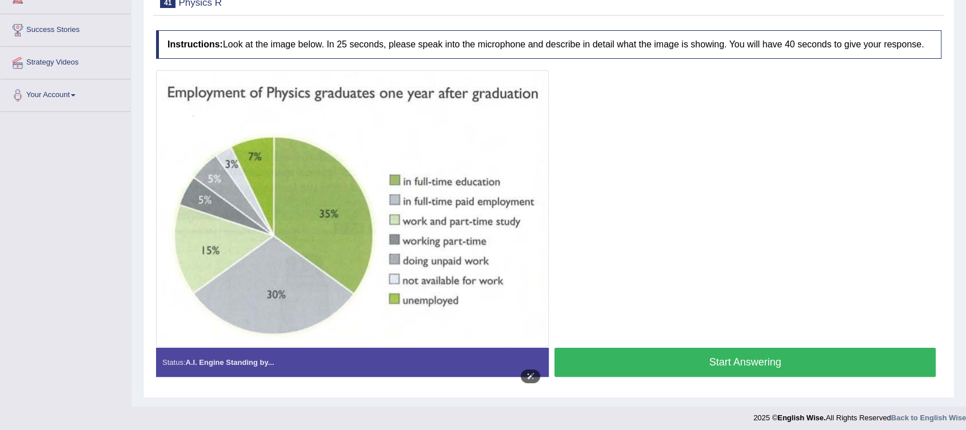
scroll to position [178, 0]
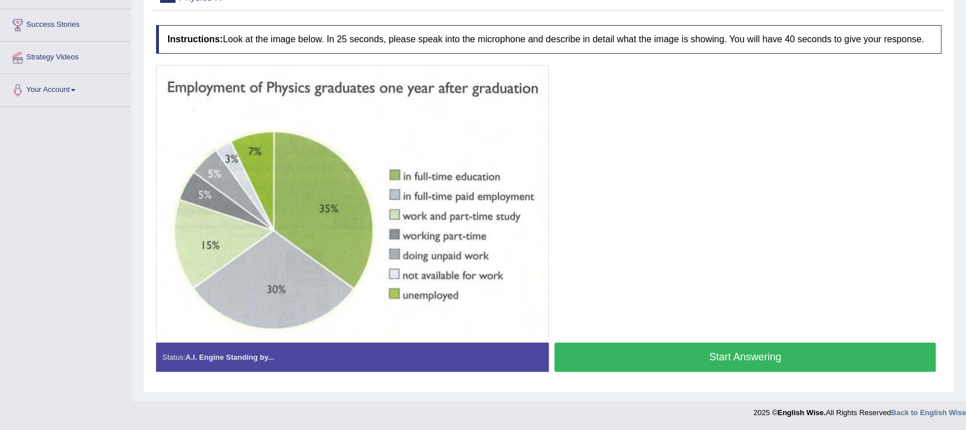
click at [735, 362] on button "Start Answering" at bounding box center [744, 357] width 381 height 29
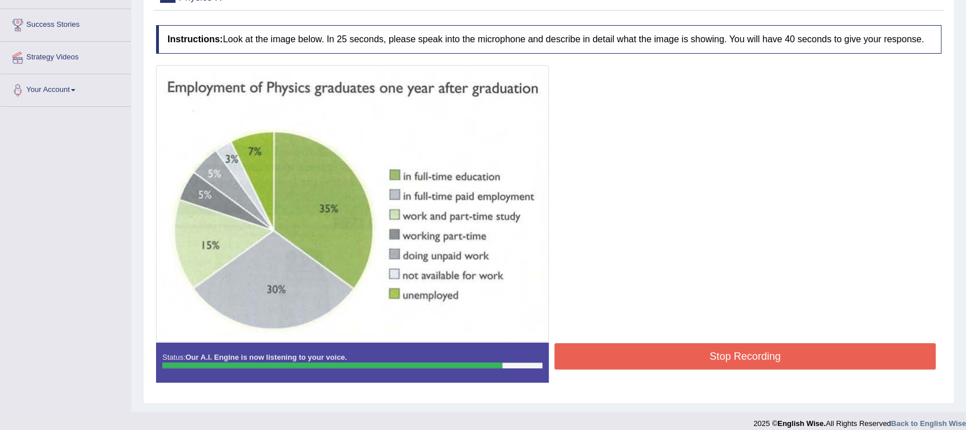
click at [744, 358] on button "Stop Recording" at bounding box center [744, 356] width 381 height 26
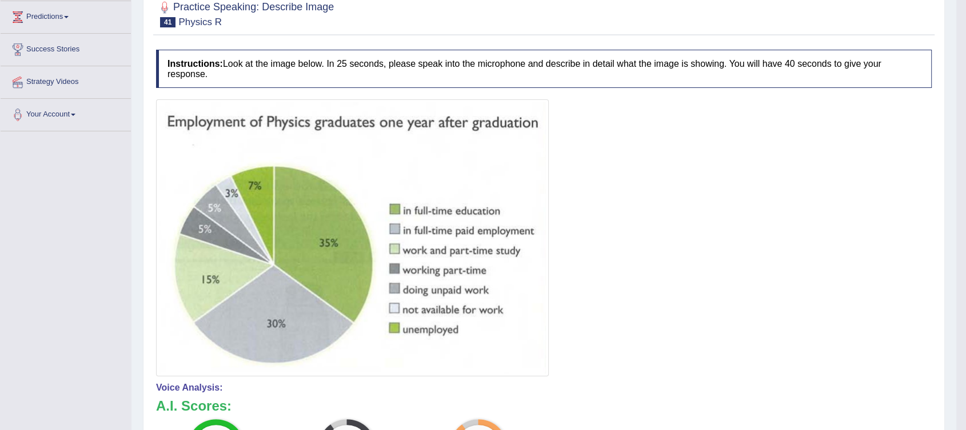
scroll to position [114, 0]
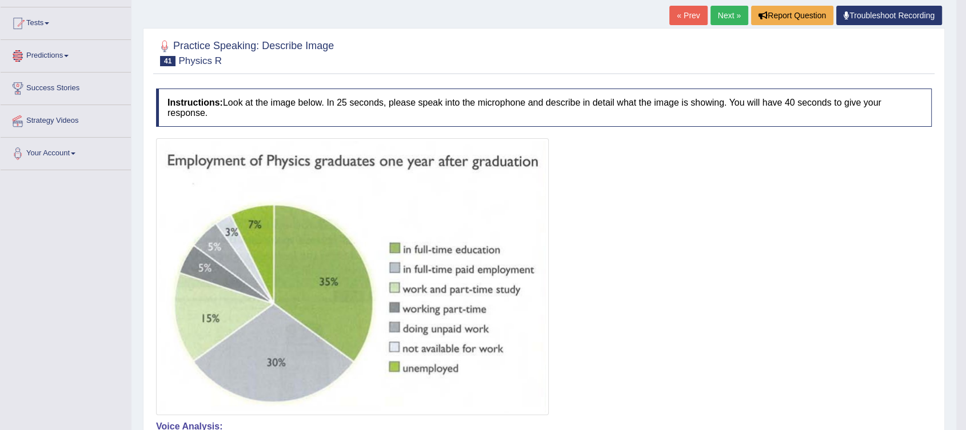
click at [67, 55] on link "Predictions" at bounding box center [66, 54] width 130 height 29
click at [66, 55] on link "Predictions" at bounding box center [64, 54] width 127 height 29
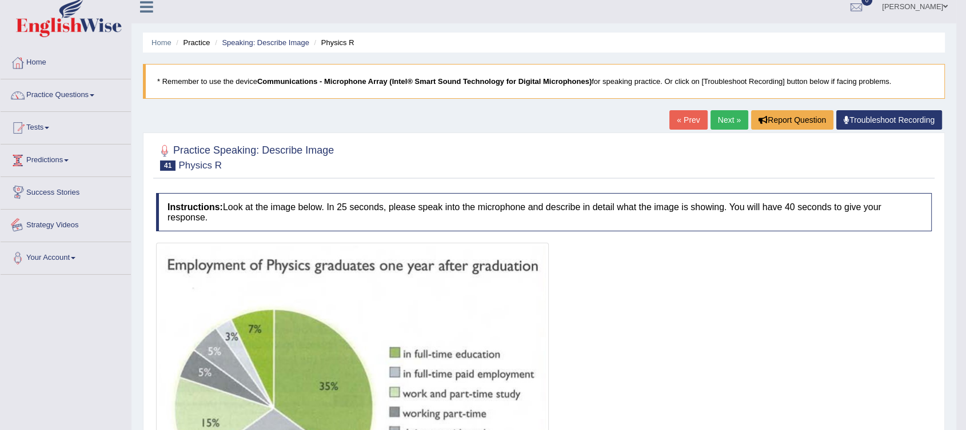
scroll to position [0, 0]
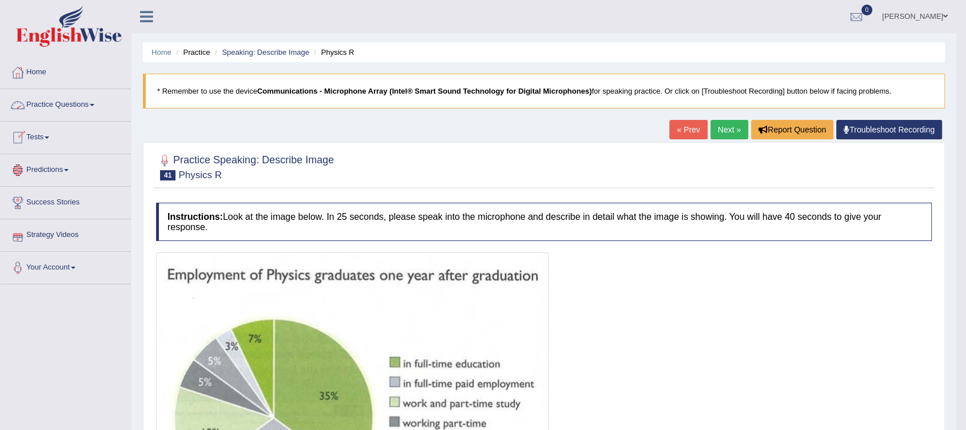
click at [94, 102] on link "Practice Questions" at bounding box center [66, 103] width 130 height 29
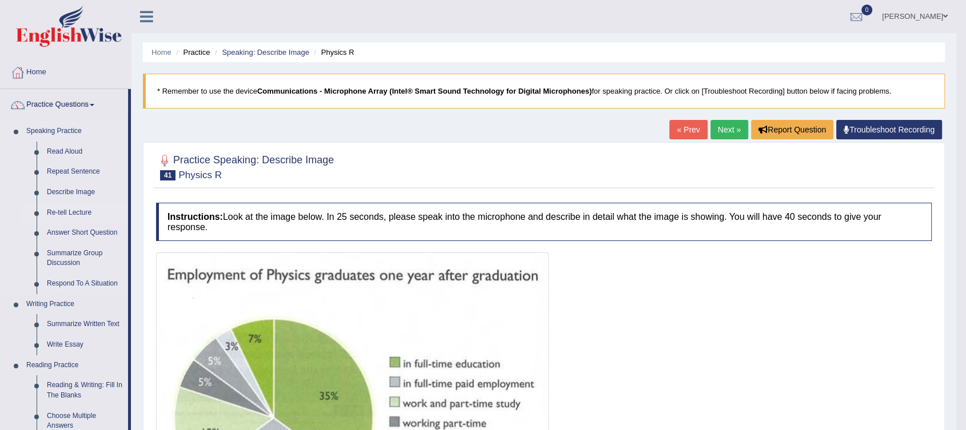
click at [66, 214] on link "Re-tell Lecture" at bounding box center [85, 213] width 86 height 21
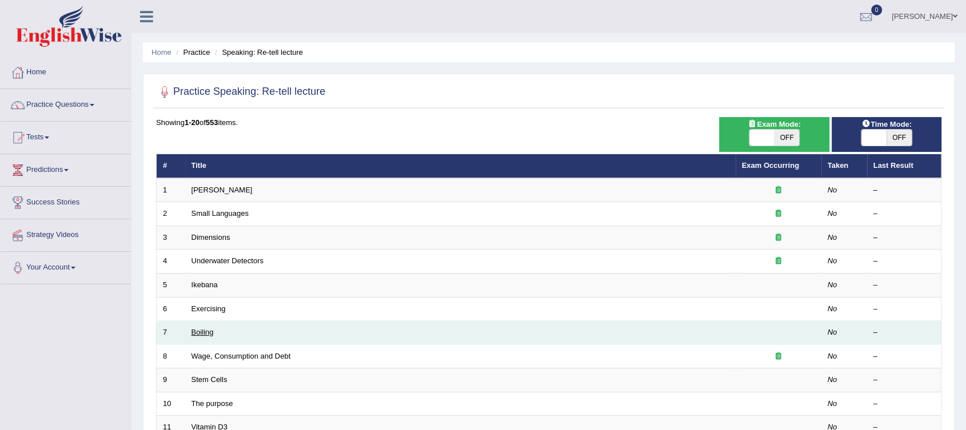
click at [197, 332] on link "Boiling" at bounding box center [202, 332] width 22 height 9
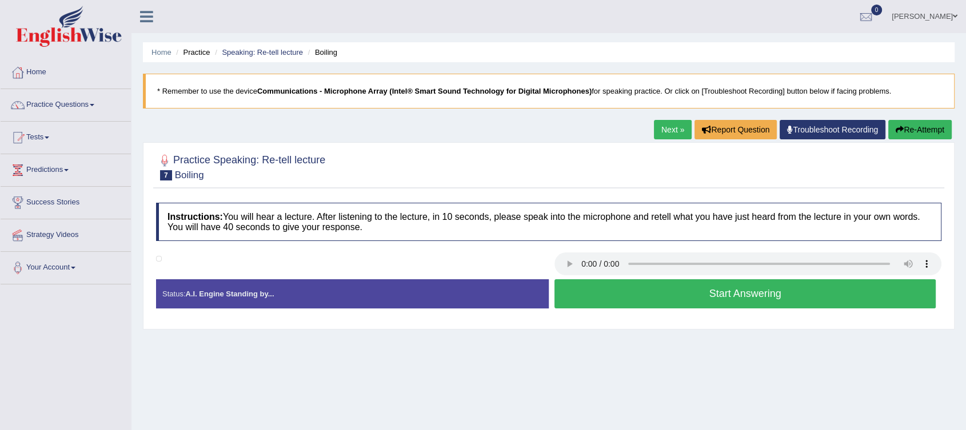
click at [732, 295] on button "Start Answering" at bounding box center [744, 293] width 381 height 29
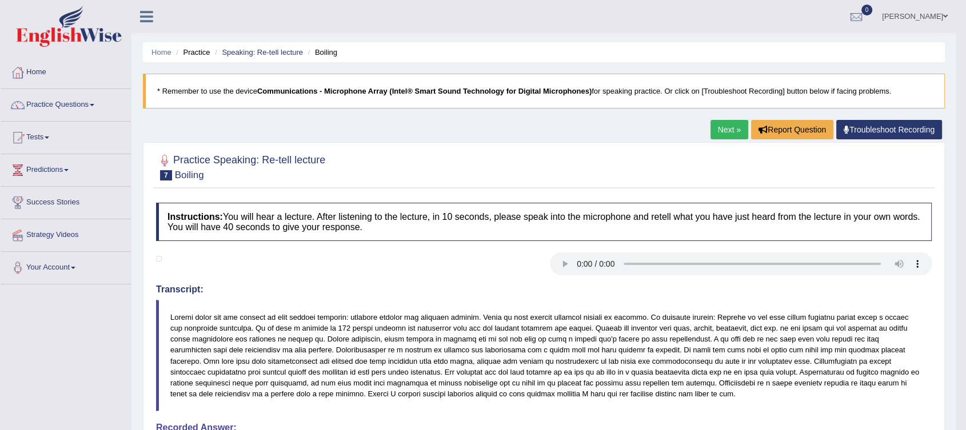
click at [727, 131] on link "Next »" at bounding box center [729, 129] width 38 height 19
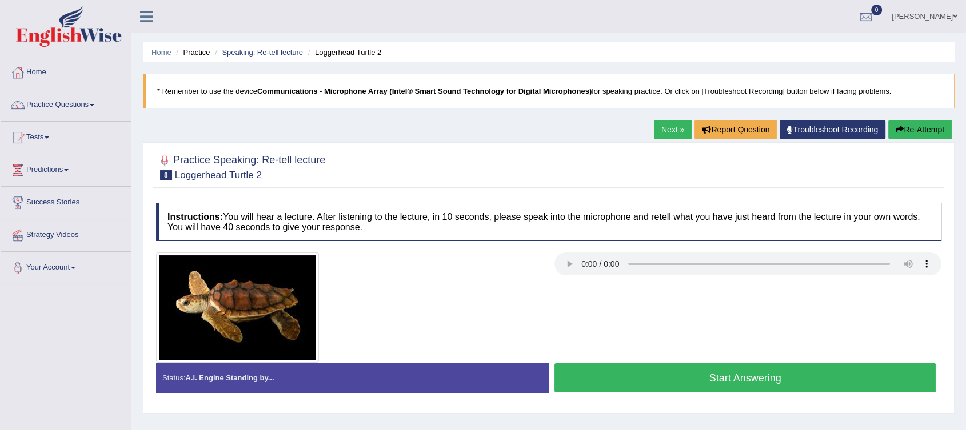
drag, startPoint x: 765, startPoint y: 377, endPoint x: 773, endPoint y: 378, distance: 7.5
click at [767, 377] on button "Start Answering" at bounding box center [744, 377] width 381 height 29
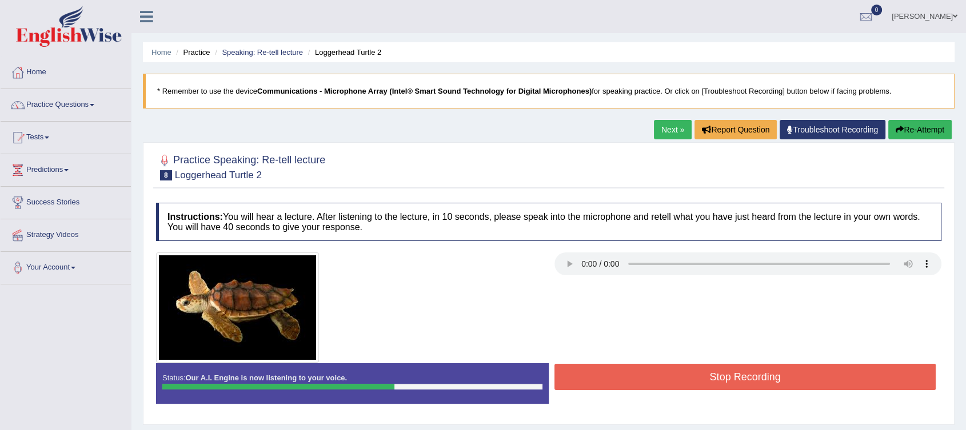
click at [781, 381] on button "Stop Recording" at bounding box center [744, 377] width 381 height 26
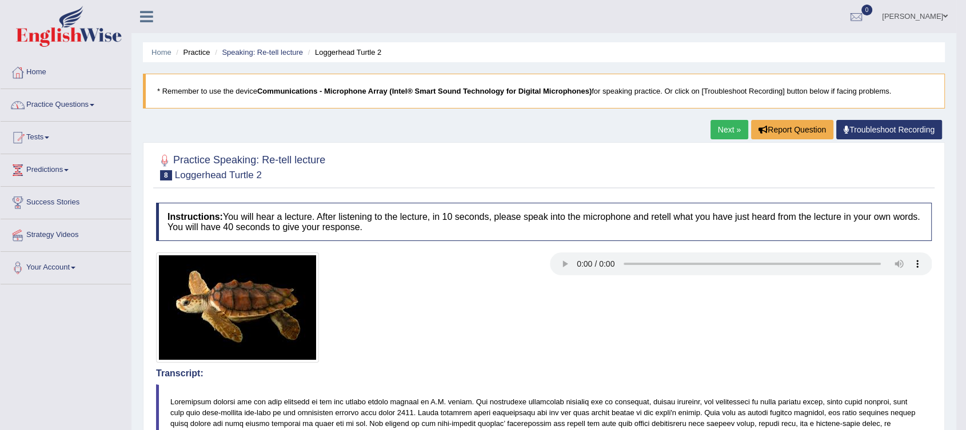
click at [94, 106] on span at bounding box center [92, 105] width 5 height 2
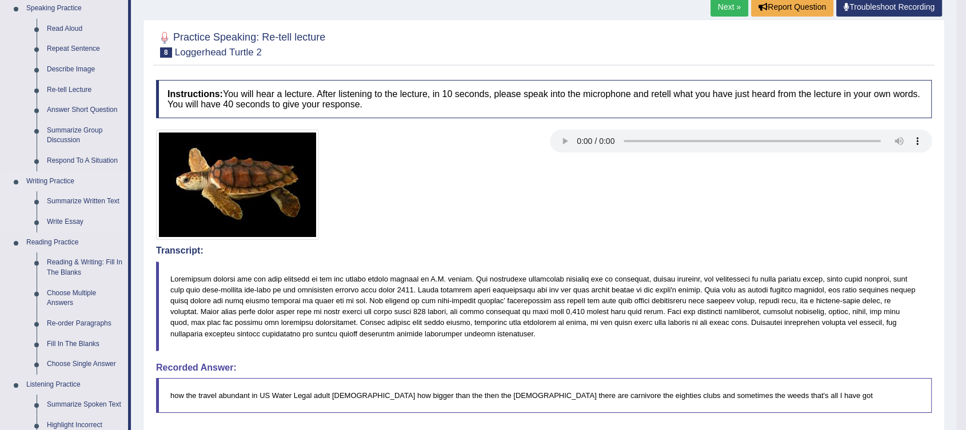
scroll to position [127, 0]
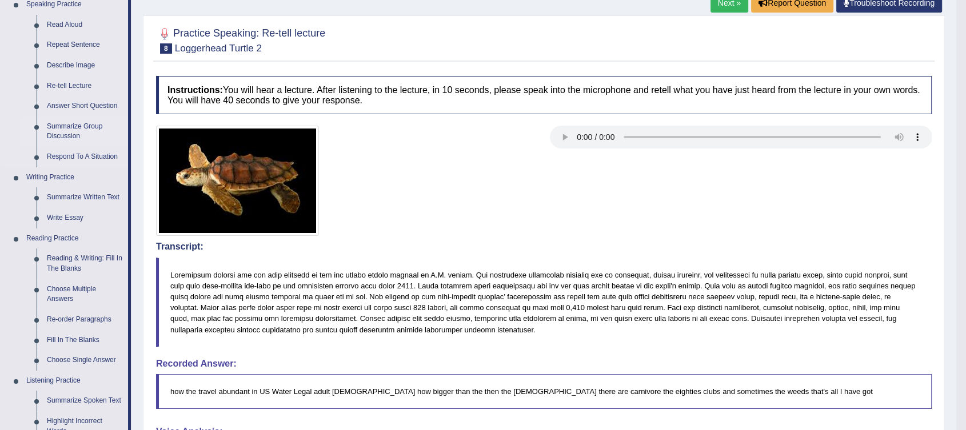
click at [69, 127] on link "Summarize Group Discussion" at bounding box center [85, 132] width 86 height 30
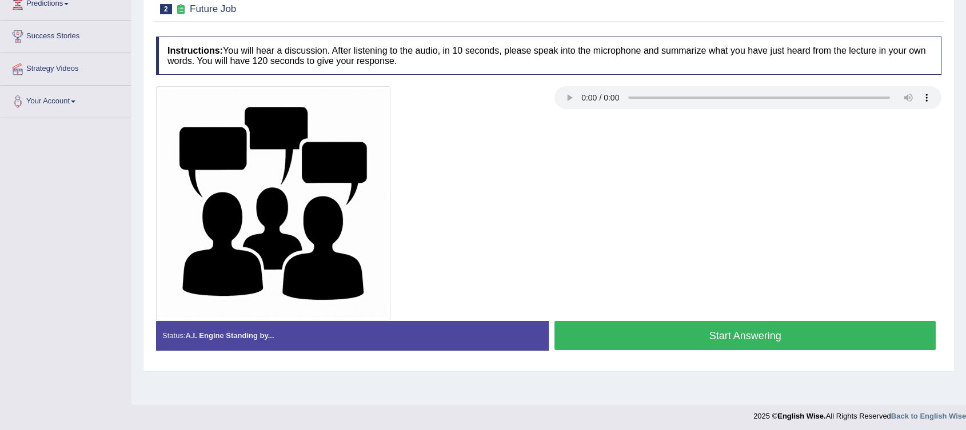
scroll to position [169, 0]
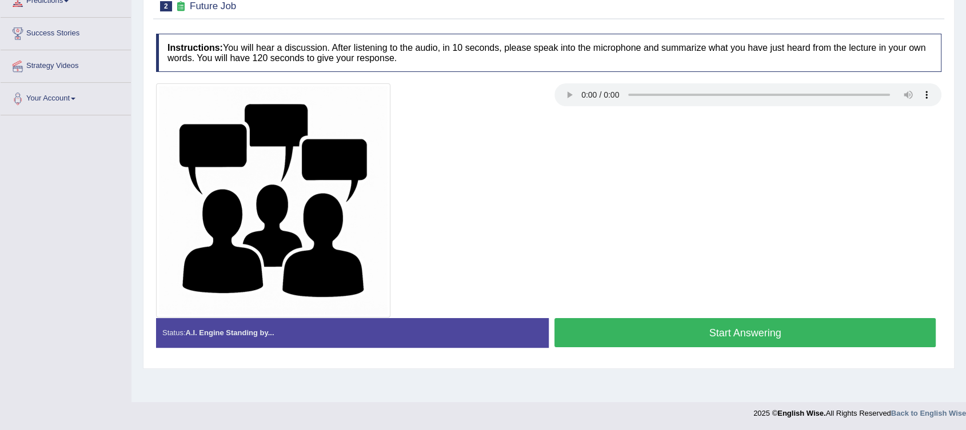
click at [720, 328] on button "Start Answering" at bounding box center [744, 332] width 381 height 29
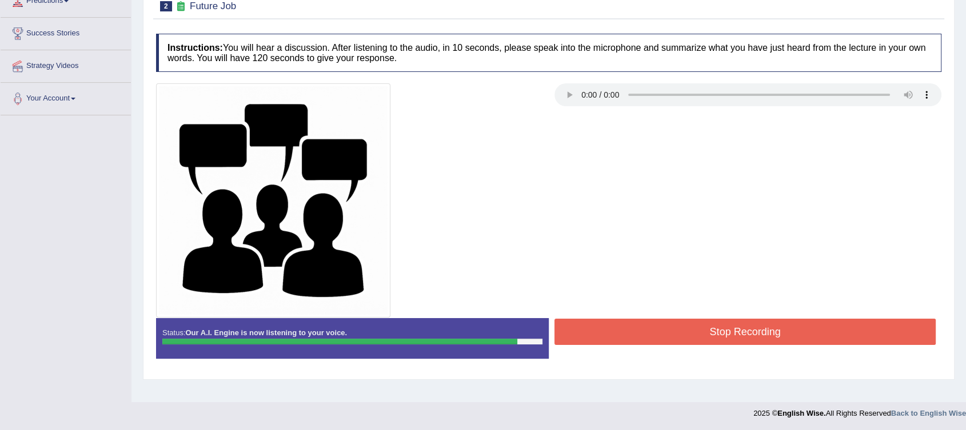
click at [629, 331] on button "Stop Recording" at bounding box center [744, 332] width 381 height 26
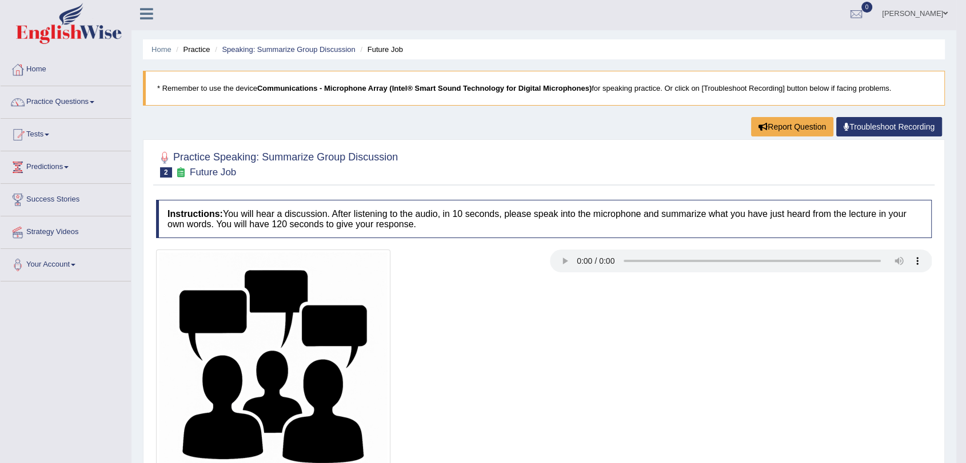
scroll to position [0, 0]
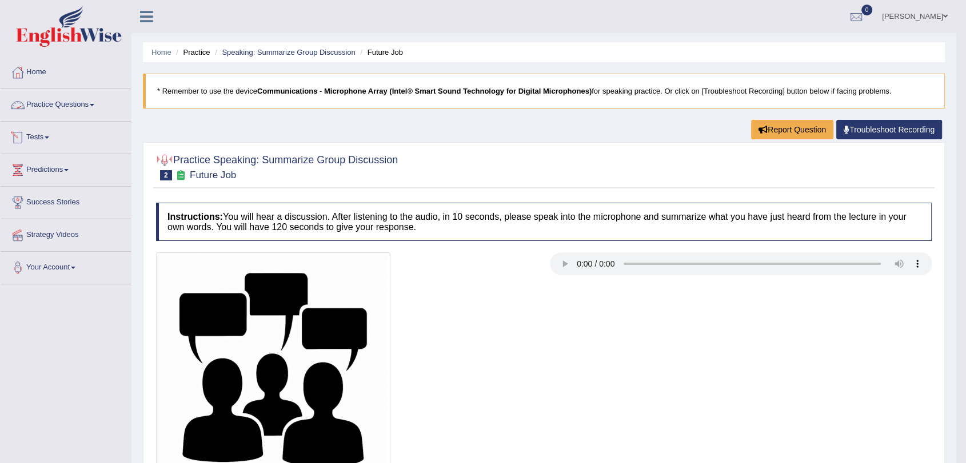
click at [94, 104] on span at bounding box center [92, 105] width 5 height 2
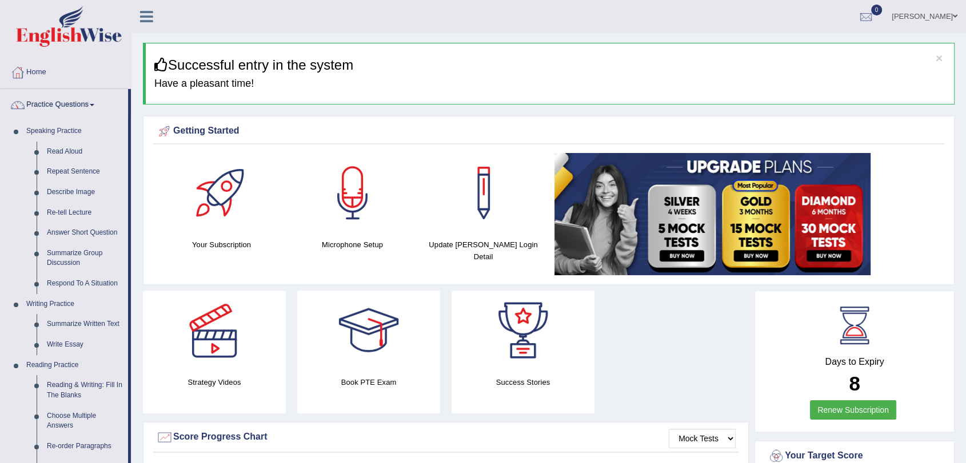
click at [77, 264] on link "Summarize Group Discussion" at bounding box center [85, 258] width 86 height 30
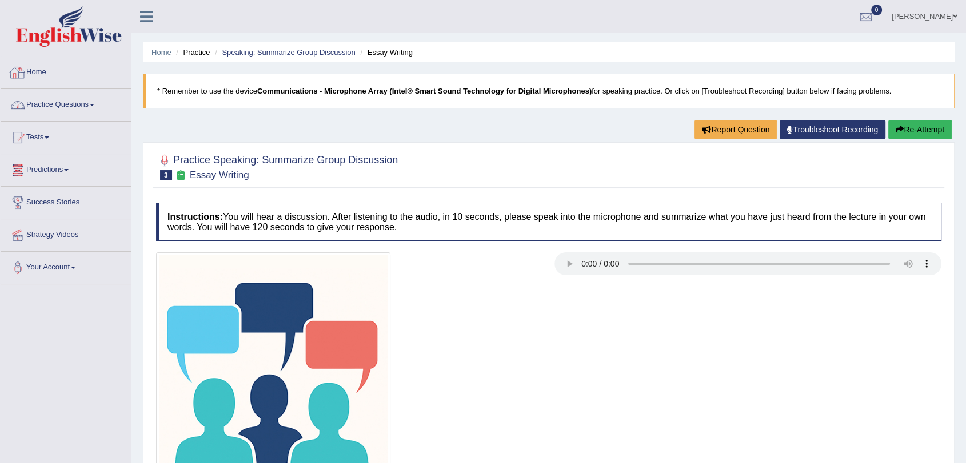
click at [88, 100] on link "Practice Questions" at bounding box center [66, 103] width 130 height 29
click at [88, 100] on link "Practice Questions" at bounding box center [64, 103] width 127 height 29
click at [88, 100] on link "Practice Questions" at bounding box center [66, 103] width 130 height 29
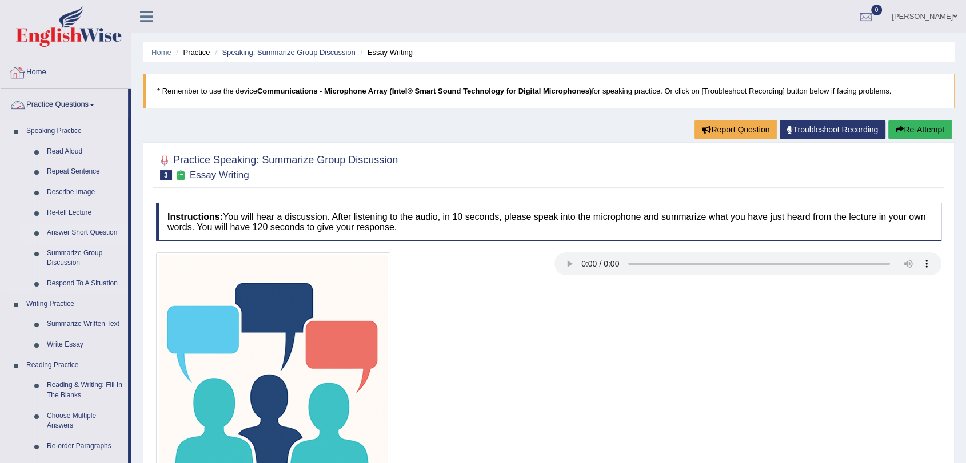
click at [89, 231] on link "Answer Short Question" at bounding box center [85, 233] width 86 height 21
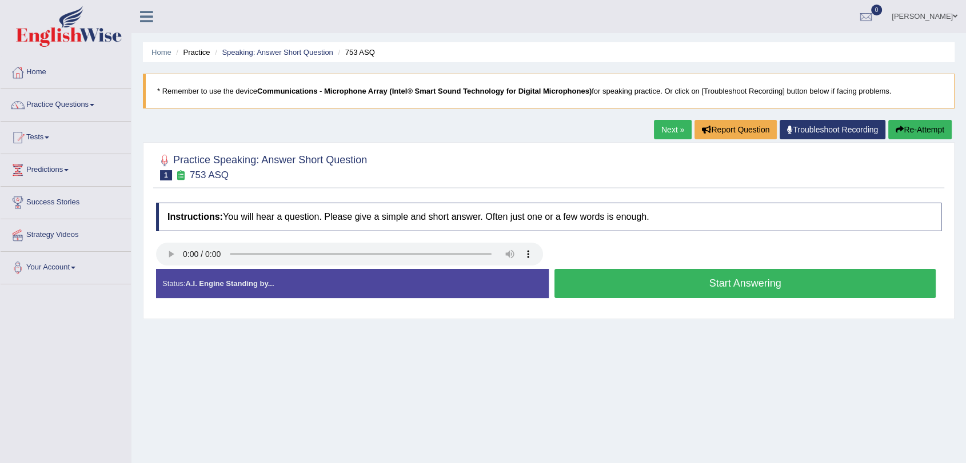
click at [692, 289] on button "Start Answering" at bounding box center [744, 283] width 381 height 29
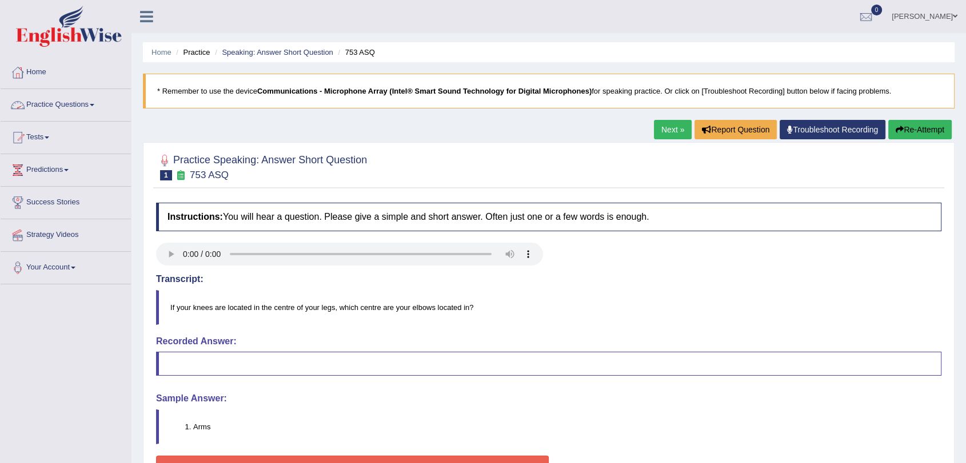
click at [70, 103] on link "Practice Questions" at bounding box center [66, 103] width 130 height 29
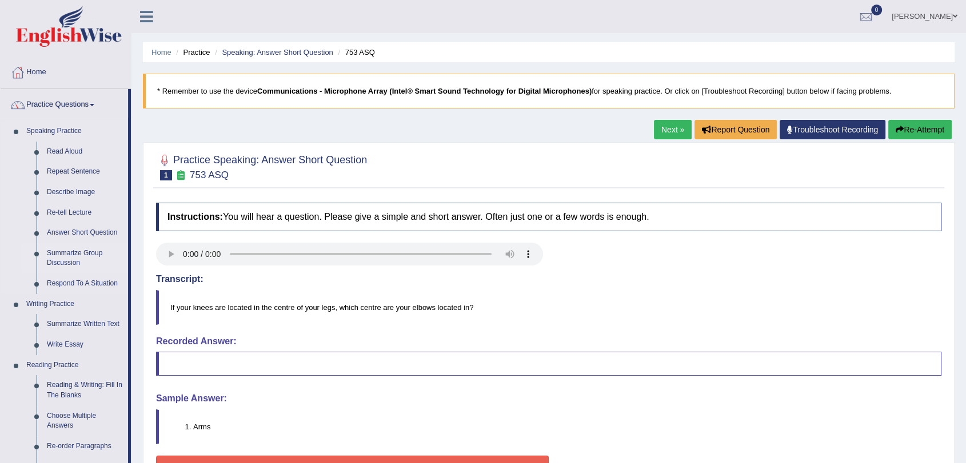
click at [64, 254] on link "Summarize Group Discussion" at bounding box center [85, 258] width 86 height 30
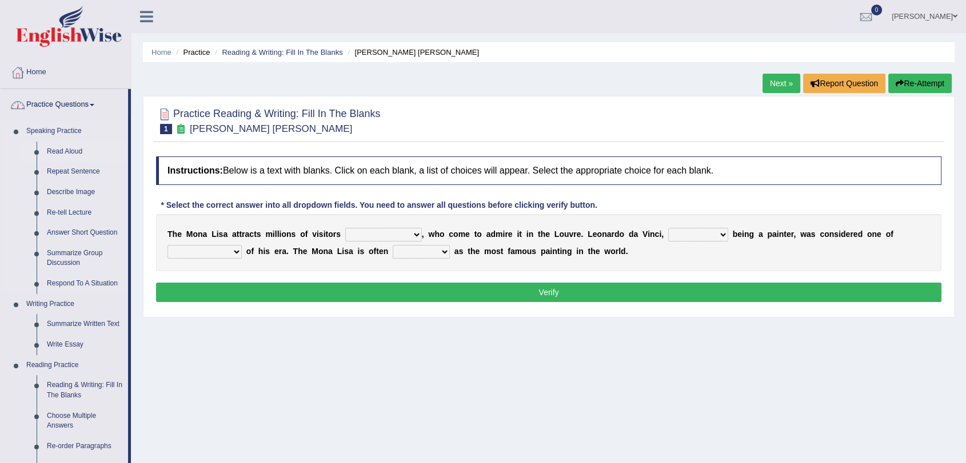
click at [82, 154] on link "Read Aloud" at bounding box center [85, 152] width 86 height 21
